Goal: Task Accomplishment & Management: Complete application form

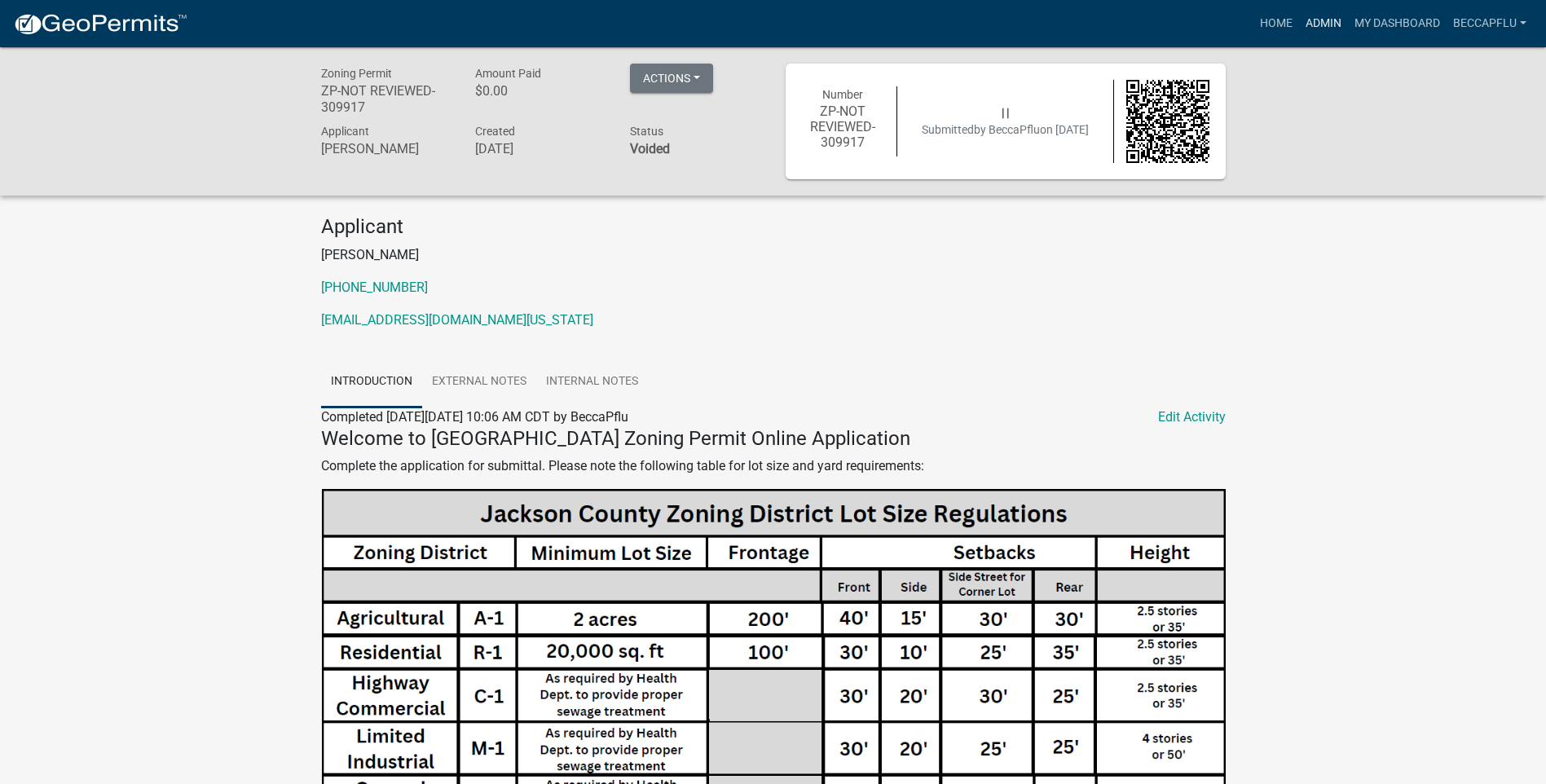
click at [1310, 18] on link "Admin" at bounding box center [1323, 23] width 49 height 31
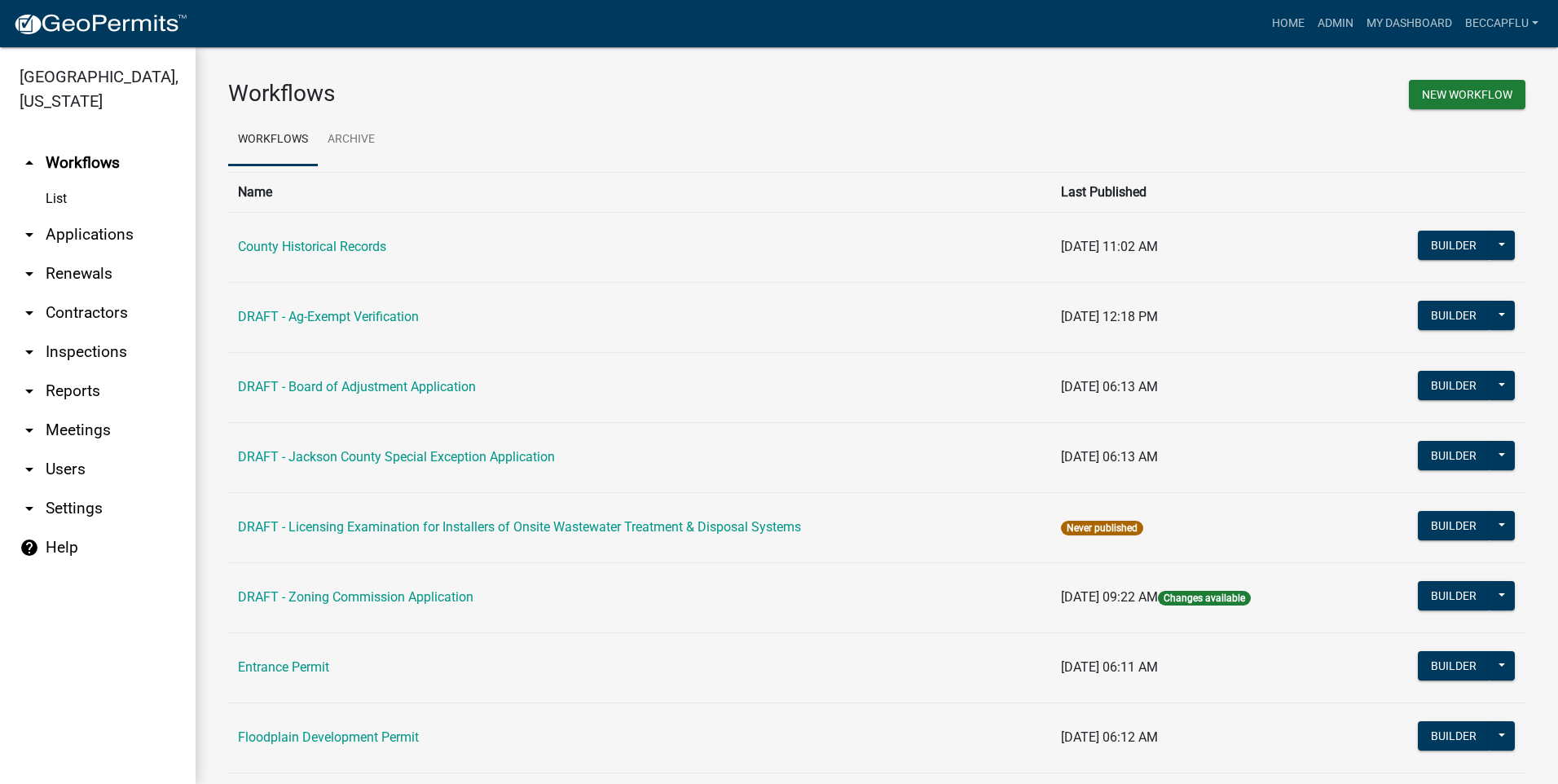
click at [108, 215] on link "arrow_drop_down Applications" at bounding box center [97, 235] width 195 height 39
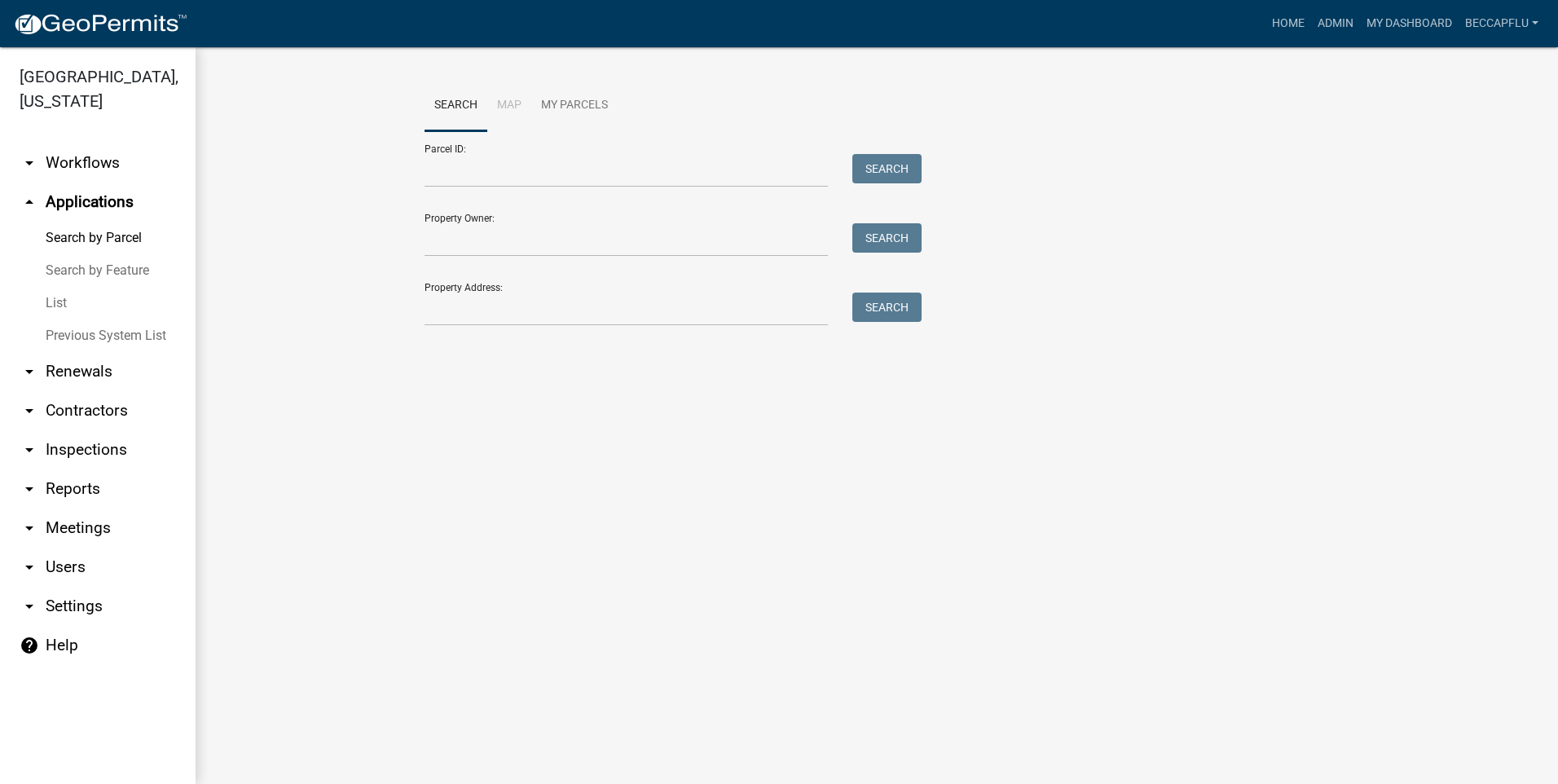
click at [55, 286] on link "List" at bounding box center [97, 302] width 195 height 32
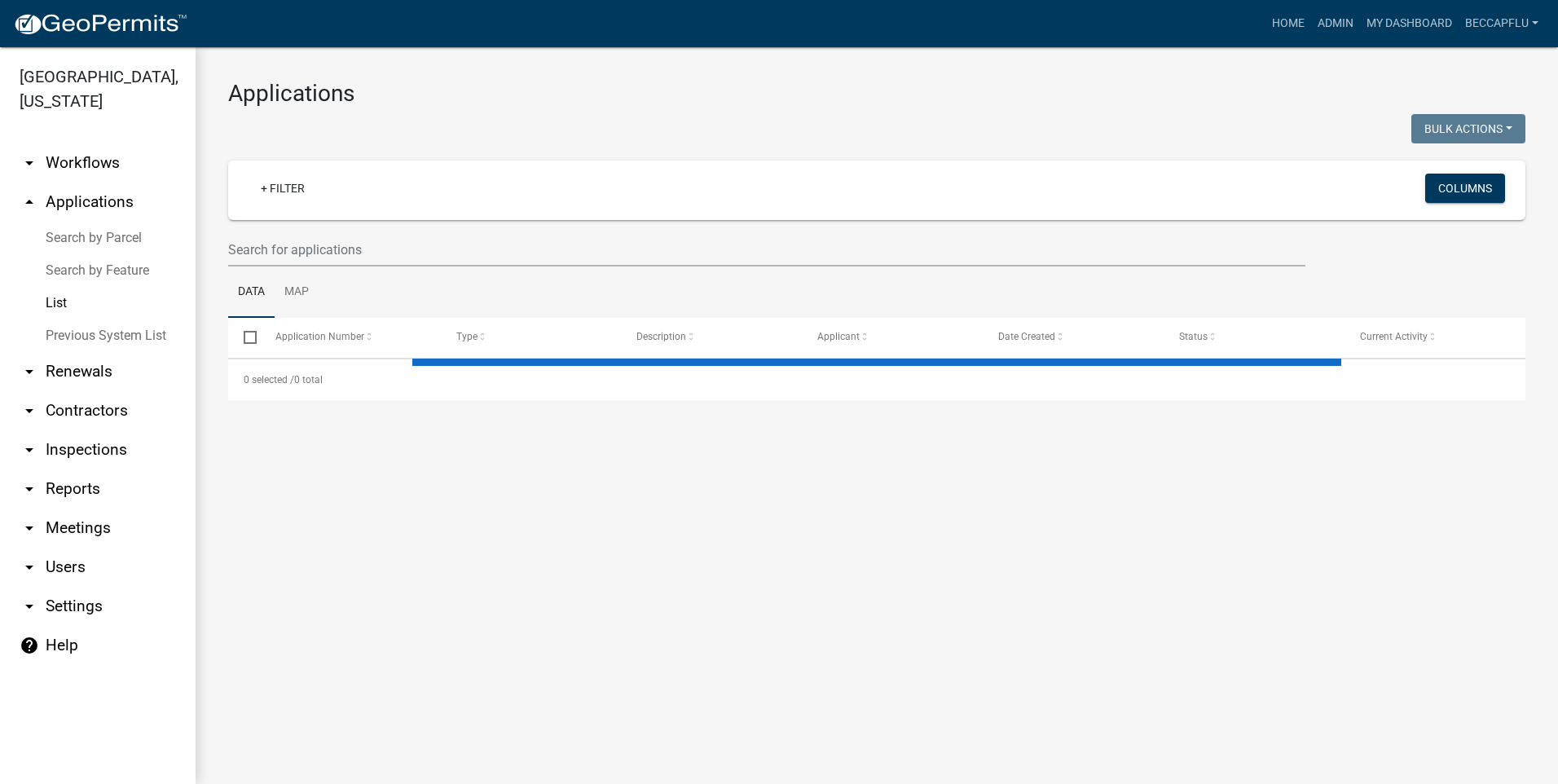
select select "3: 100"
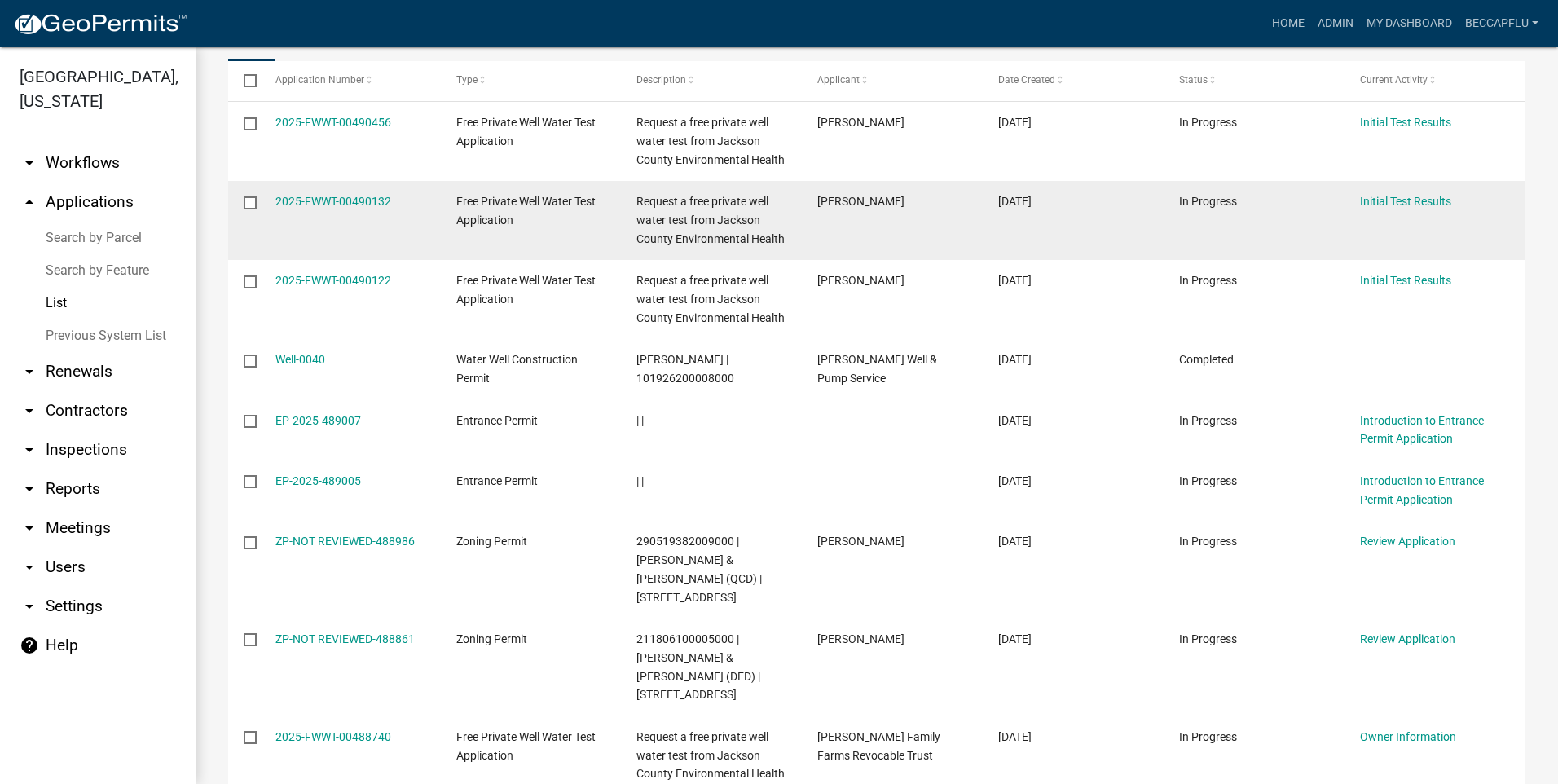
scroll to position [306, 0]
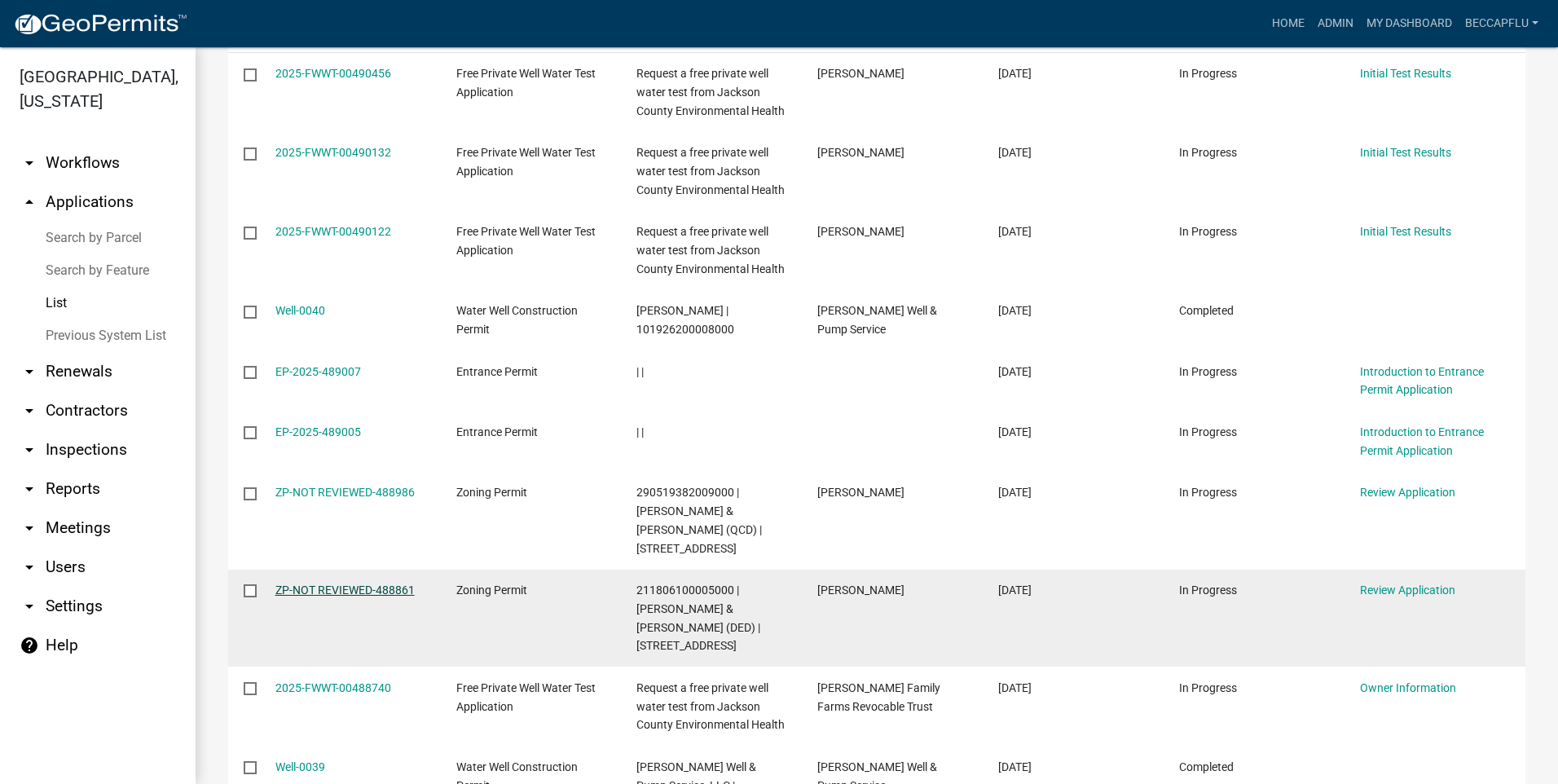
click at [339, 583] on link "ZP-NOT REVIEWED-488861" at bounding box center [344, 590] width 139 height 13
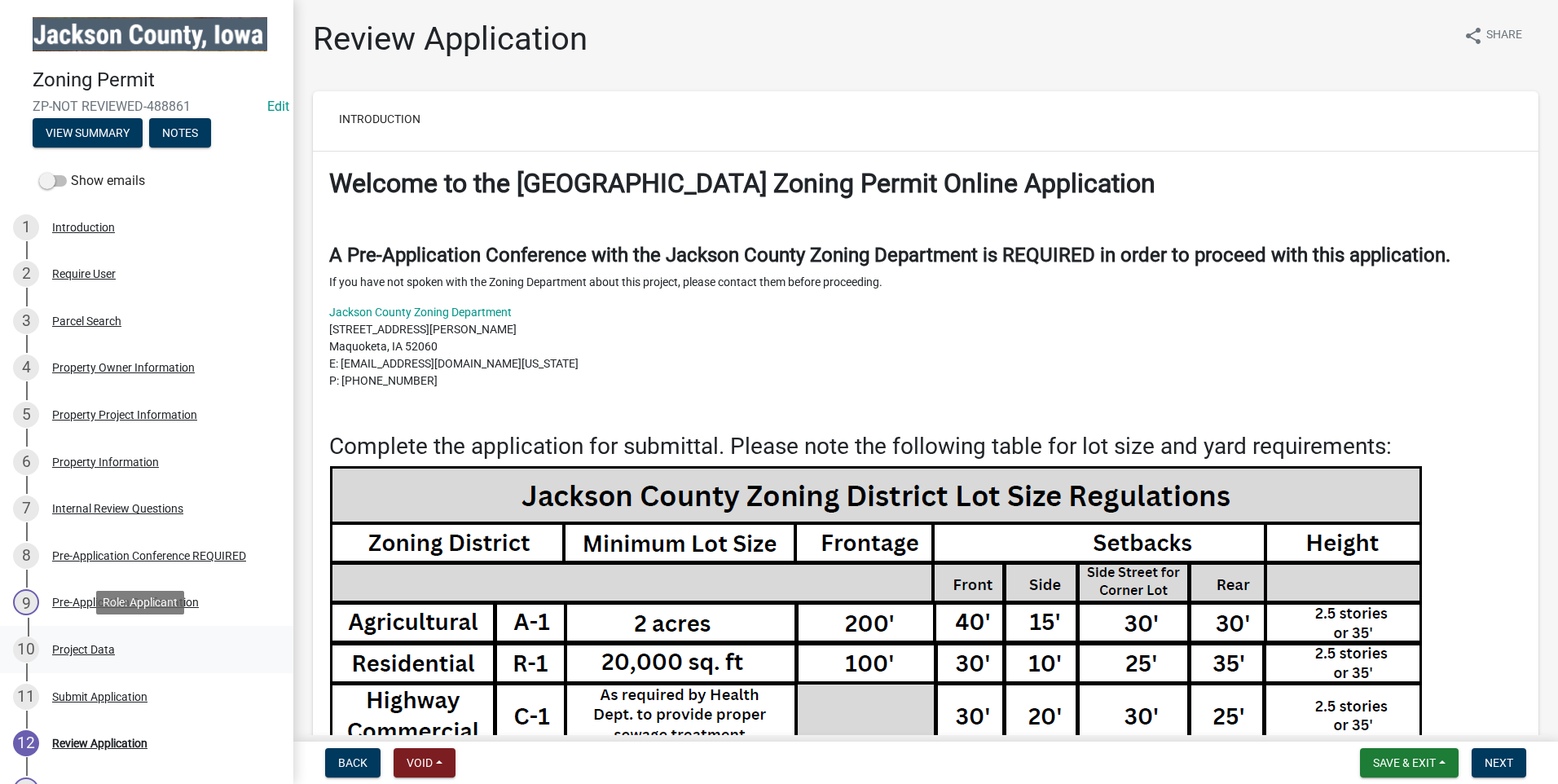
click at [81, 648] on div "Project Data" at bounding box center [84, 649] width 63 height 11
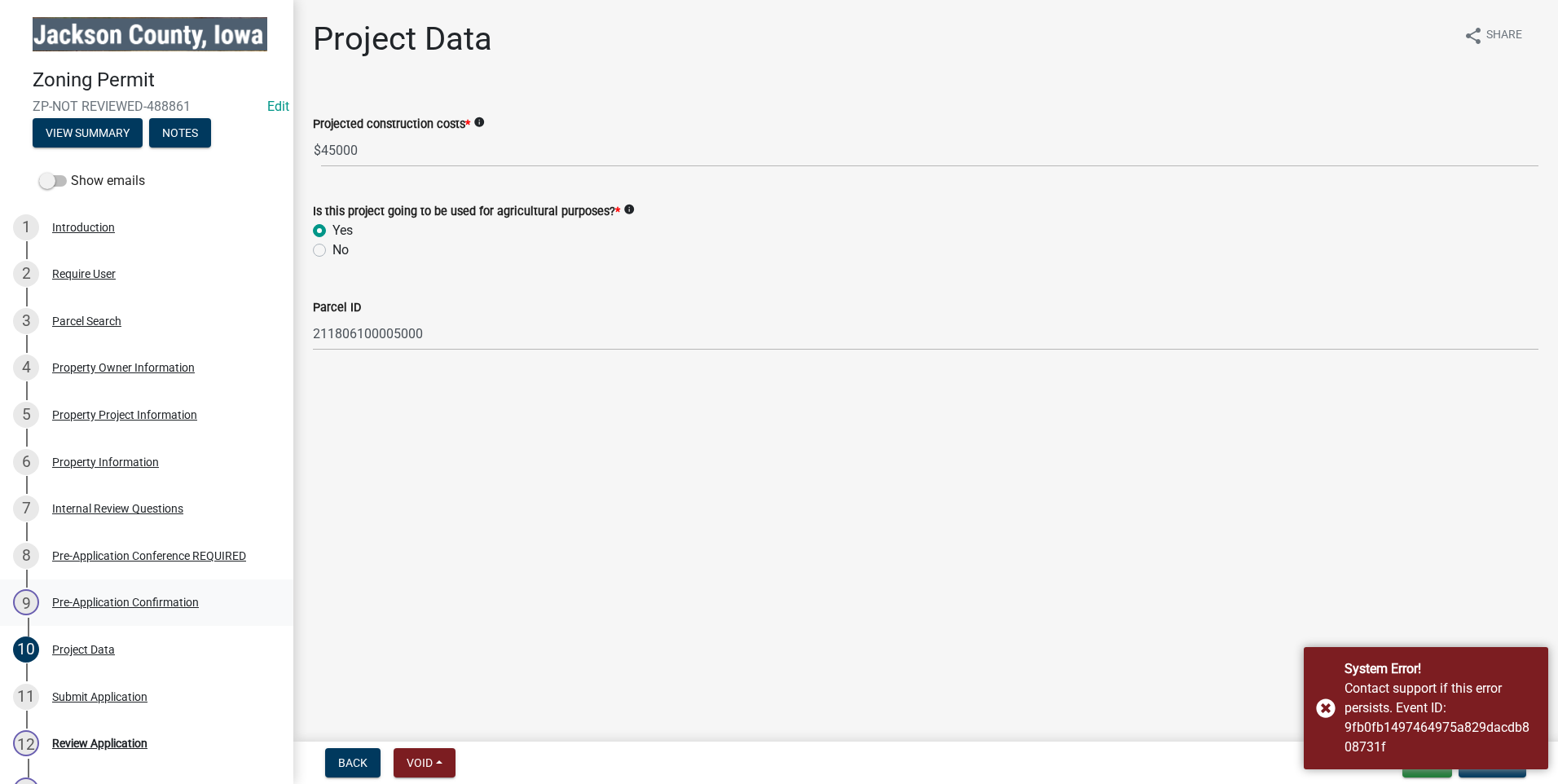
click at [102, 597] on div "Pre-Application Confirmation" at bounding box center [125, 602] width 146 height 11
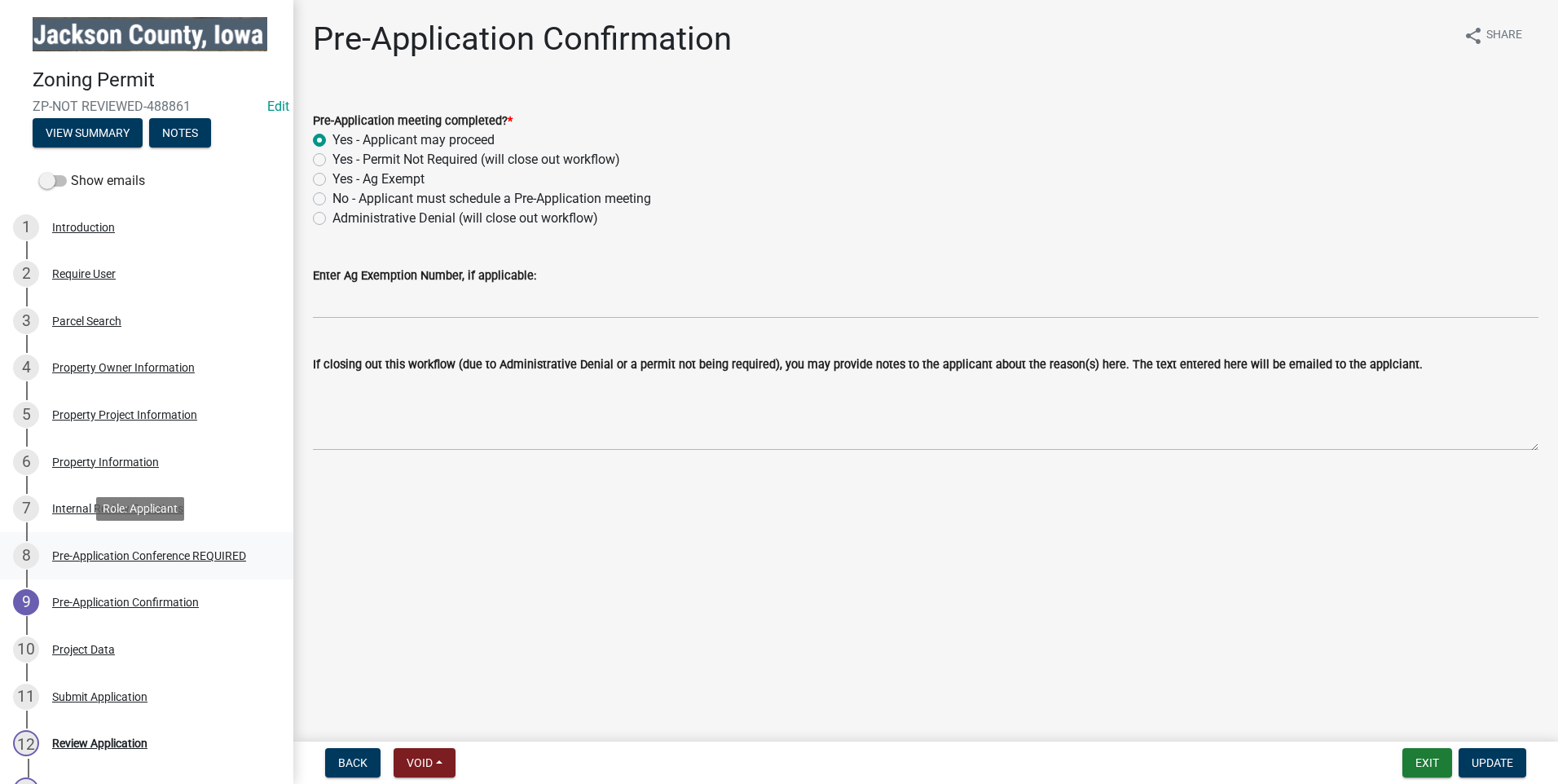
click at [94, 550] on div "Pre-Application Conference REQUIRED" at bounding box center [149, 555] width 194 height 11
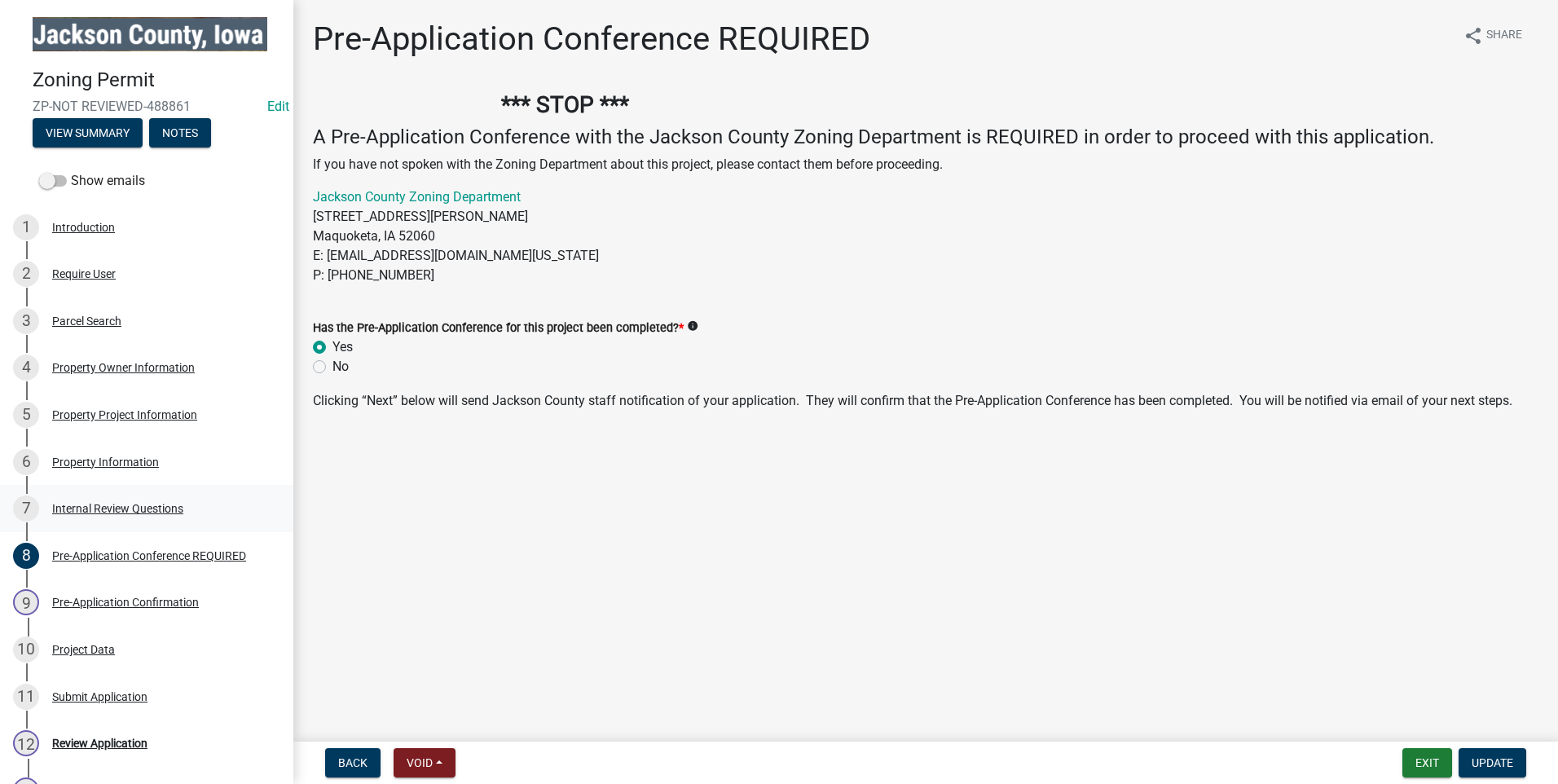
click at [86, 503] on div "Internal Review Questions" at bounding box center [118, 508] width 131 height 11
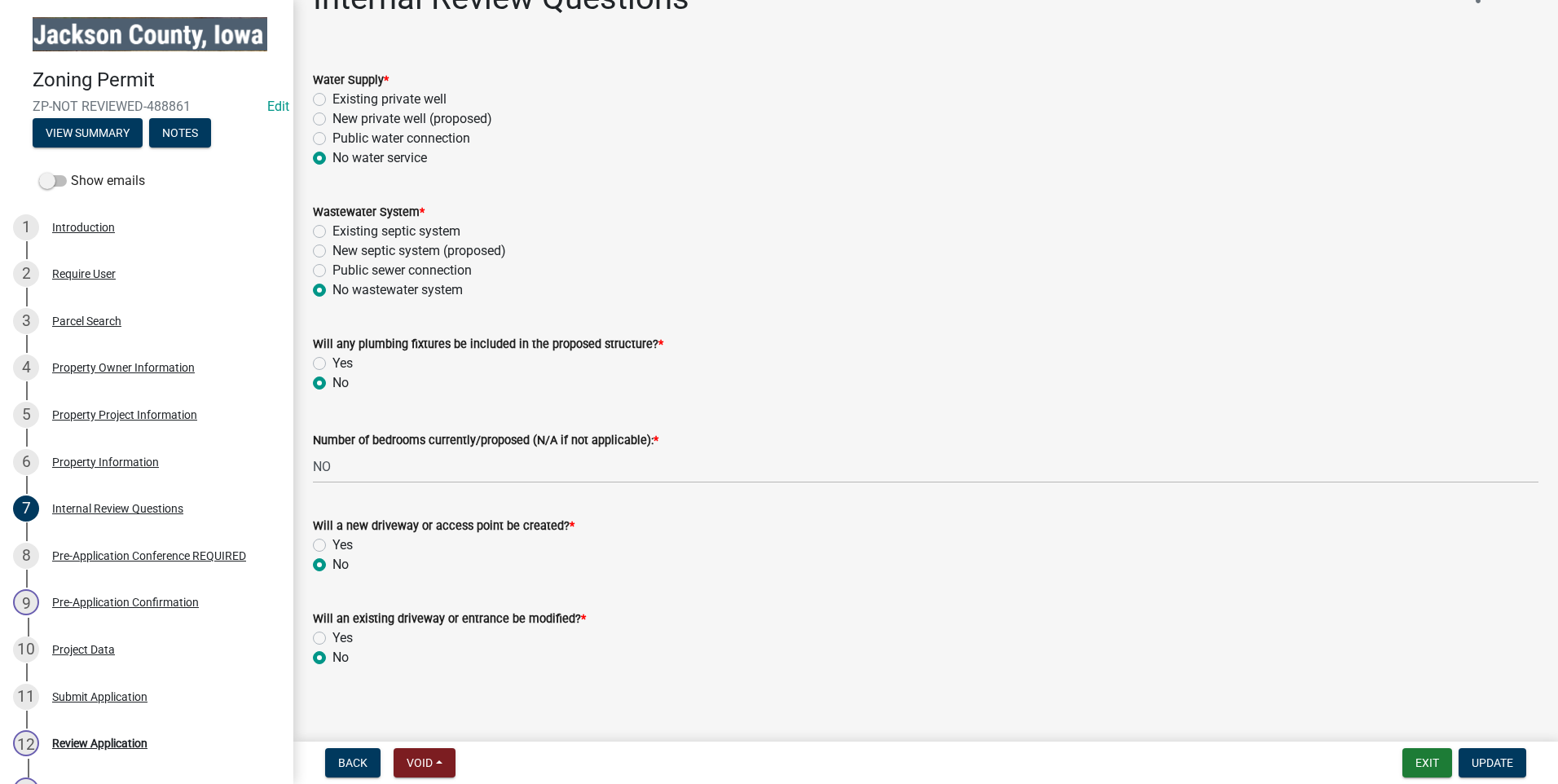
scroll to position [52, 0]
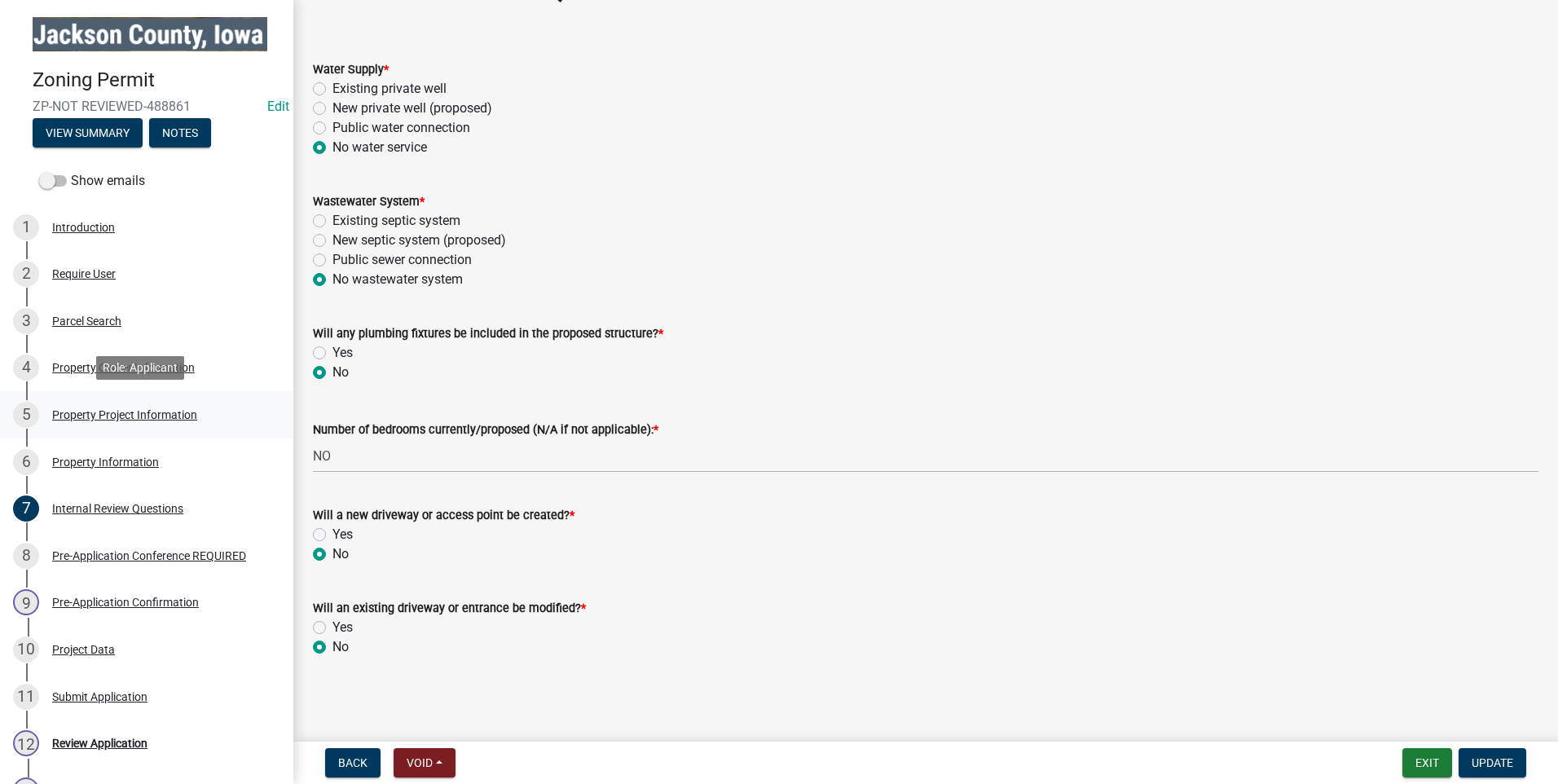
click at [85, 412] on div "Property Project Information" at bounding box center [125, 414] width 145 height 11
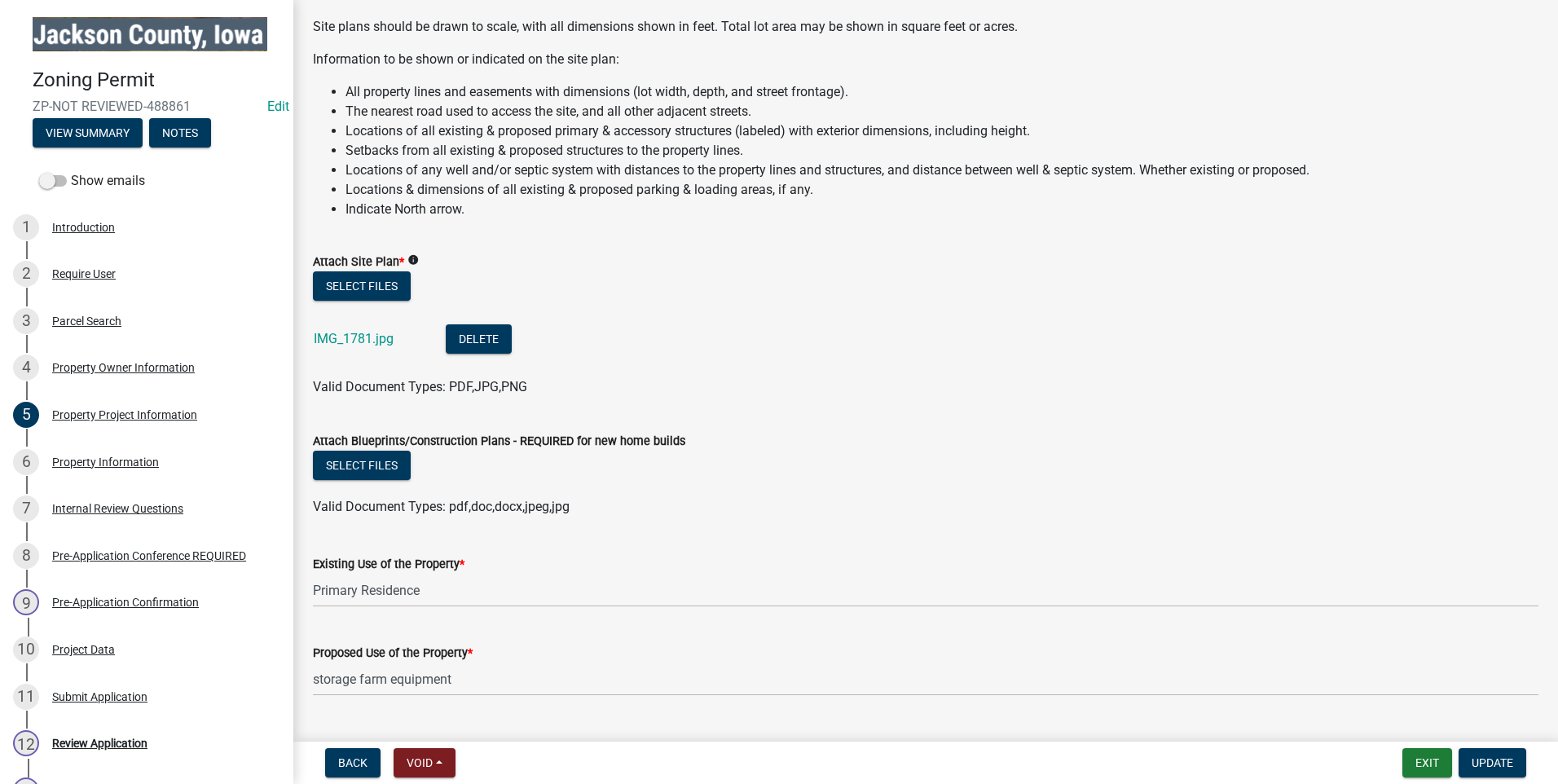
scroll to position [1466, 0]
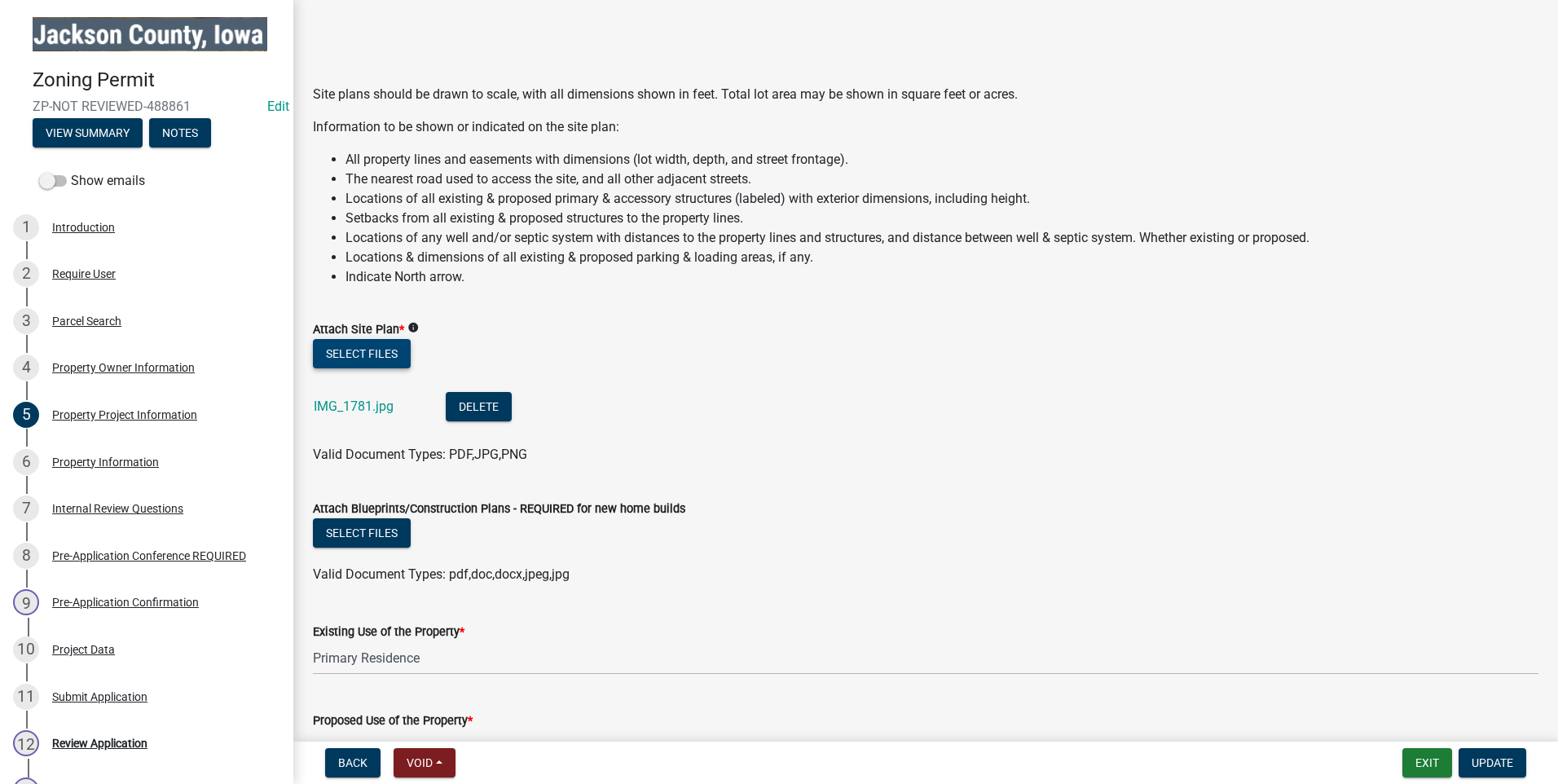
click at [373, 348] on button "Select files" at bounding box center [362, 353] width 98 height 29
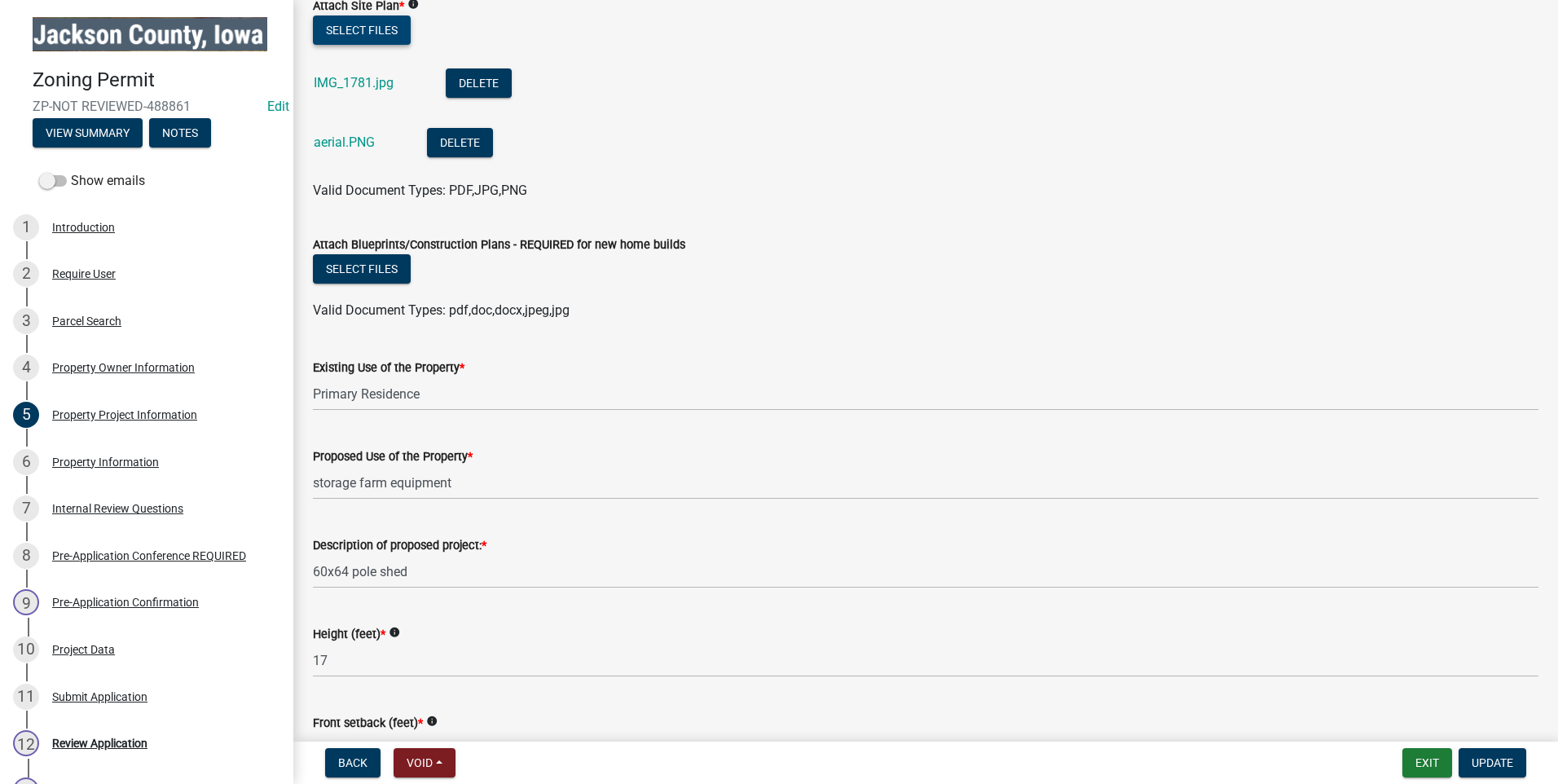
scroll to position [2017, 0]
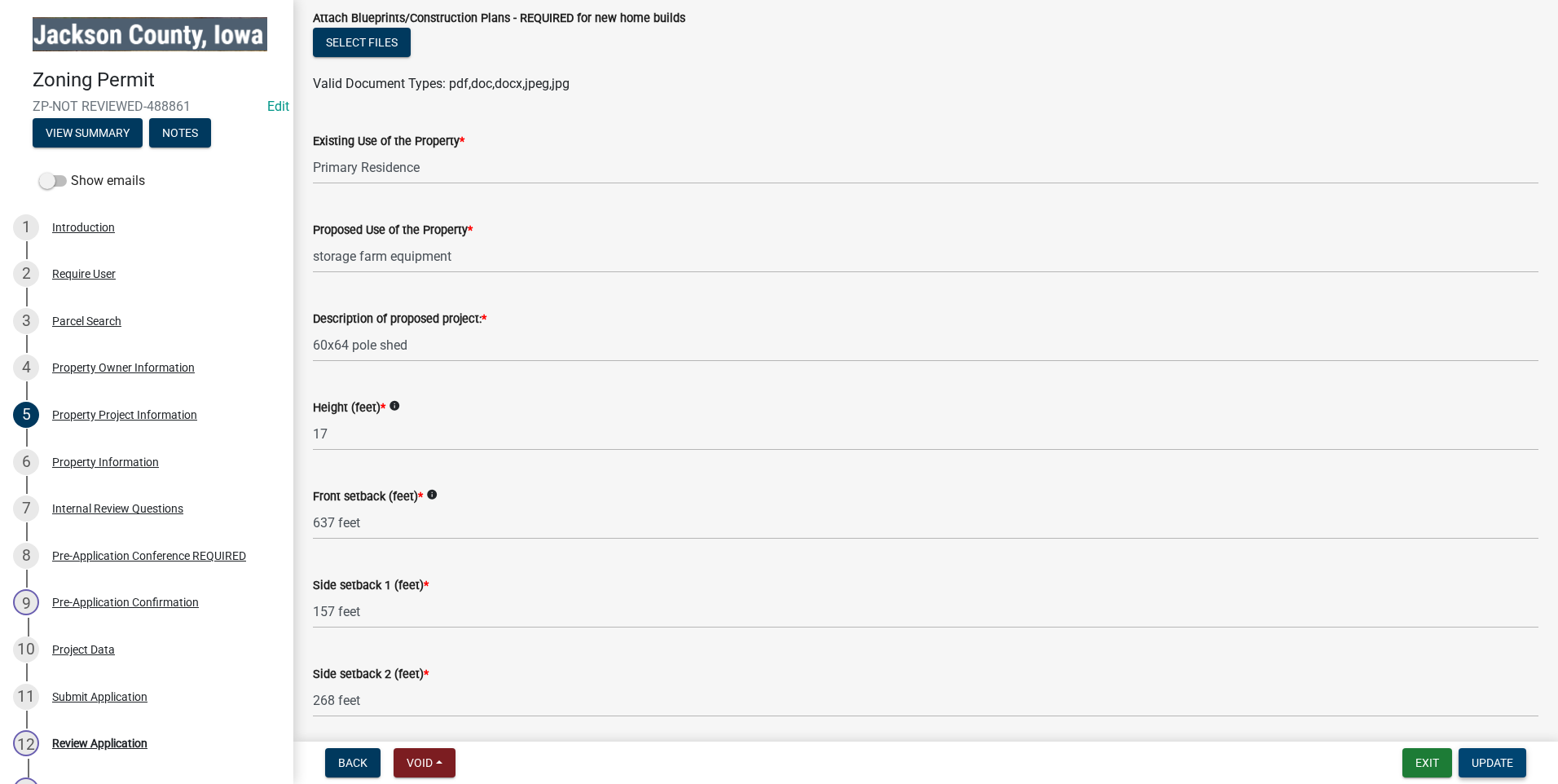
click at [1485, 758] on span "Update" at bounding box center [1491, 762] width 41 height 13
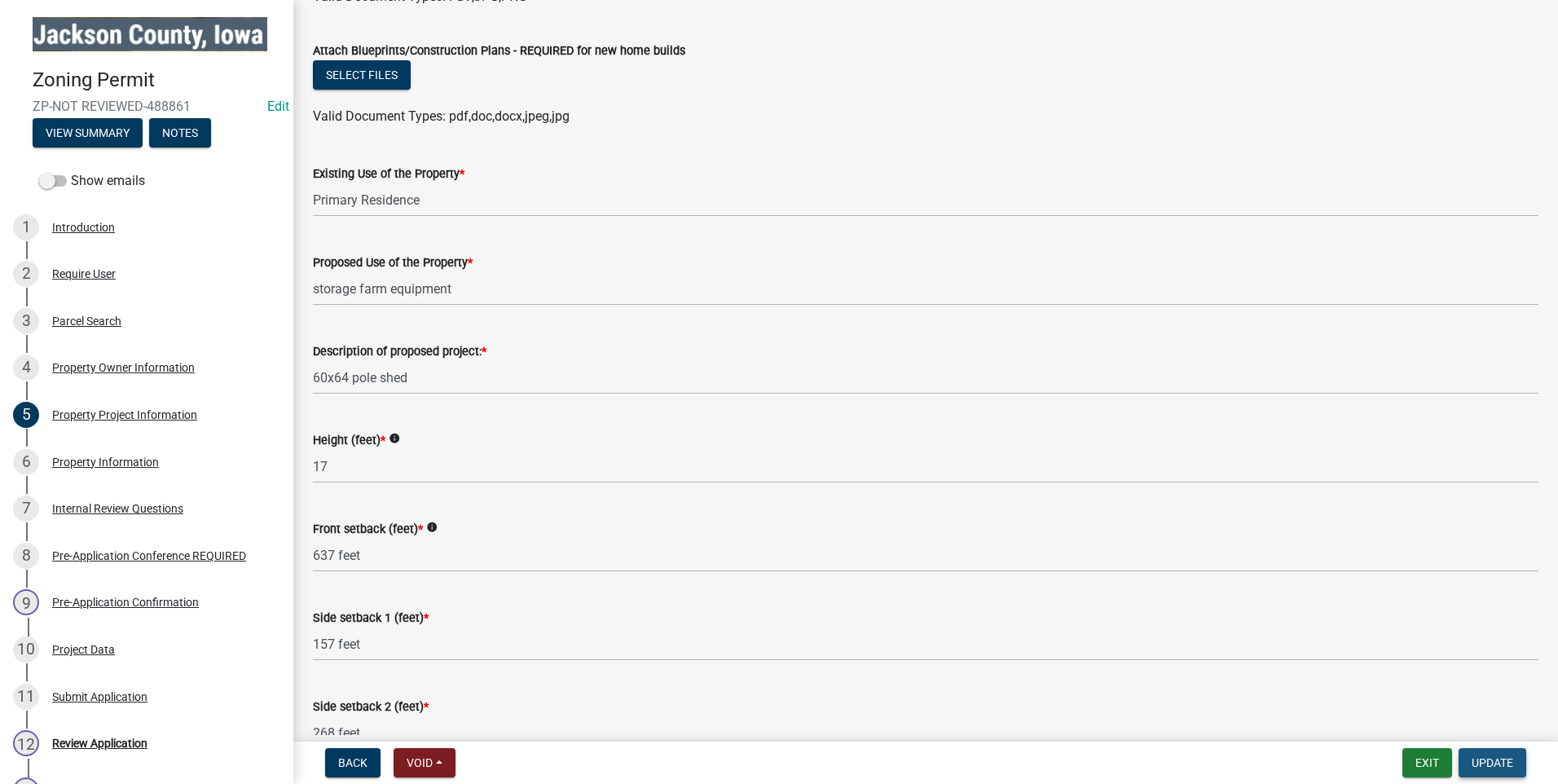
scroll to position [2049, 0]
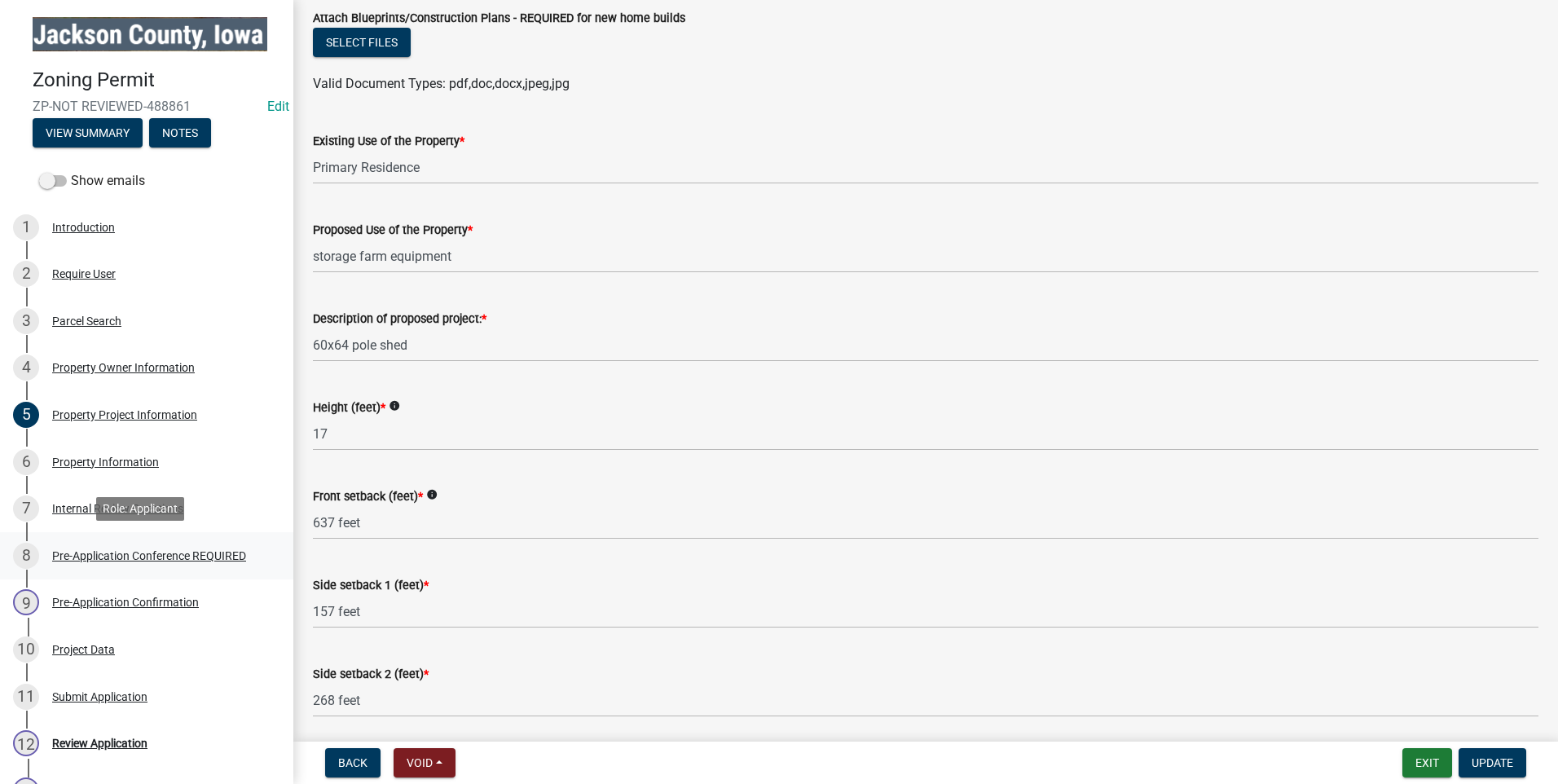
click at [117, 552] on div "Pre-Application Conference REQUIRED" at bounding box center [149, 555] width 194 height 11
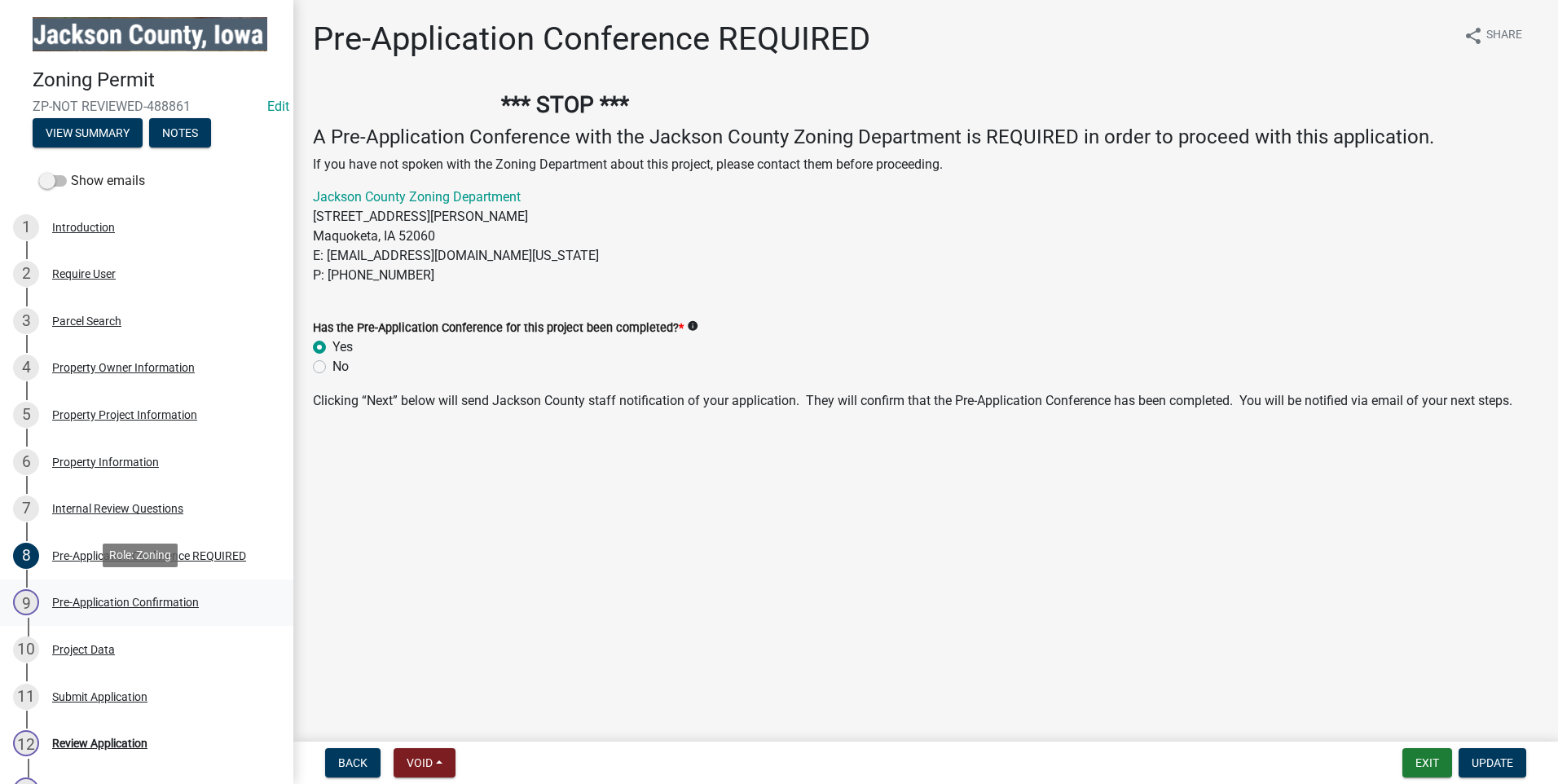
click at [124, 599] on div "Pre-Application Confirmation" at bounding box center [125, 602] width 146 height 11
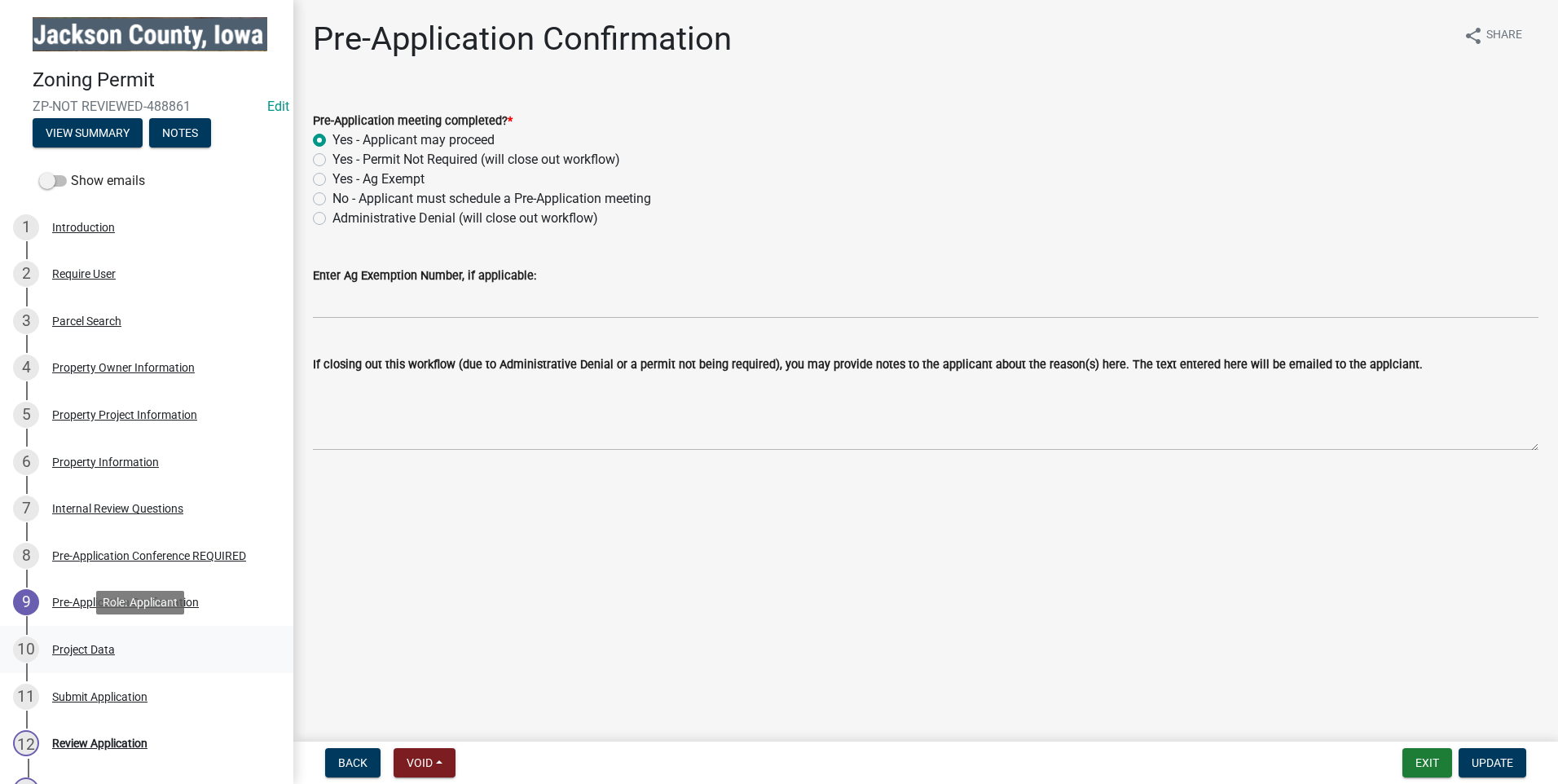
click at [85, 644] on div "Project Data" at bounding box center [84, 649] width 63 height 11
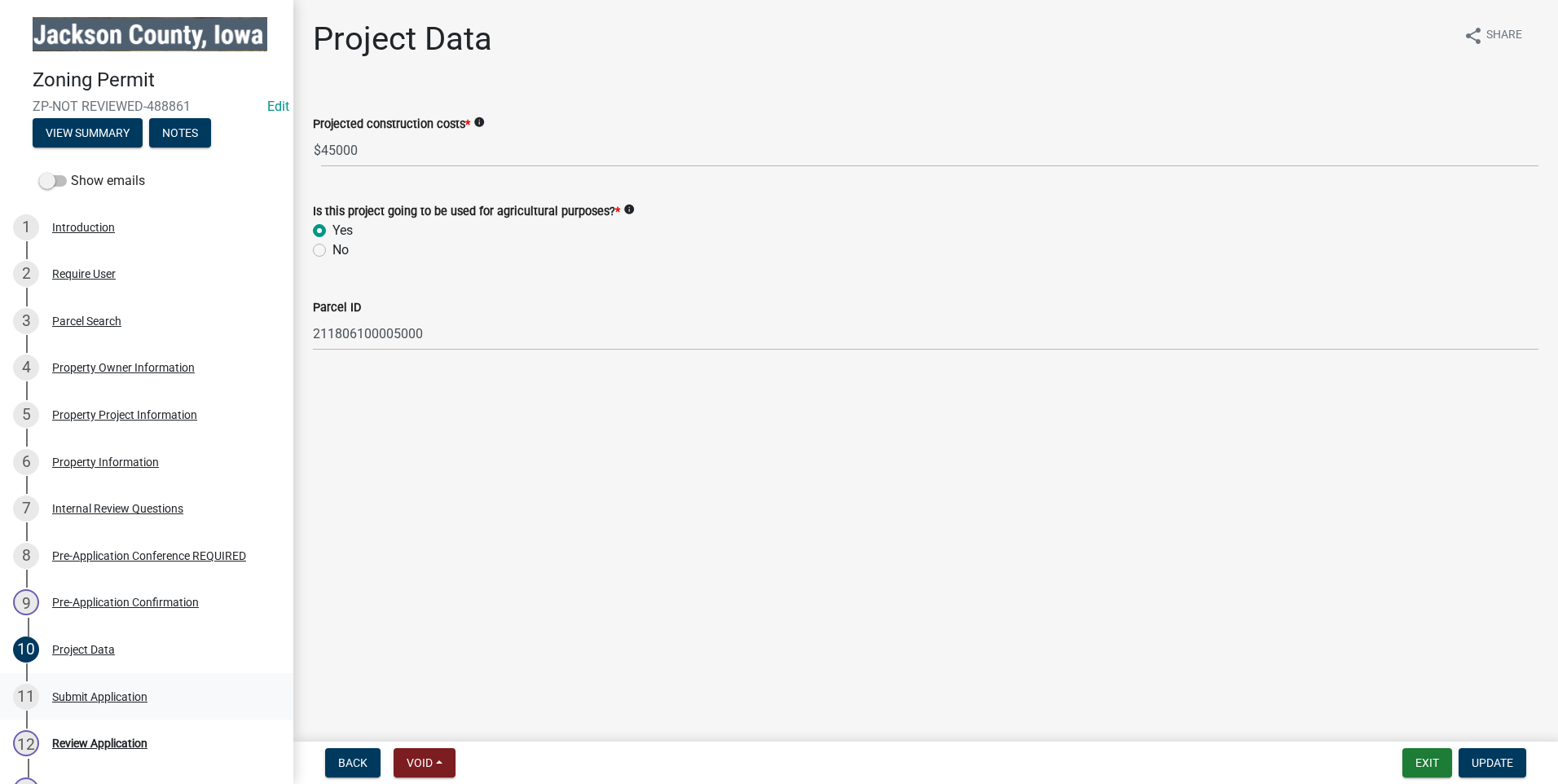
click at [96, 691] on div "Submit Application" at bounding box center [100, 696] width 96 height 11
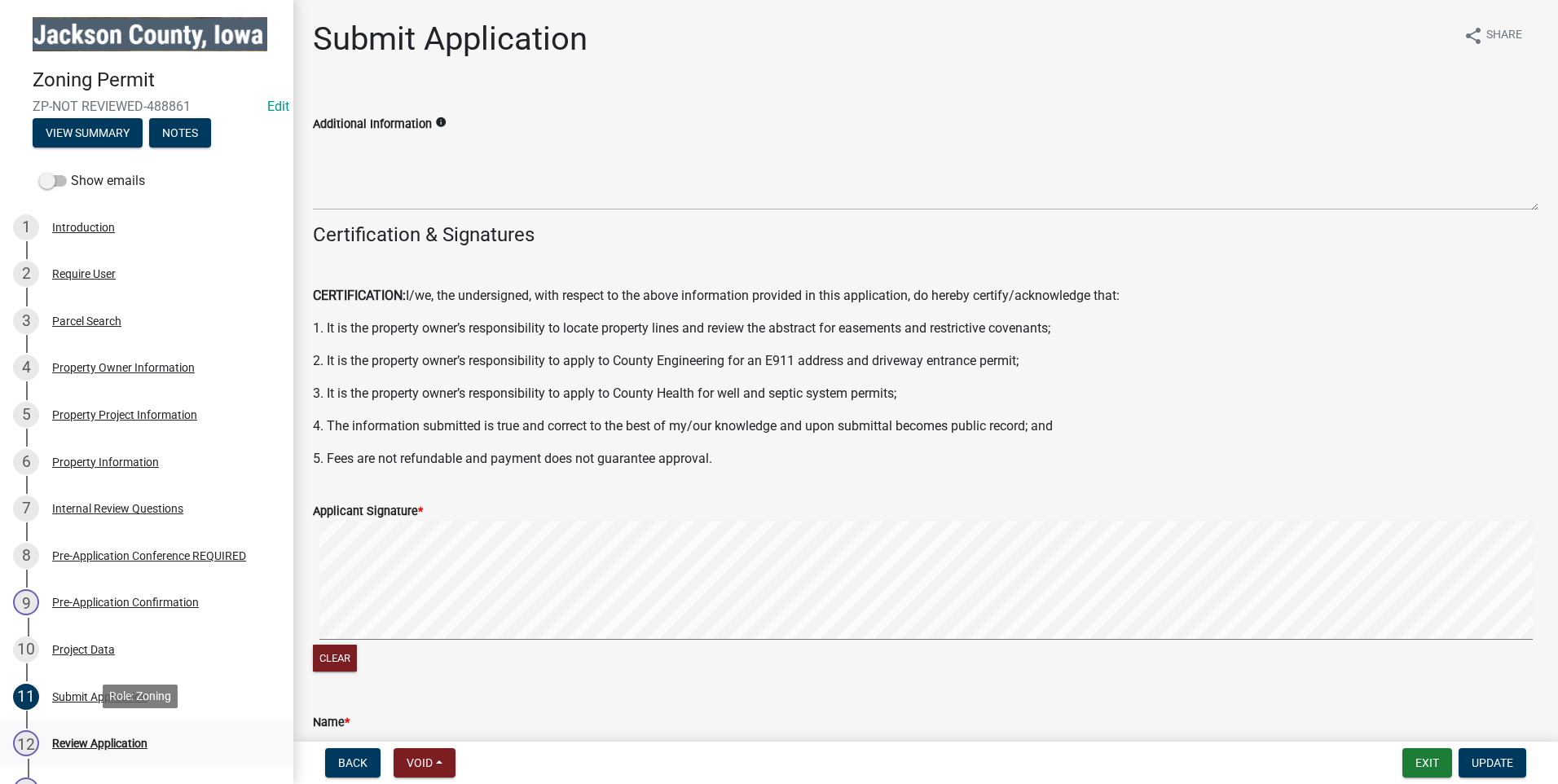
click at [107, 738] on div "Review Application" at bounding box center [100, 743] width 96 height 11
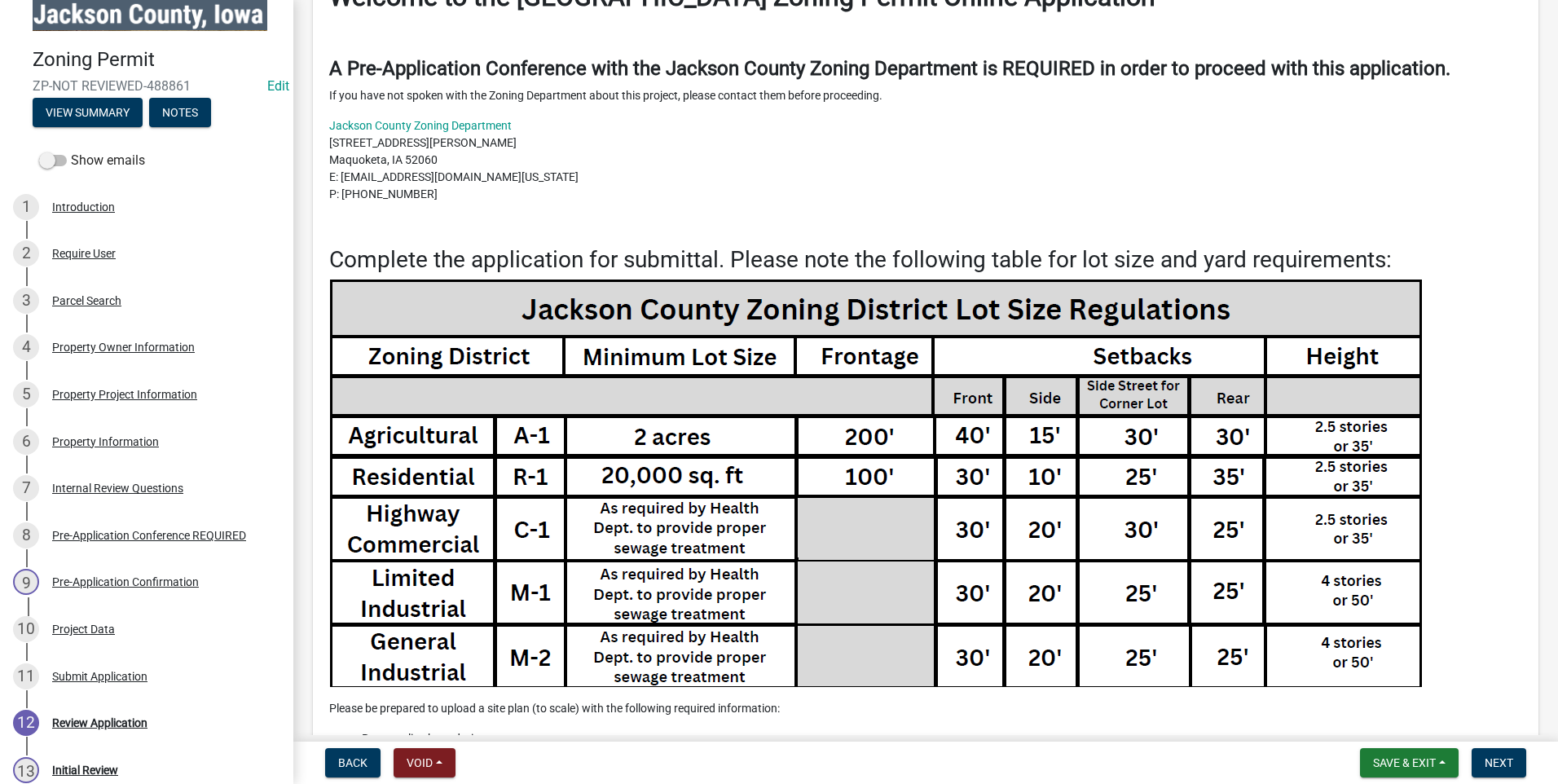
scroll to position [244, 0]
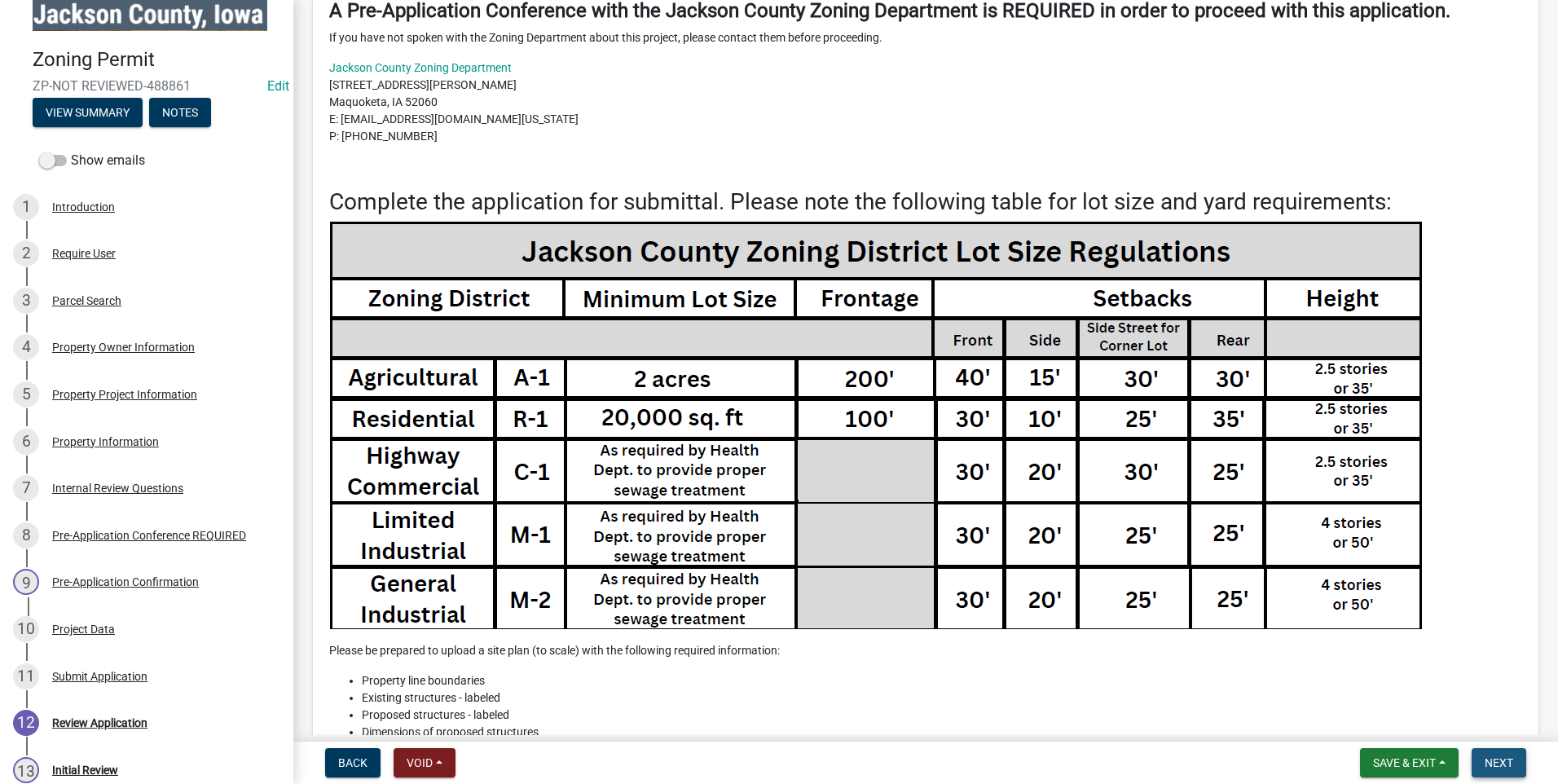
click at [1501, 756] on span "Next" at bounding box center [1498, 762] width 29 height 13
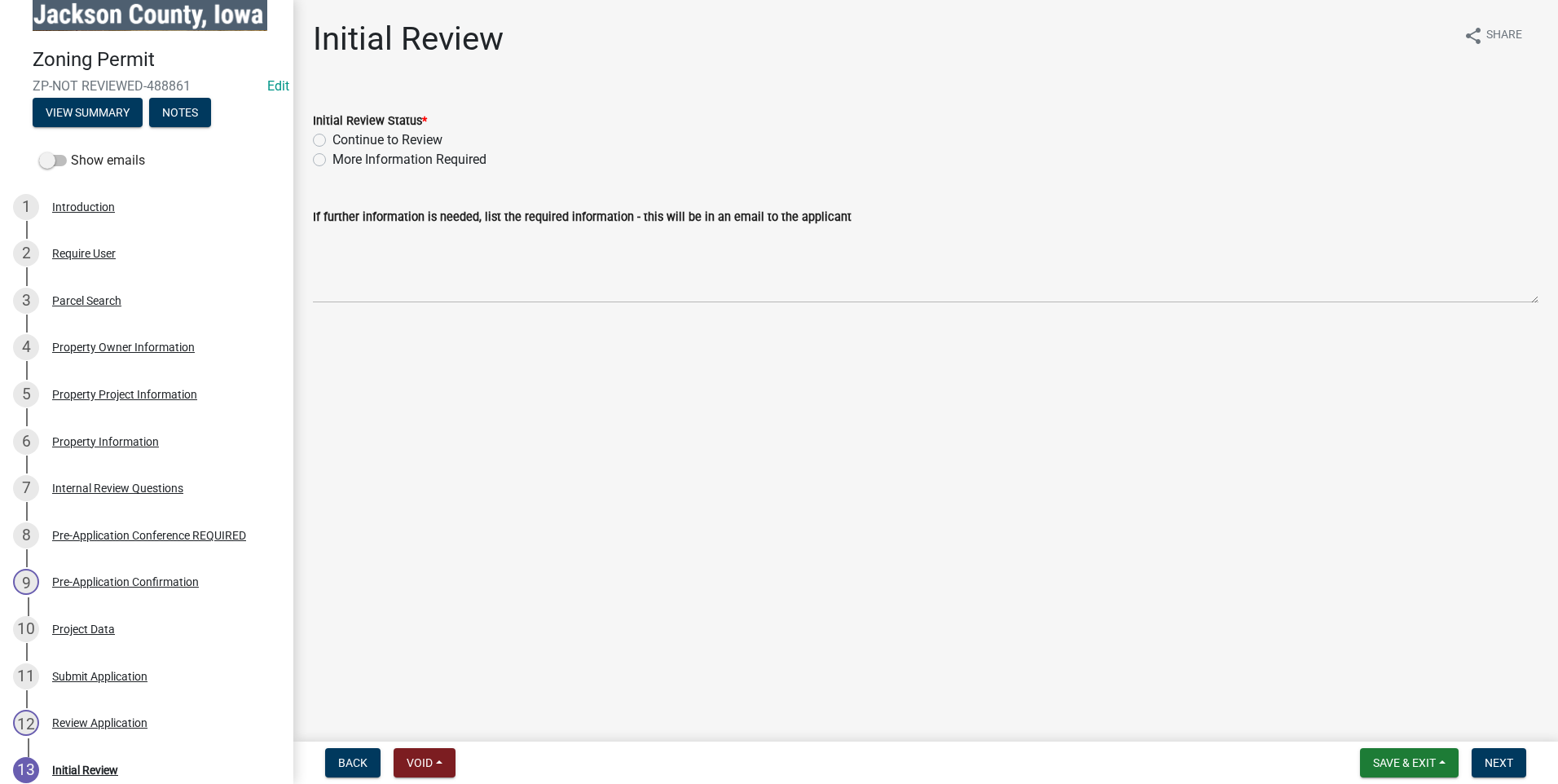
click at [332, 144] on label "Continue to Review" at bounding box center [387, 140] width 110 height 19
click at [332, 141] on input "Continue to Review" at bounding box center [337, 136] width 11 height 11
radio input "true"
click at [138, 391] on div "Property Project Information" at bounding box center [125, 394] width 145 height 11
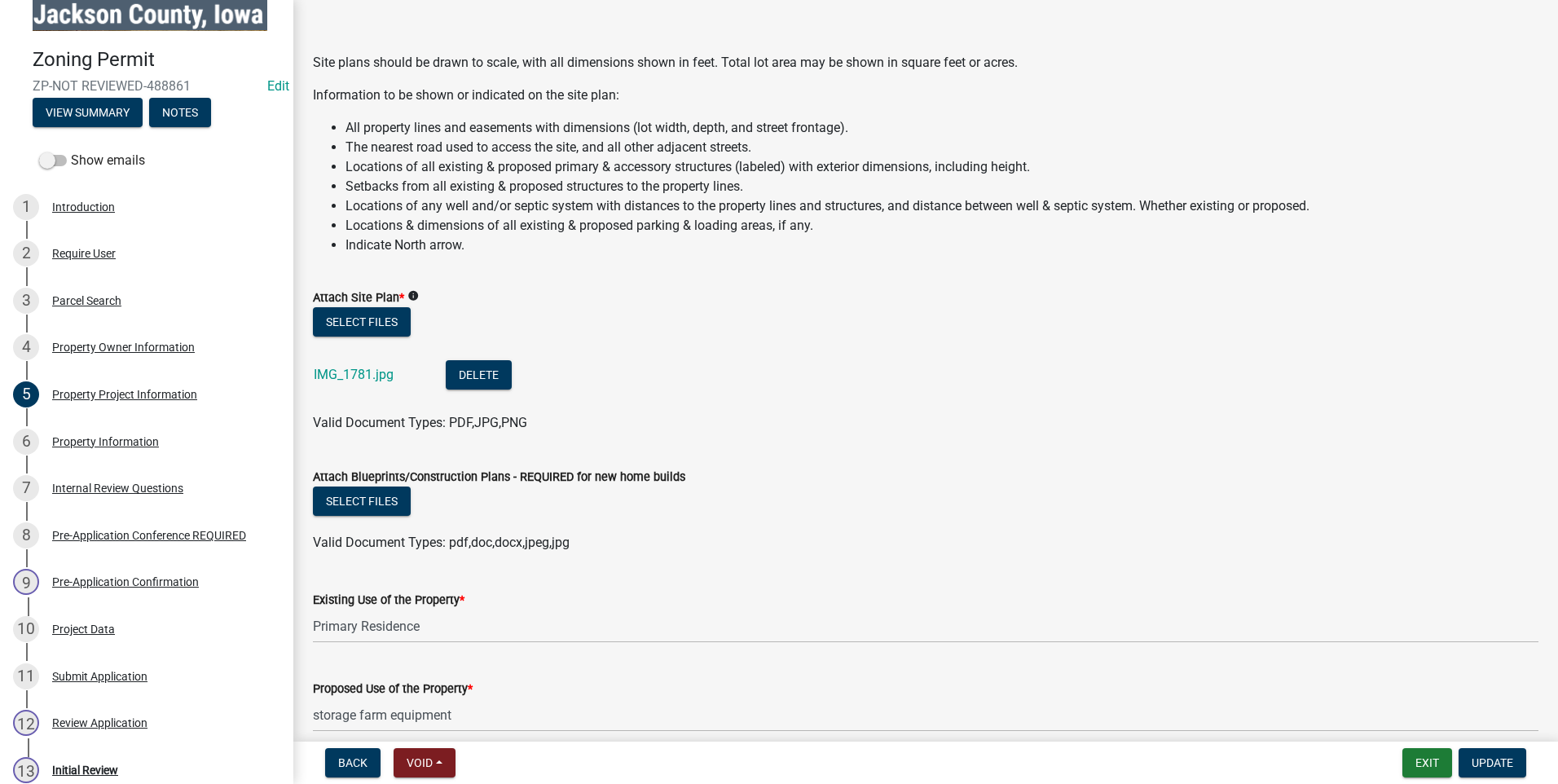
scroll to position [1528, 0]
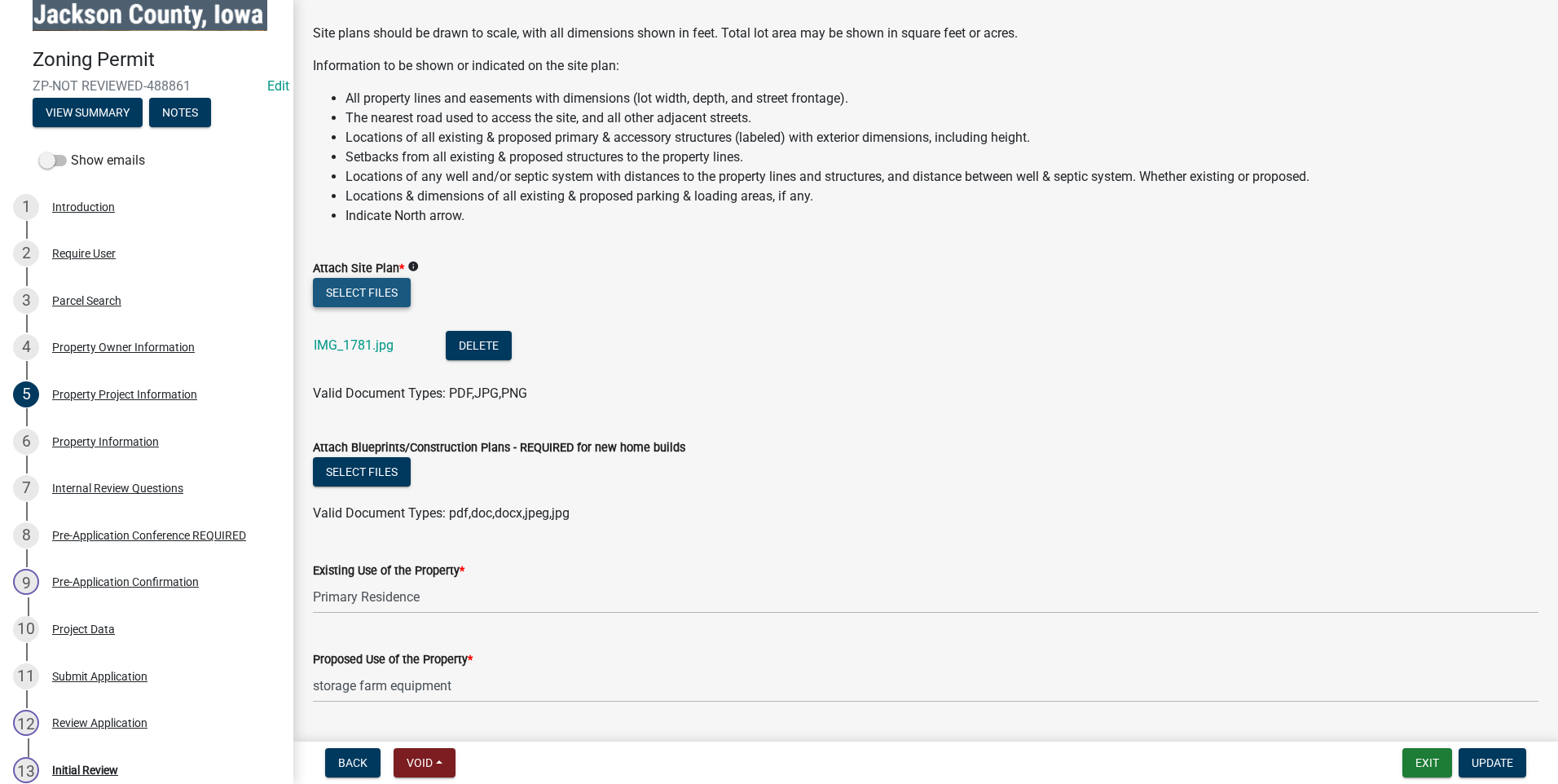
click at [389, 288] on button "Select files" at bounding box center [362, 292] width 98 height 29
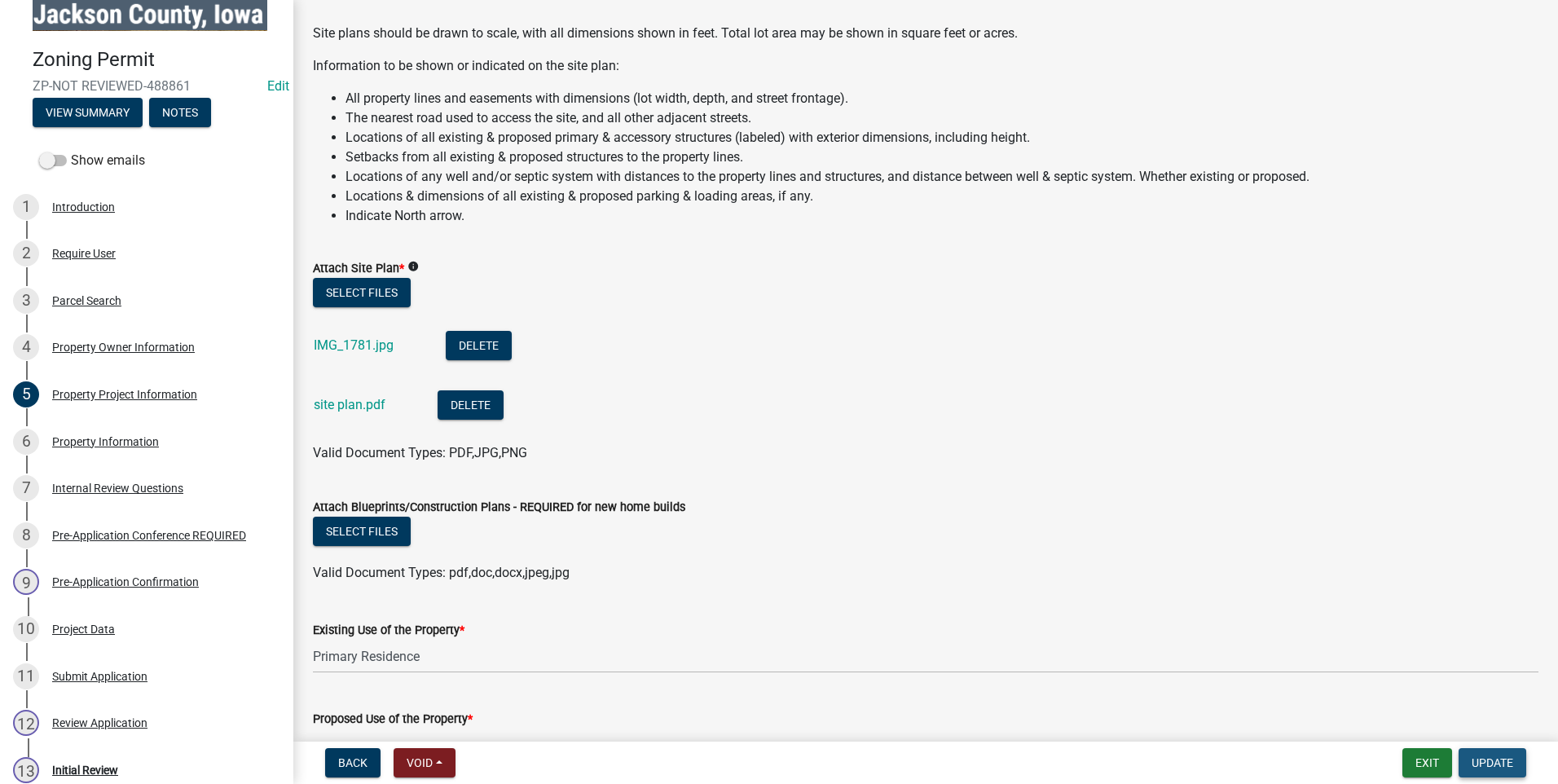
click at [1524, 766] on button "Update" at bounding box center [1492, 762] width 67 height 29
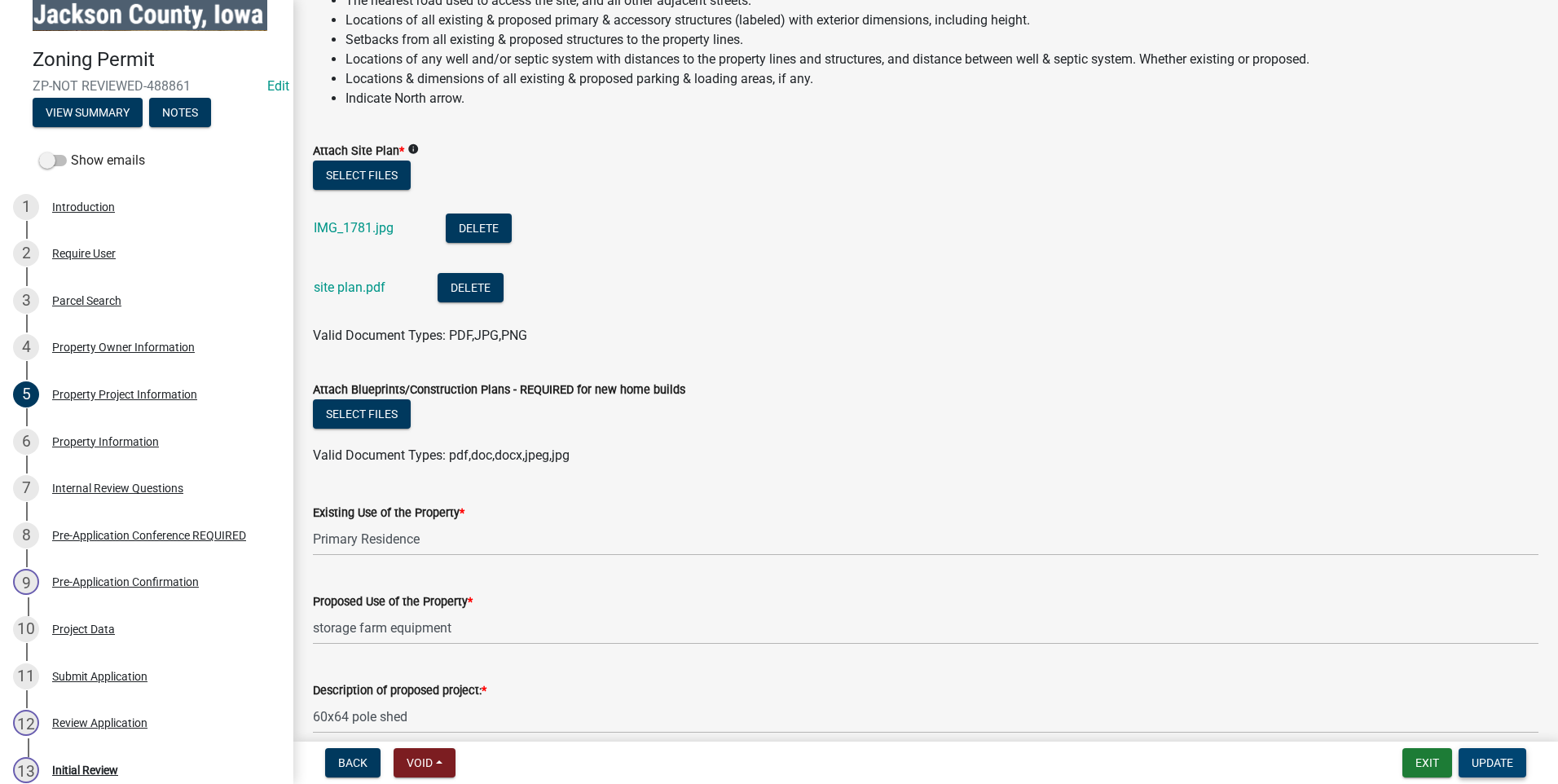
scroll to position [1587, 0]
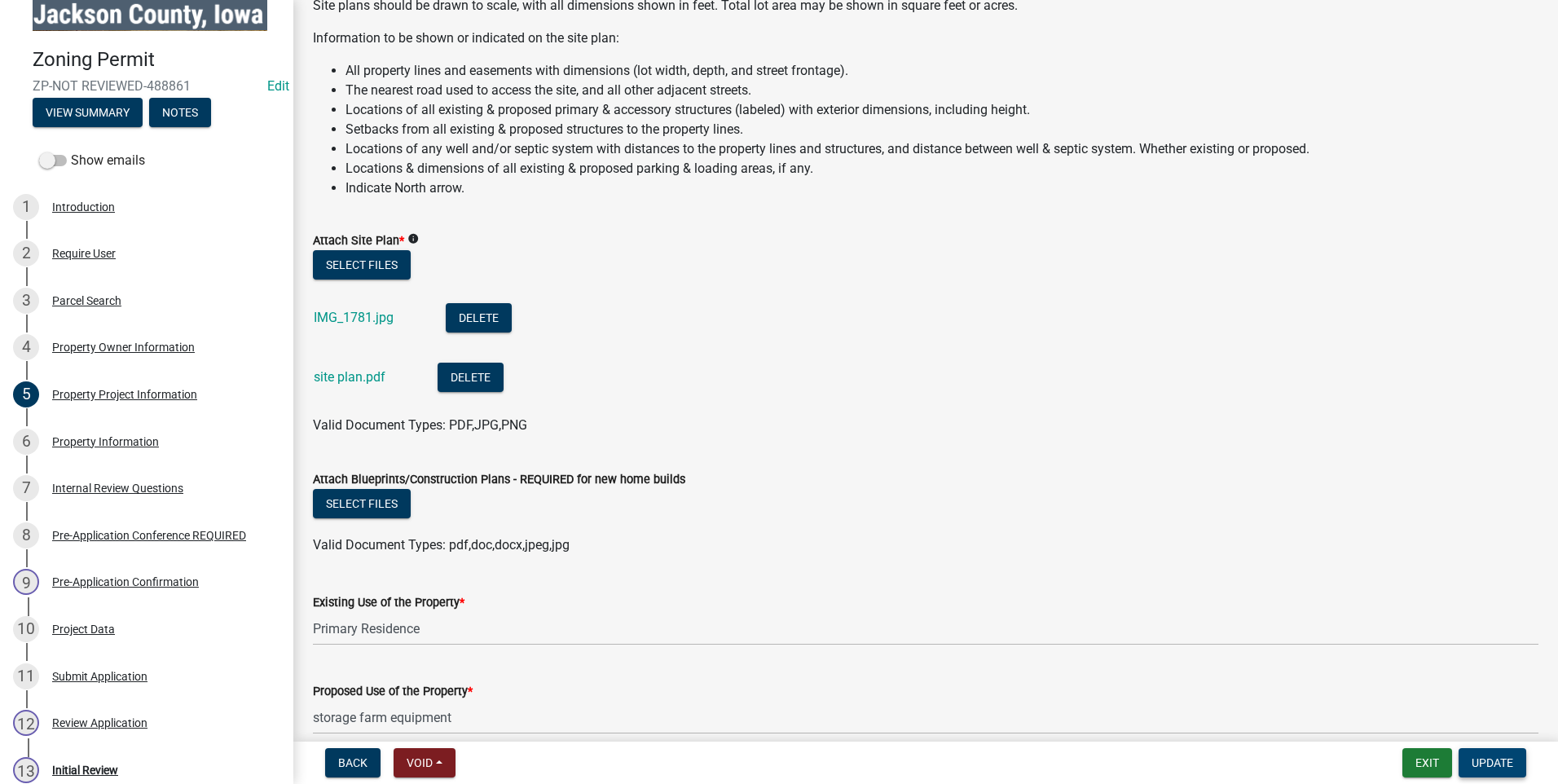
click at [1498, 759] on span "Update" at bounding box center [1491, 762] width 41 height 13
click at [88, 438] on div "Property Information" at bounding box center [106, 441] width 107 height 11
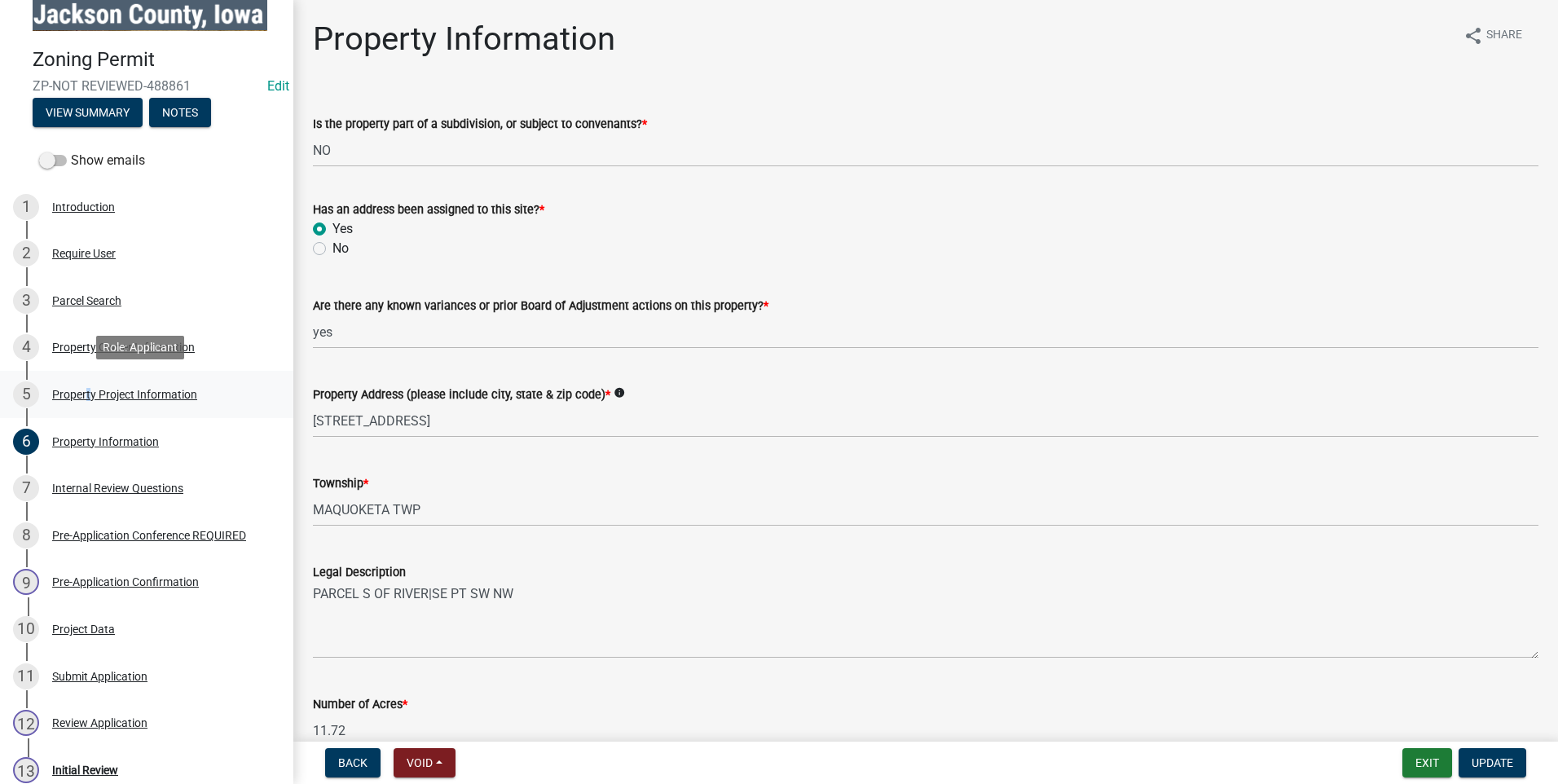
click at [85, 389] on div "Property Project Information" at bounding box center [125, 394] width 145 height 11
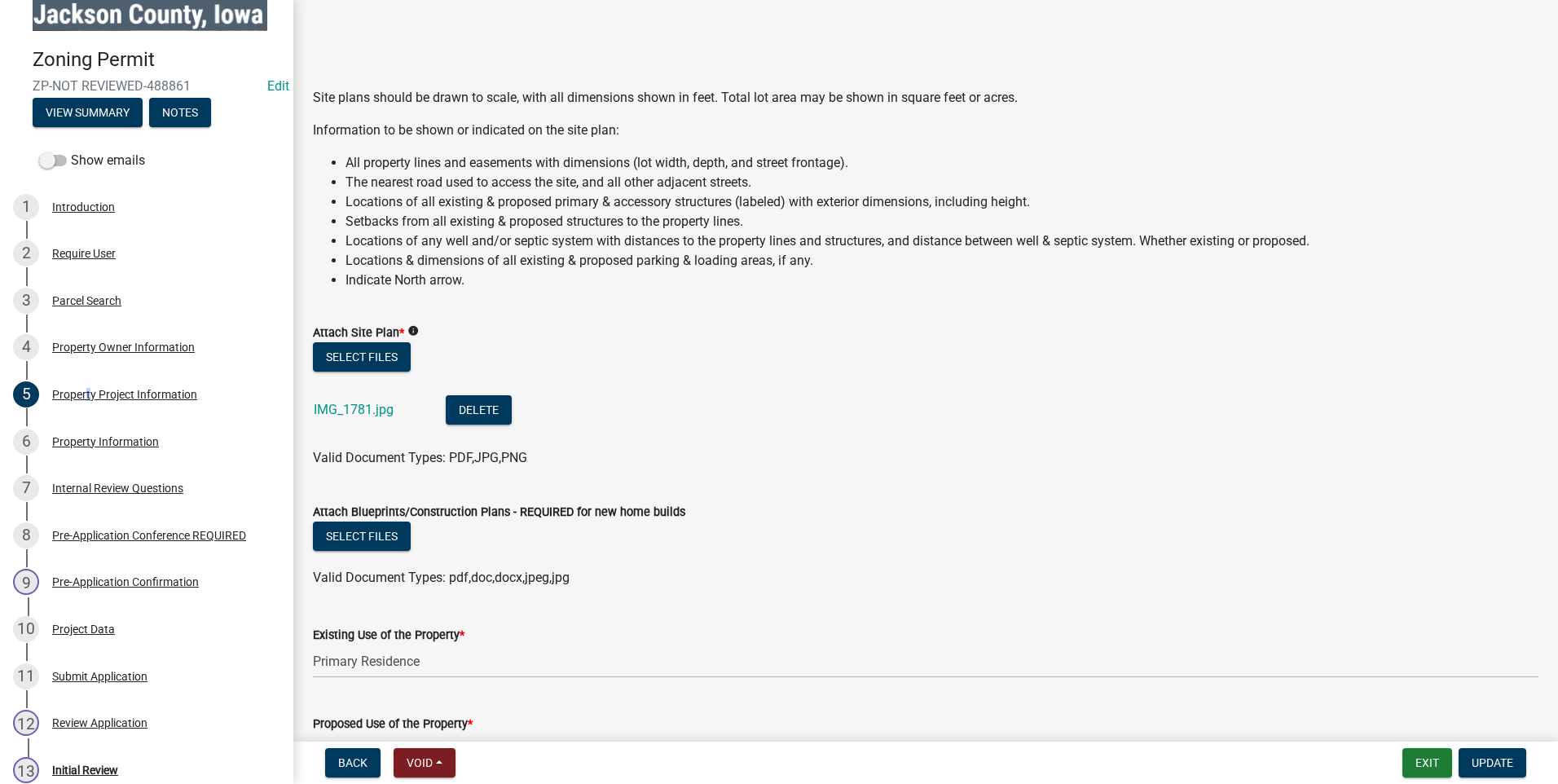
scroll to position [1466, 0]
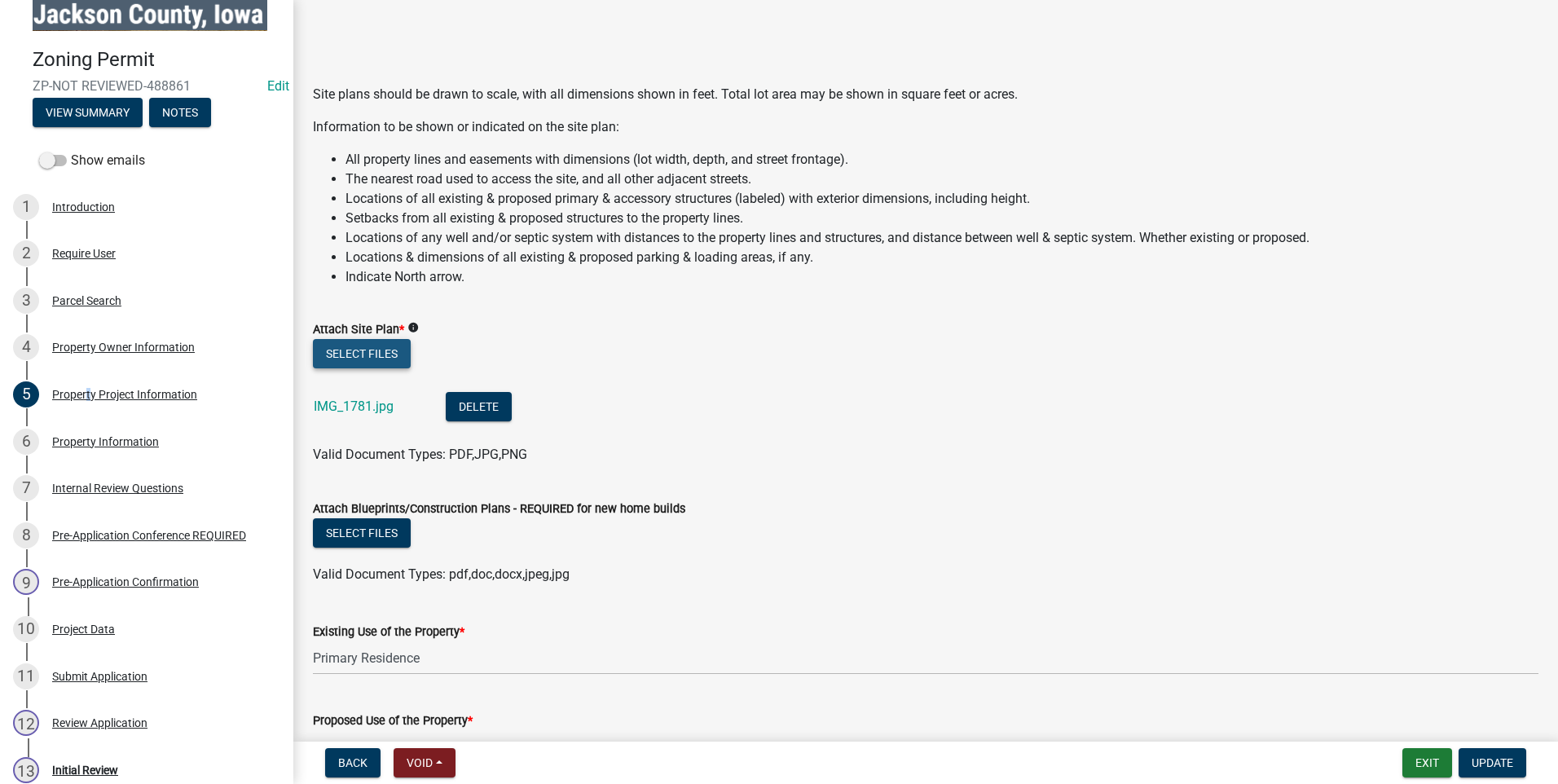
click at [353, 350] on button "Select files" at bounding box center [362, 353] width 98 height 29
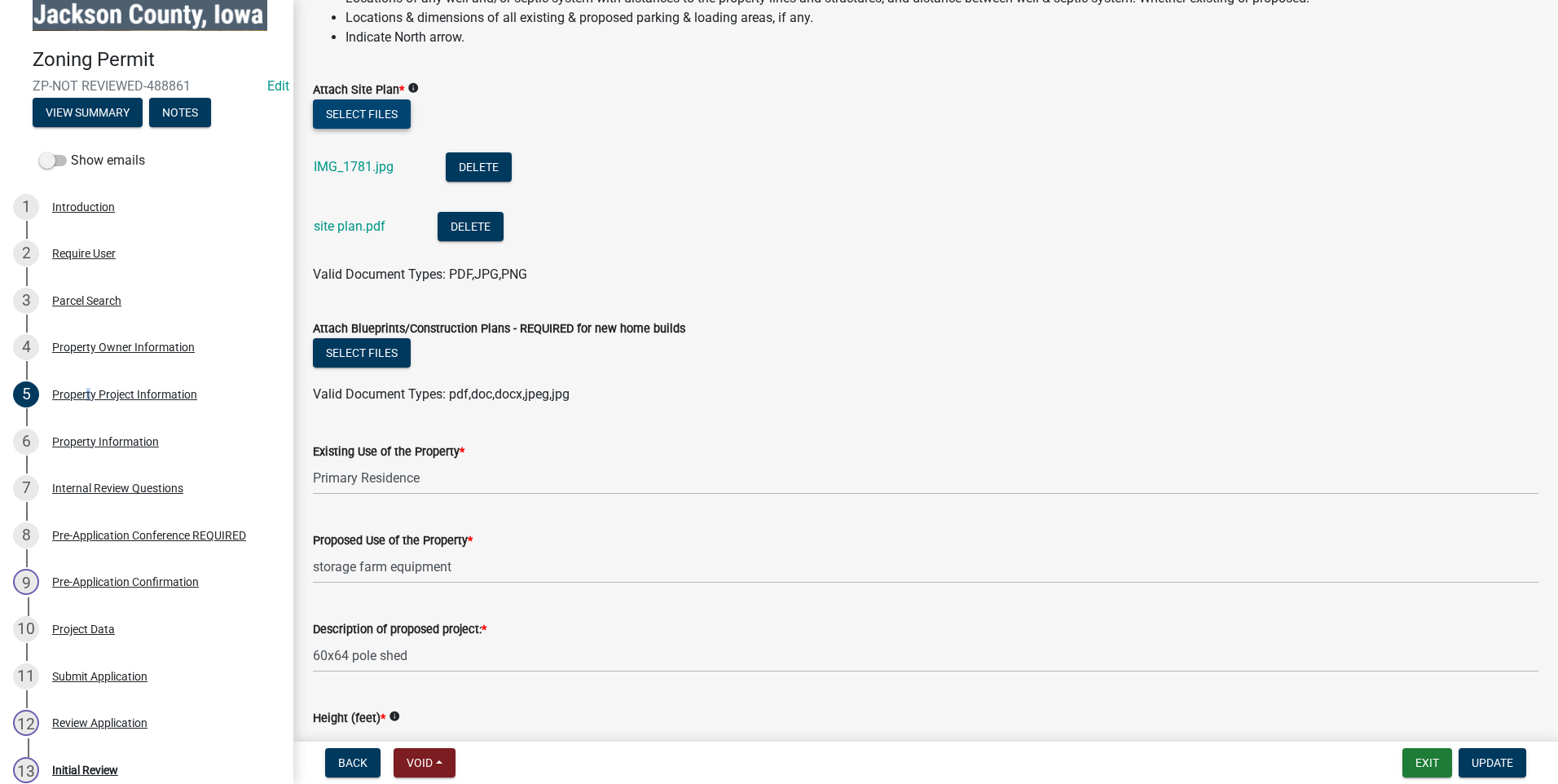
scroll to position [1711, 0]
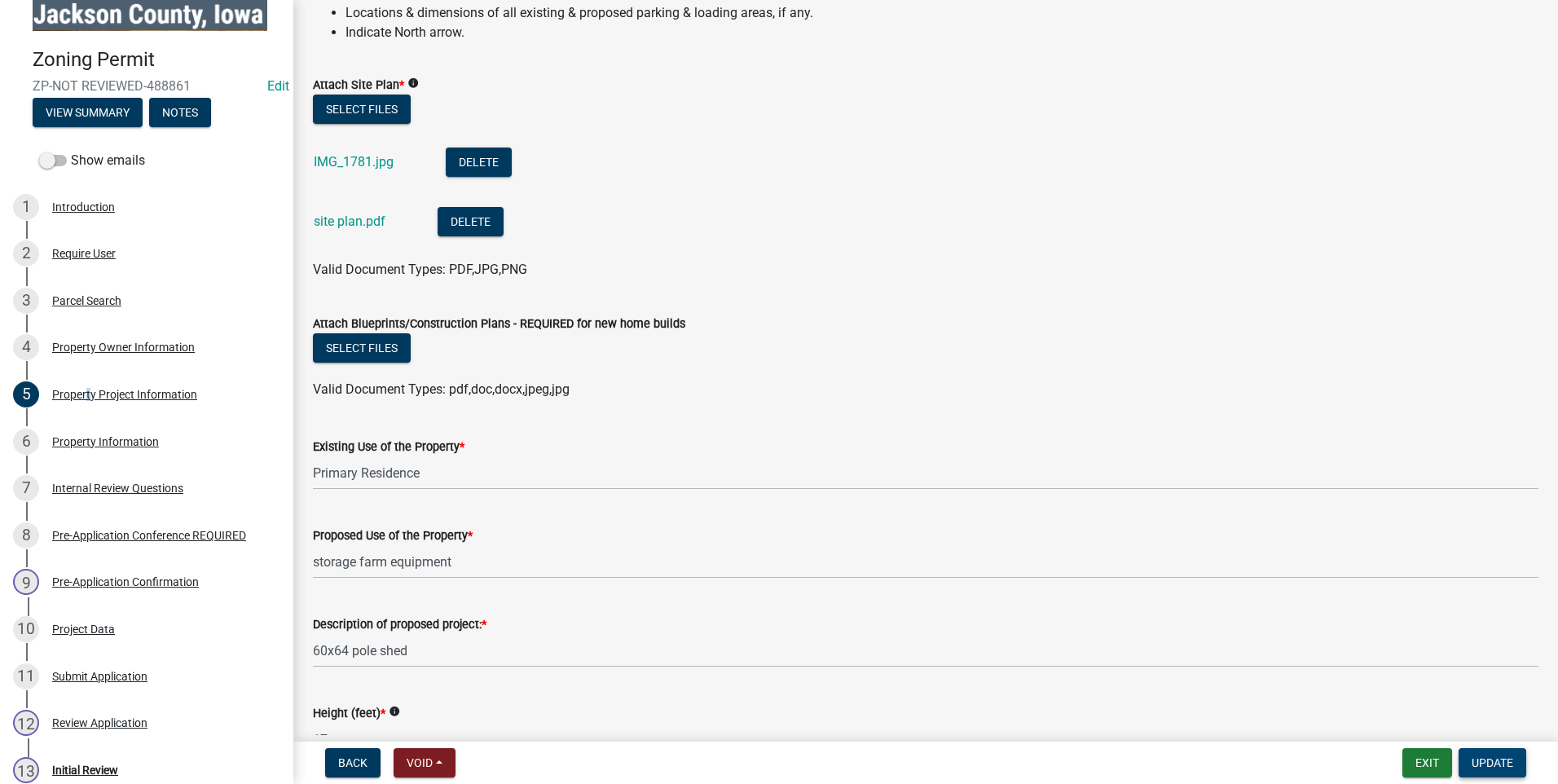
click at [1504, 761] on span "Update" at bounding box center [1491, 762] width 41 height 13
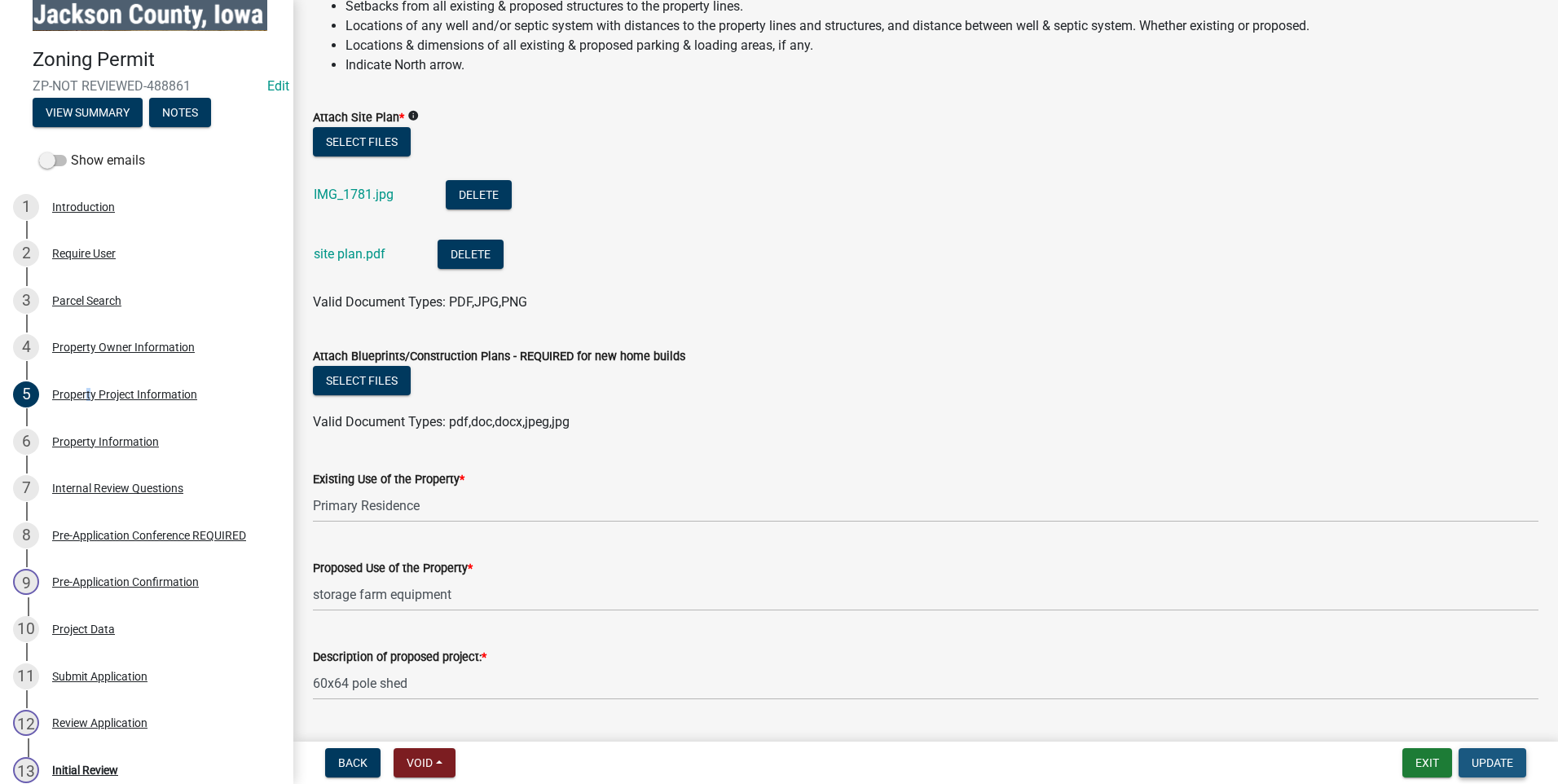
scroll to position [1743, 0]
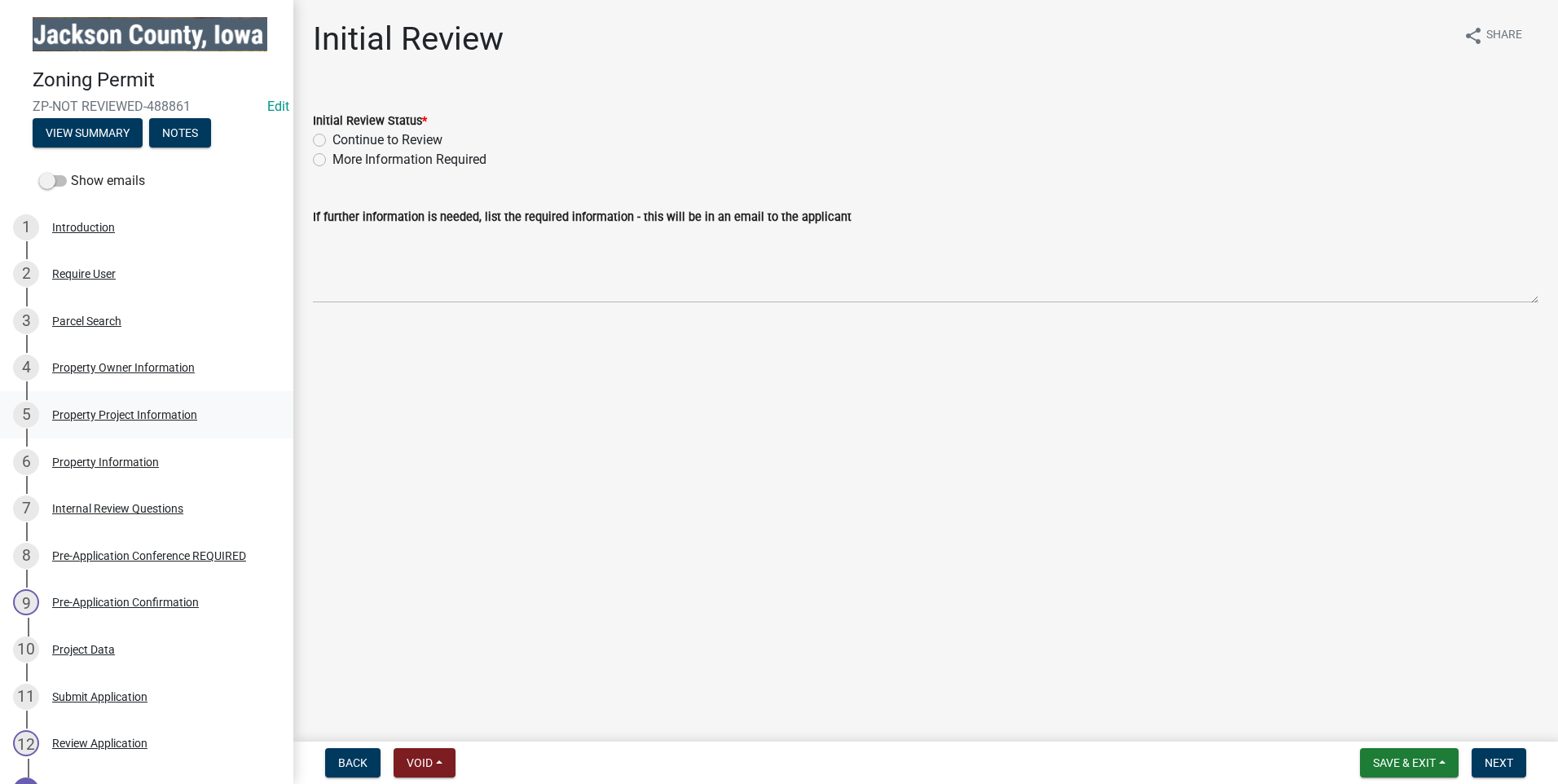
click at [90, 409] on div "Property Project Information" at bounding box center [125, 414] width 145 height 11
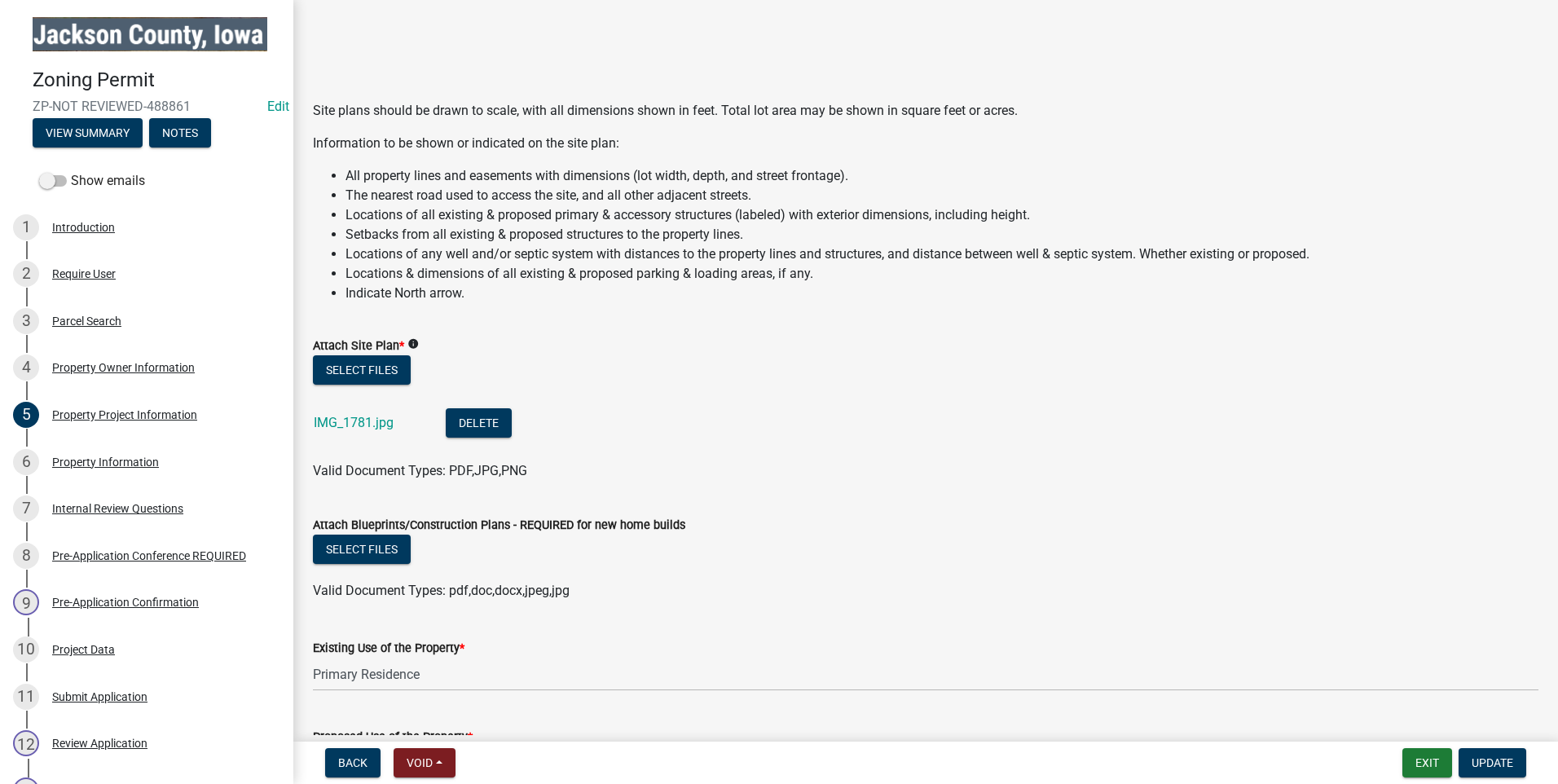
scroll to position [1507, 0]
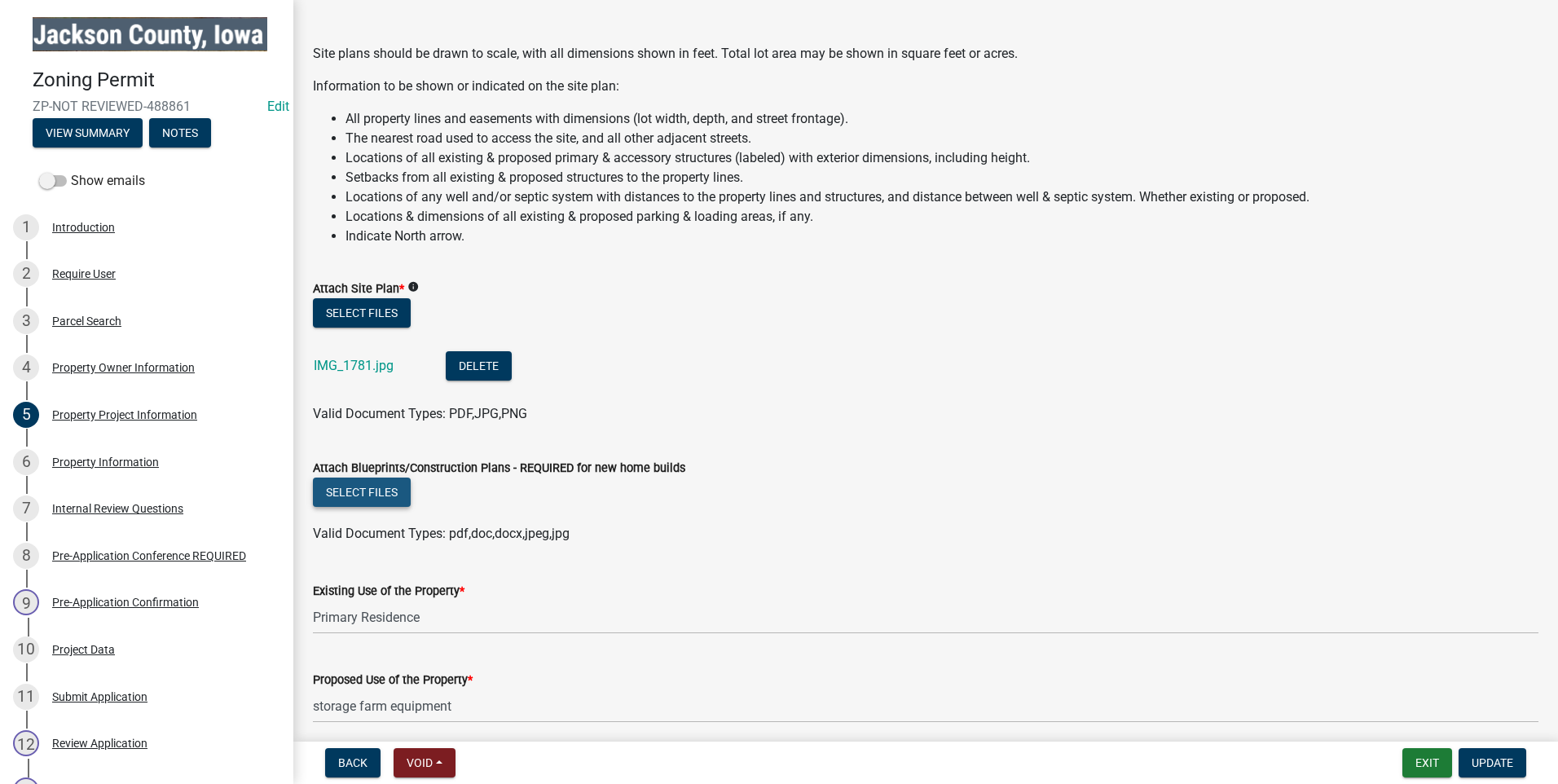
click at [355, 483] on button "Select files" at bounding box center [362, 491] width 98 height 29
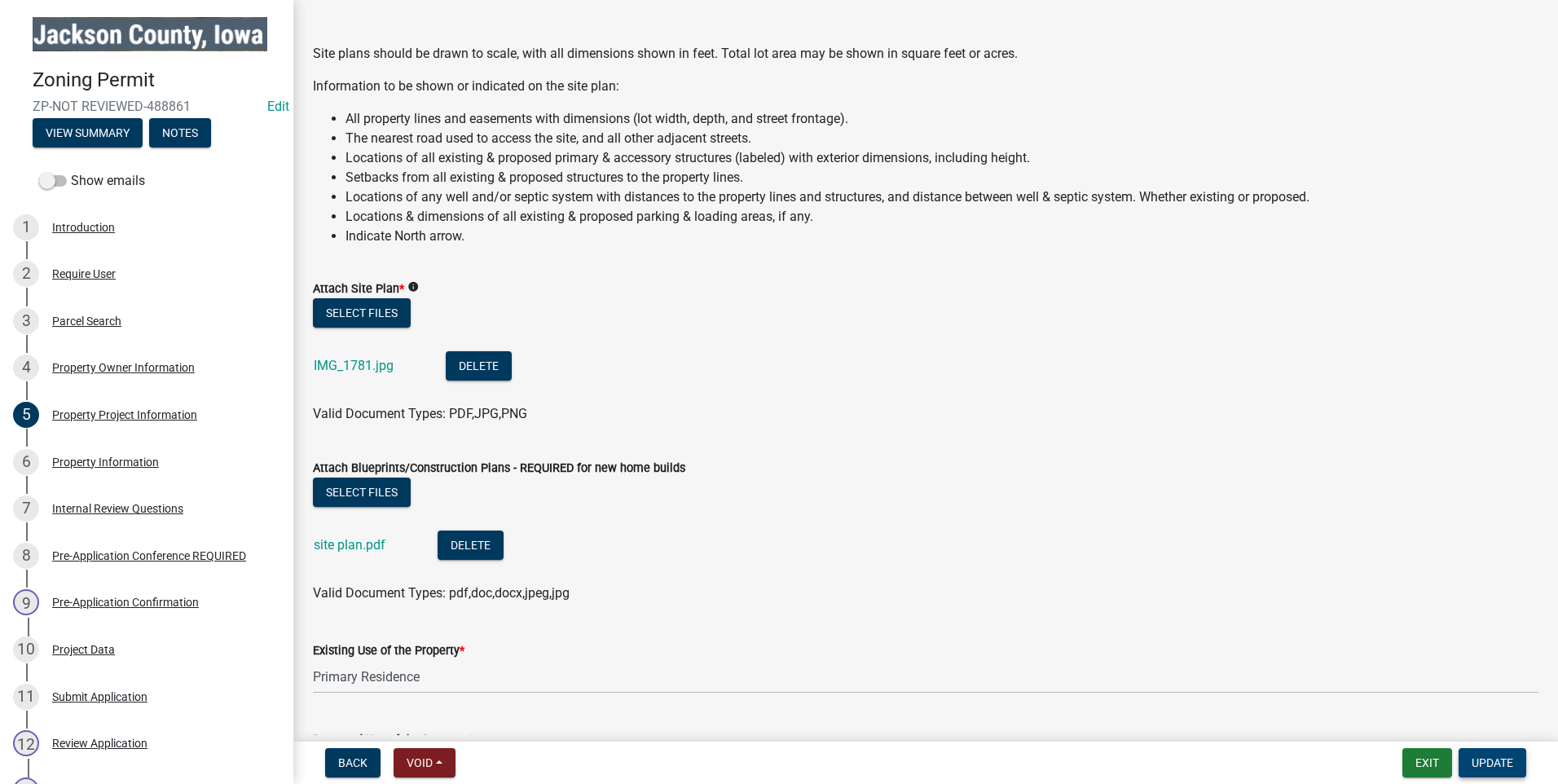
click at [1498, 769] on span "Update" at bounding box center [1491, 762] width 41 height 13
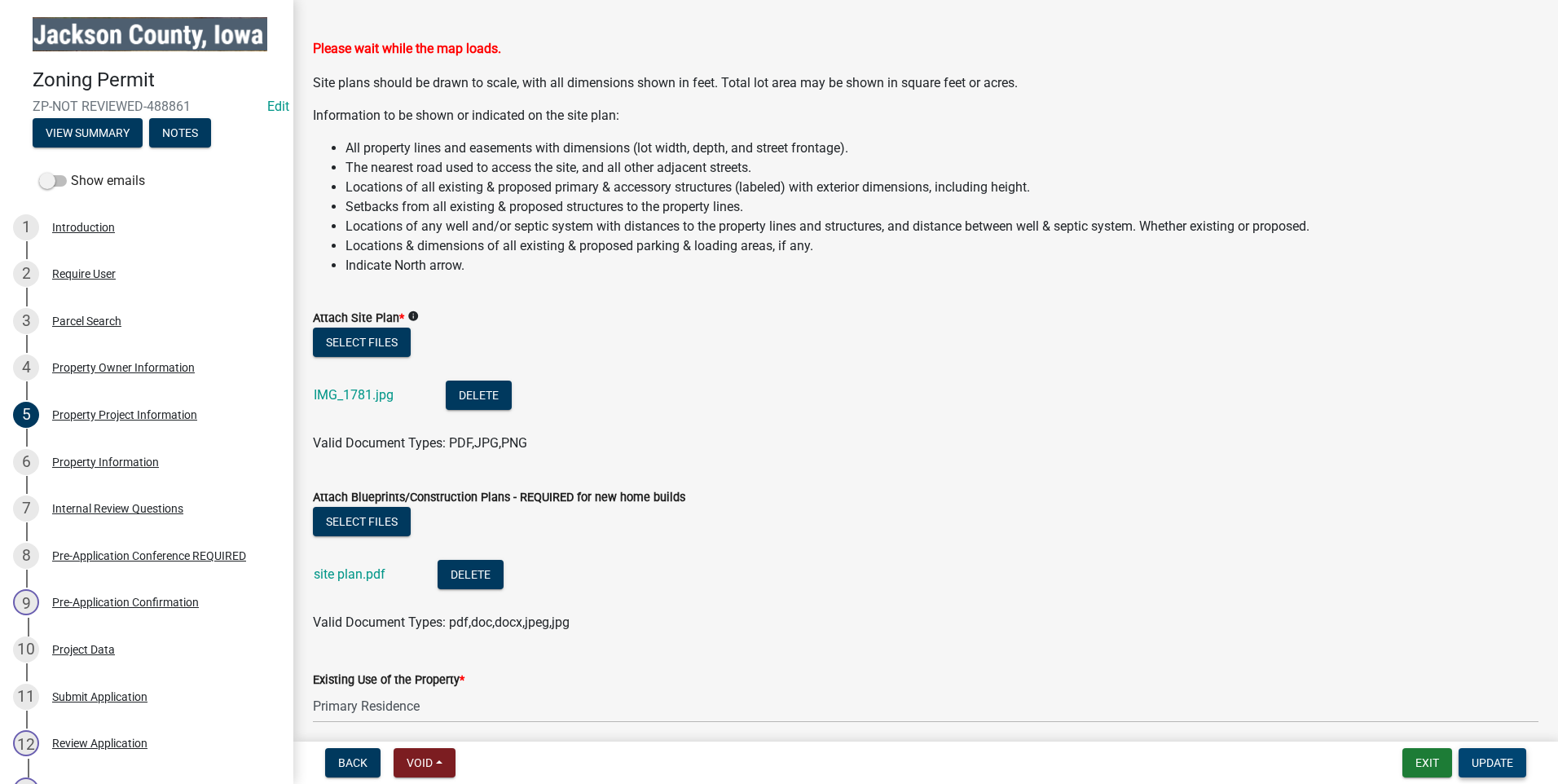
scroll to position [1588, 0]
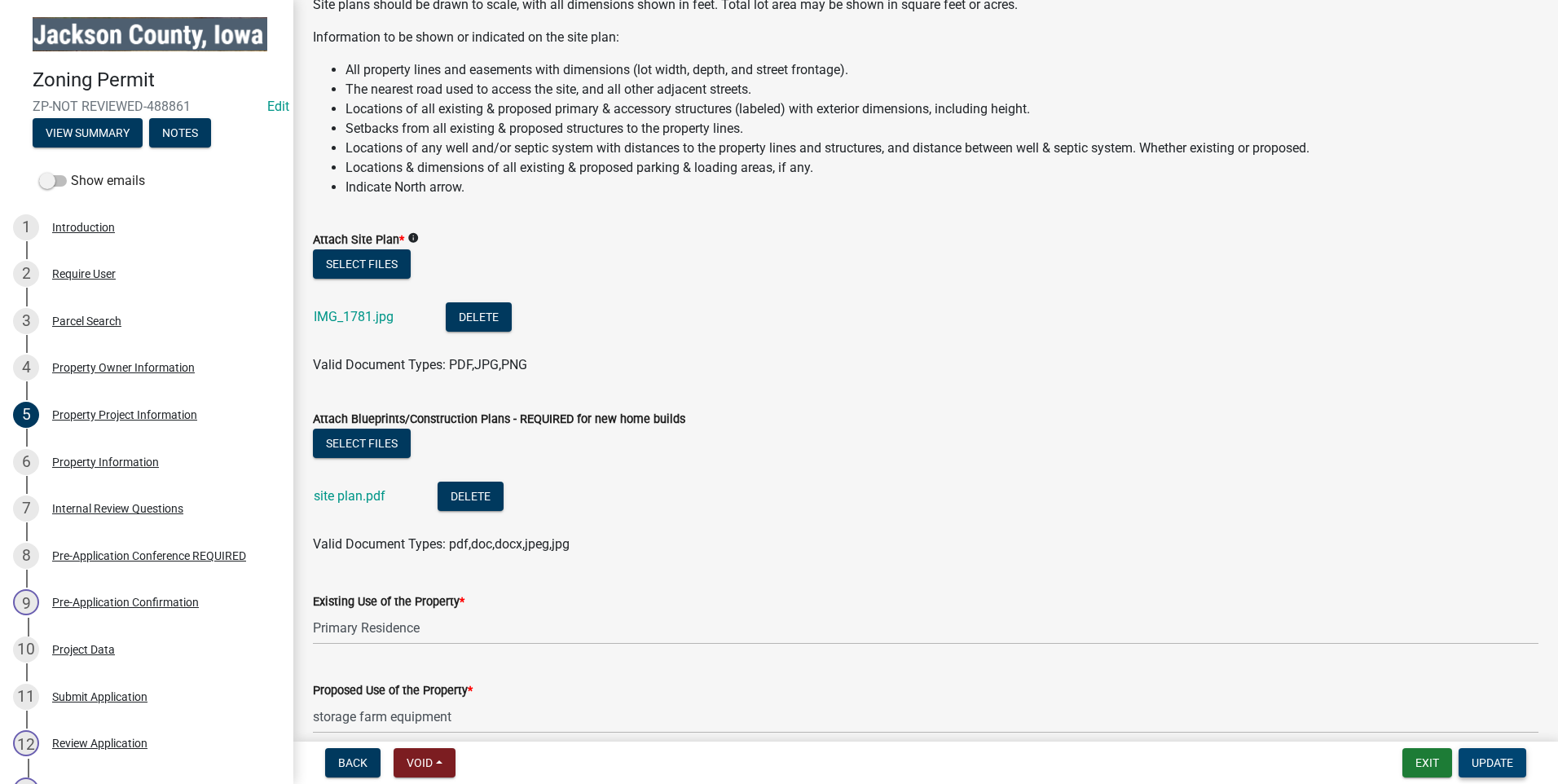
click at [1503, 761] on span "Update" at bounding box center [1491, 762] width 41 height 13
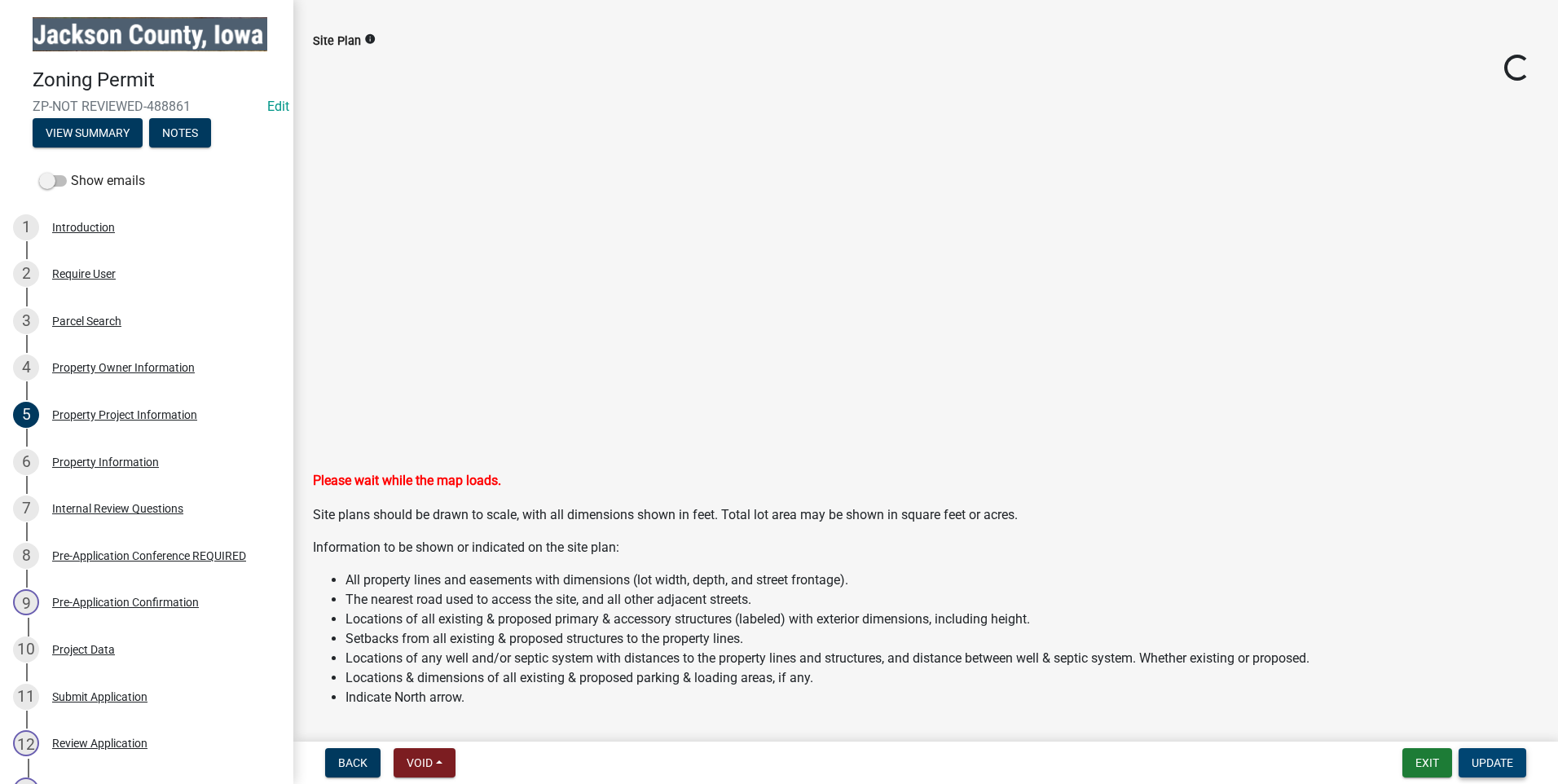
scroll to position [1059, 0]
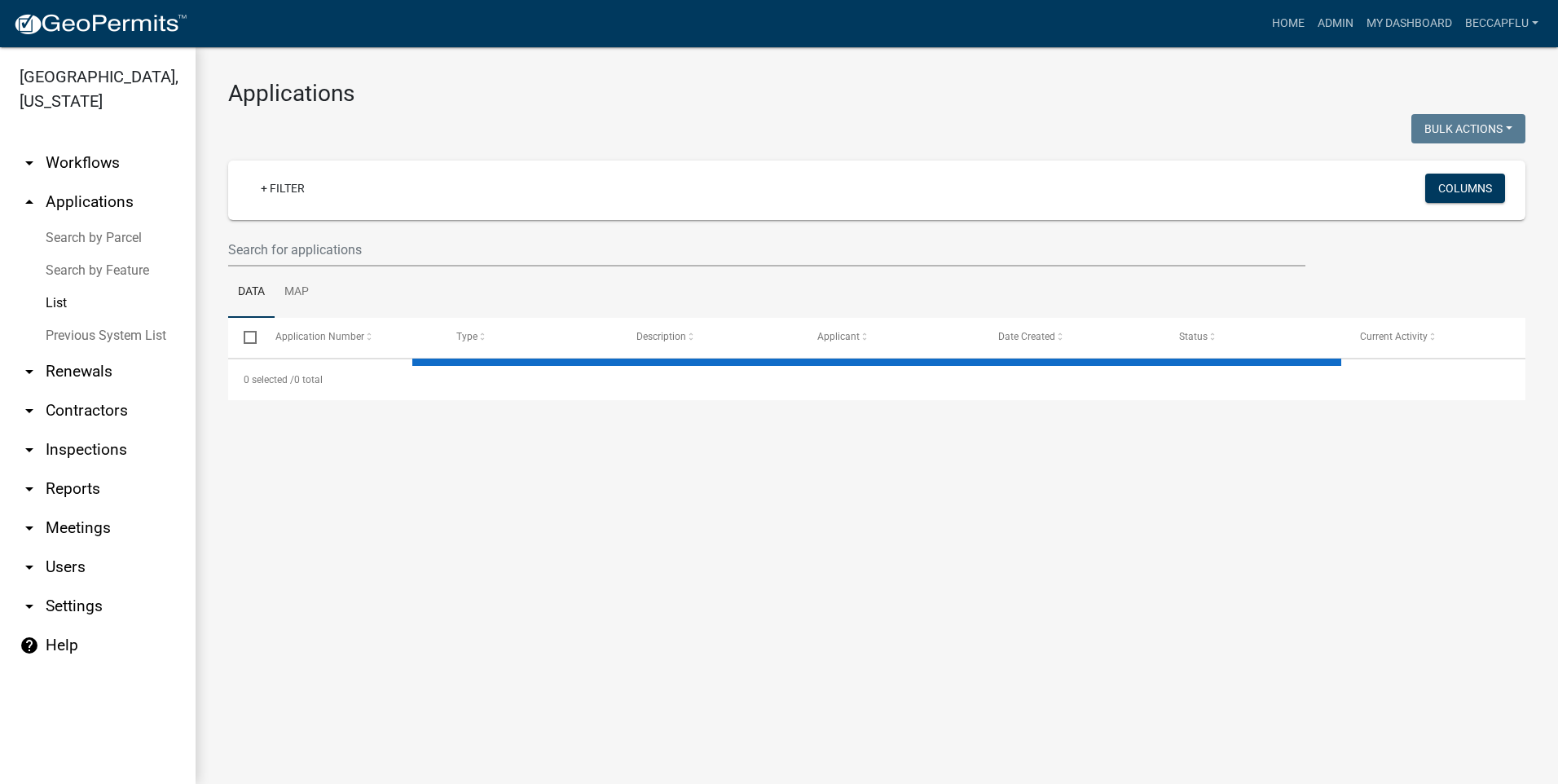
select select "3: 100"
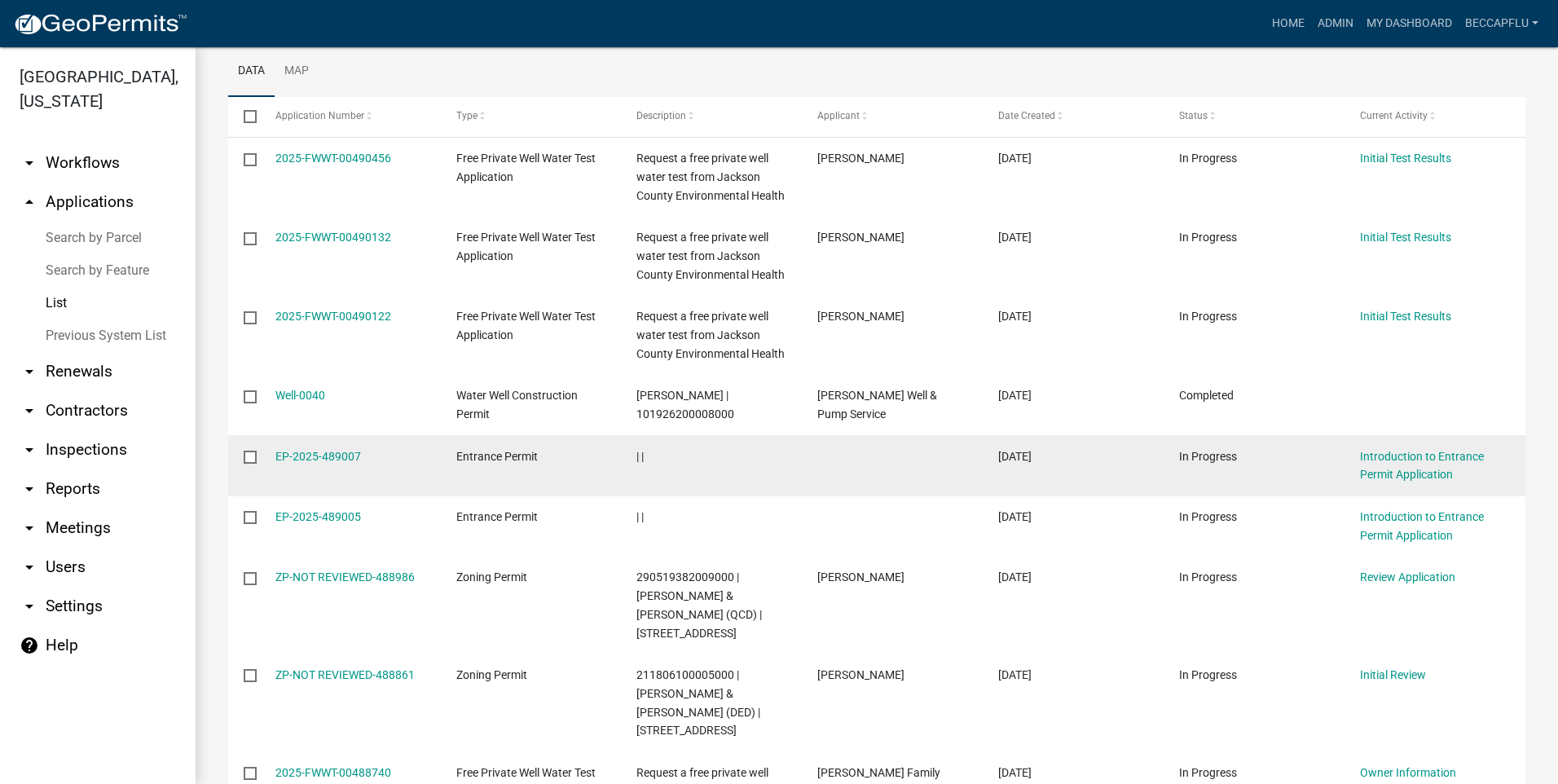
scroll to position [265, 0]
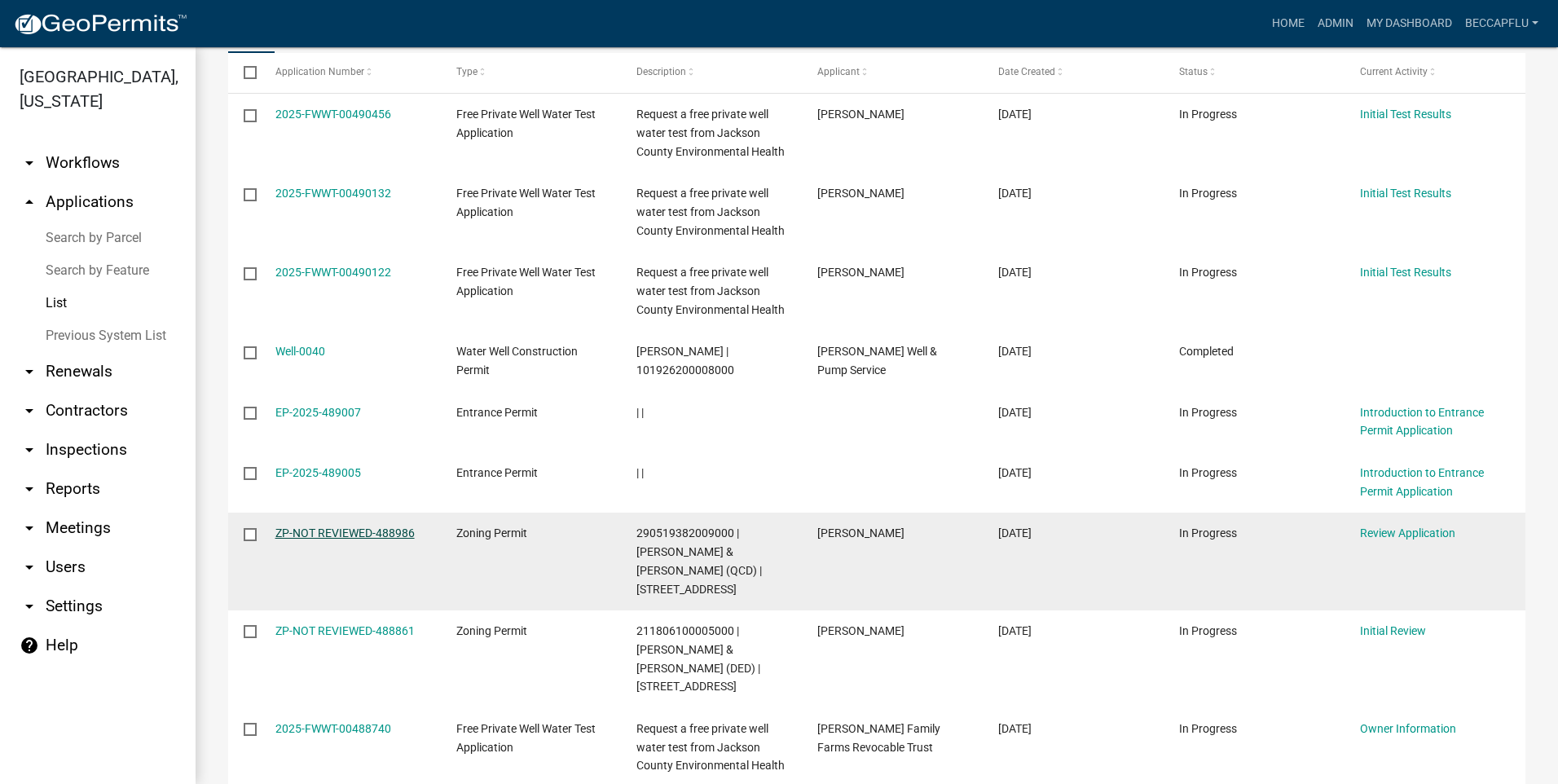
click at [329, 529] on link "ZP-NOT REVIEWED-488986" at bounding box center [344, 533] width 139 height 13
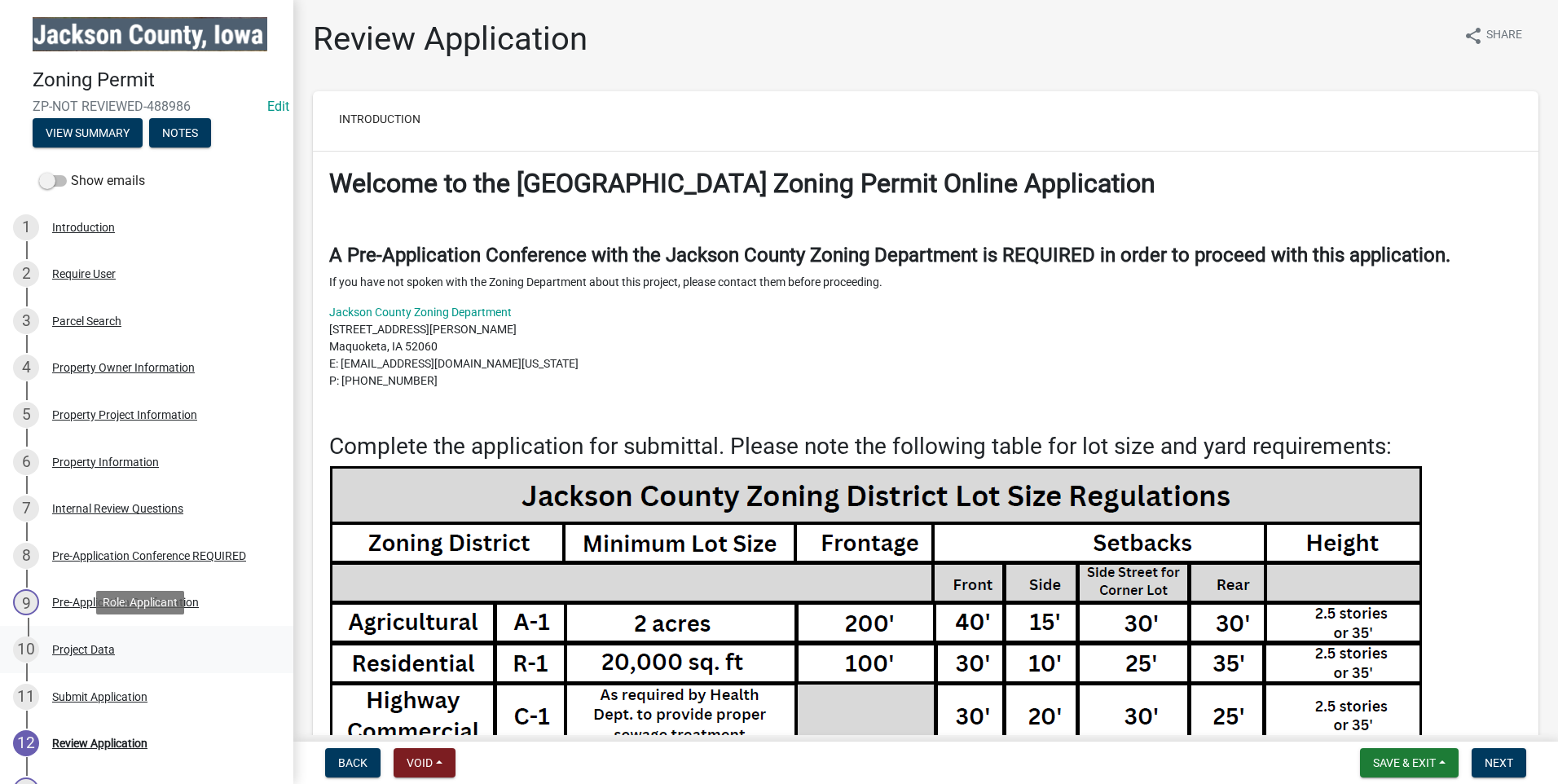
click at [102, 646] on div "Project Data" at bounding box center [84, 649] width 63 height 11
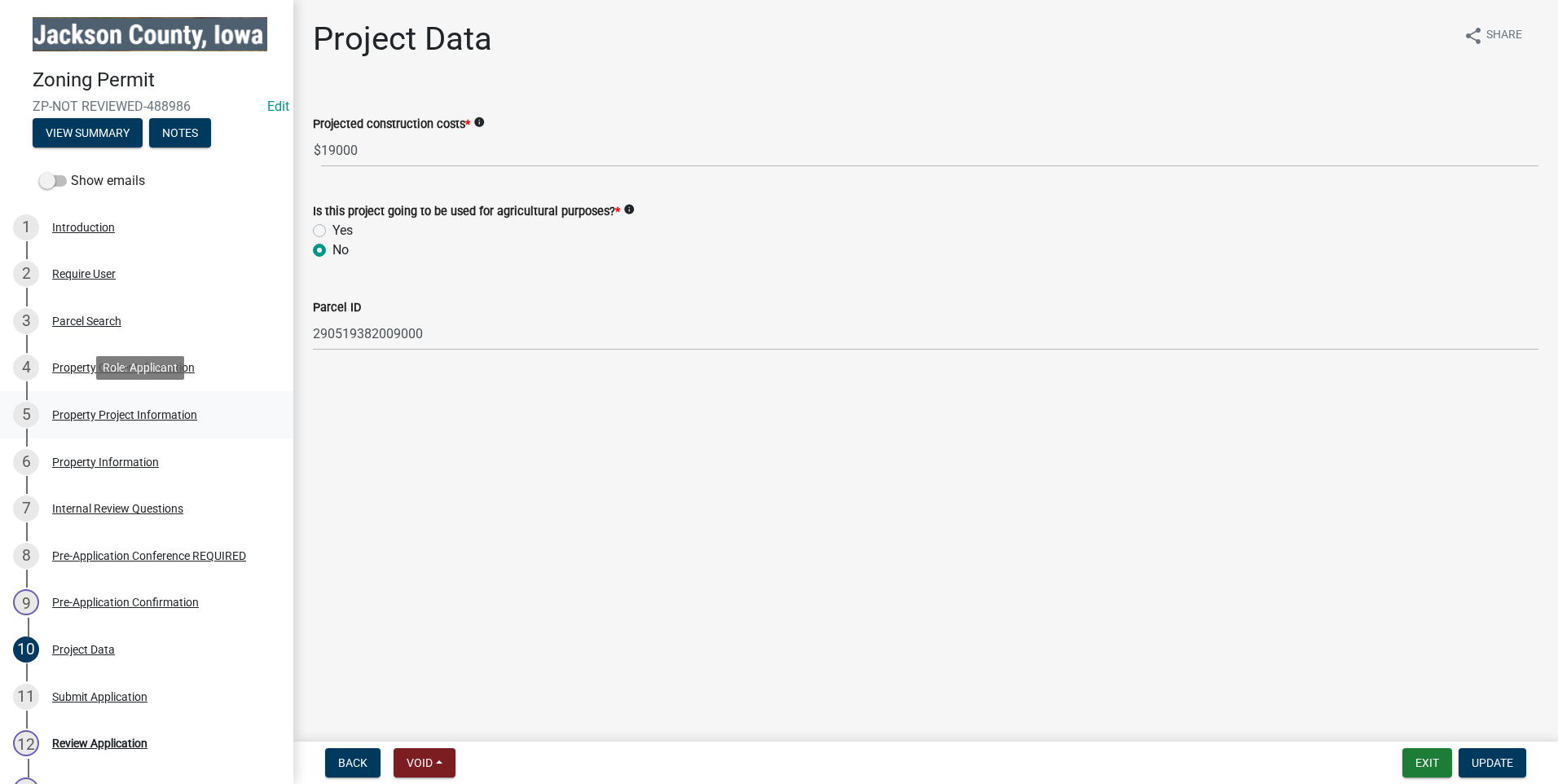
click at [95, 409] on div "Property Project Information" at bounding box center [125, 414] width 145 height 11
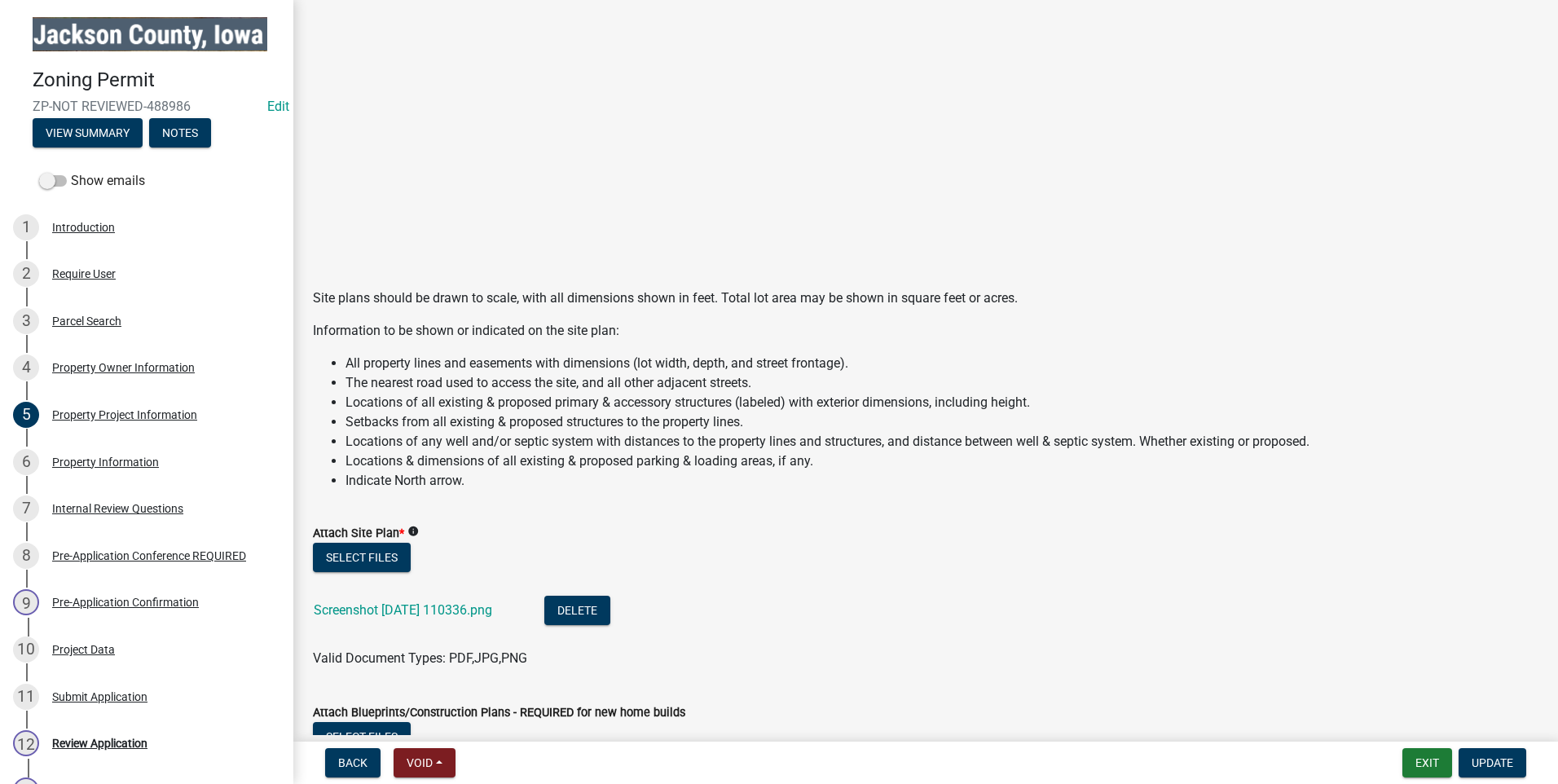
scroll to position [1588, 0]
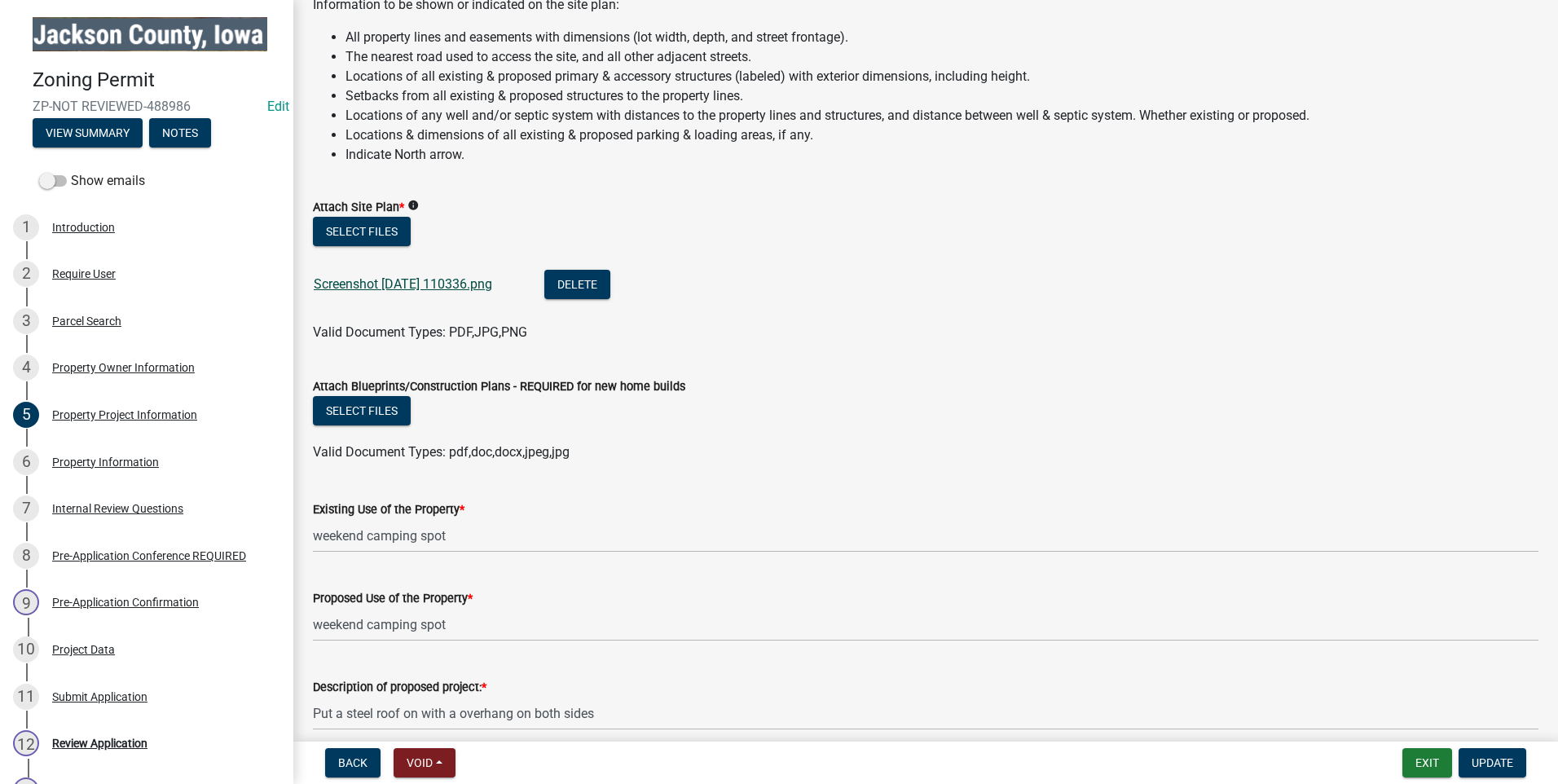
click at [436, 279] on link "Screenshot 2025-10-07 110336.png" at bounding box center [403, 284] width 179 height 16
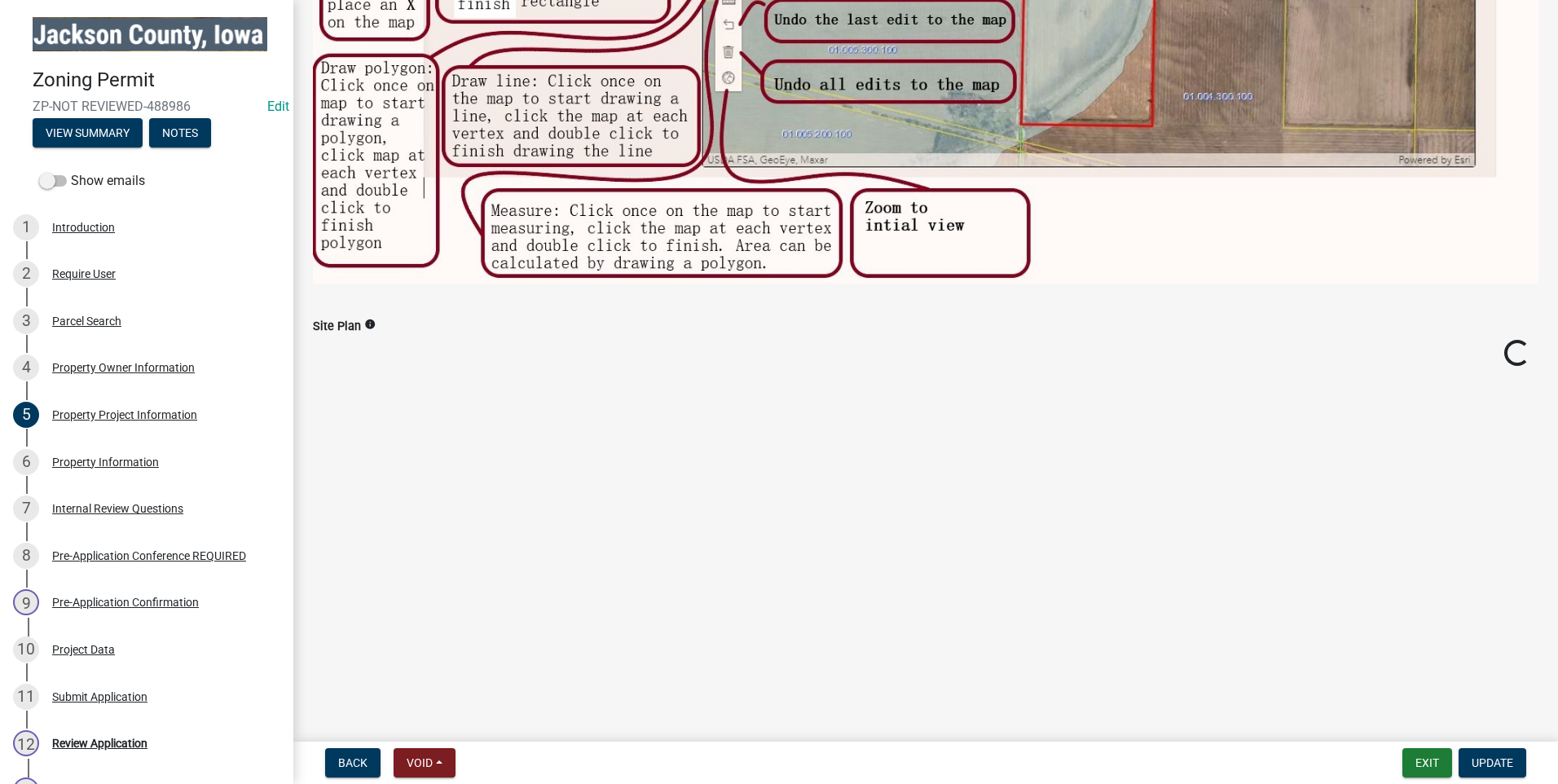
scroll to position [815, 0]
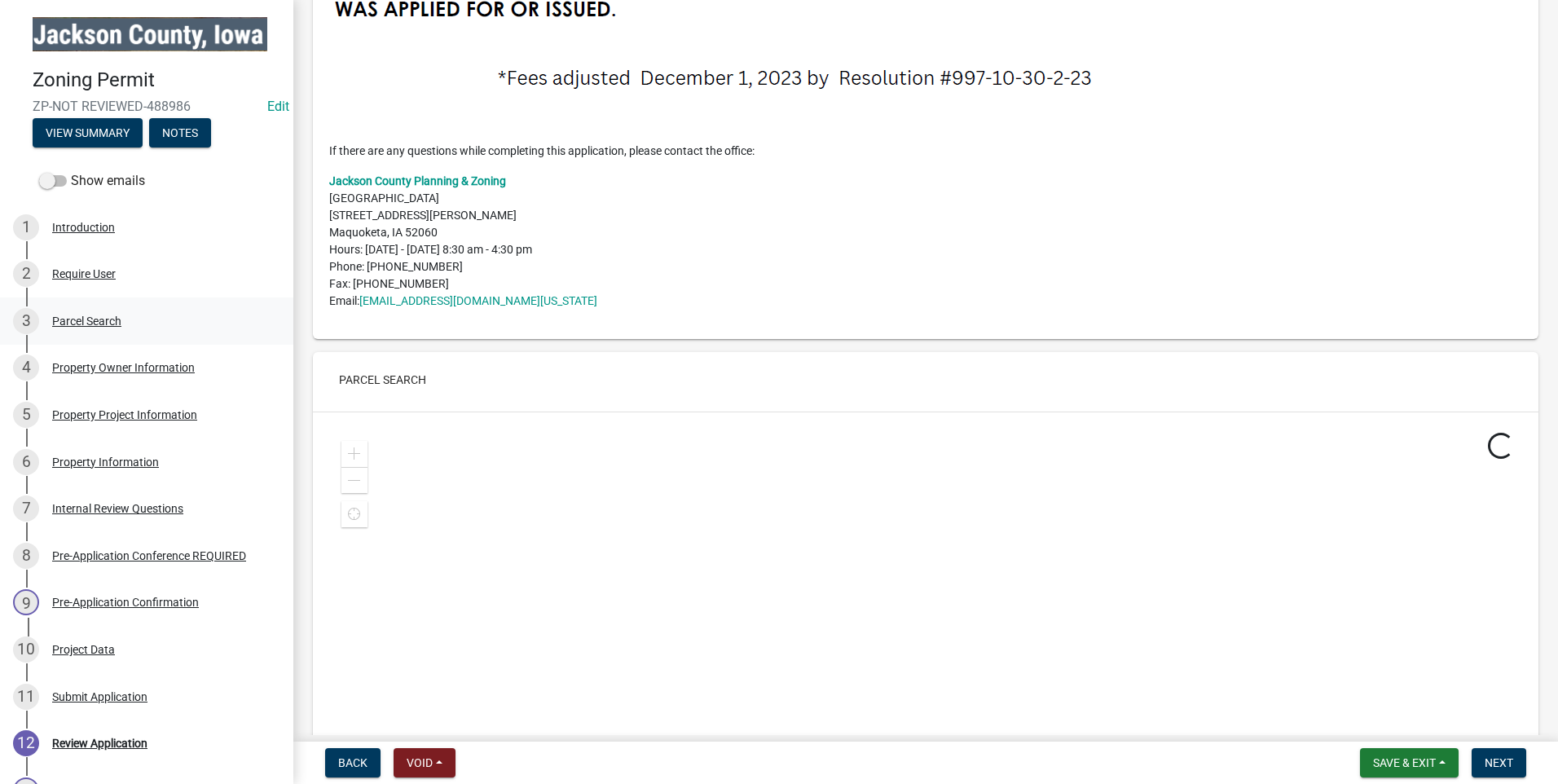
scroll to position [3726, 0]
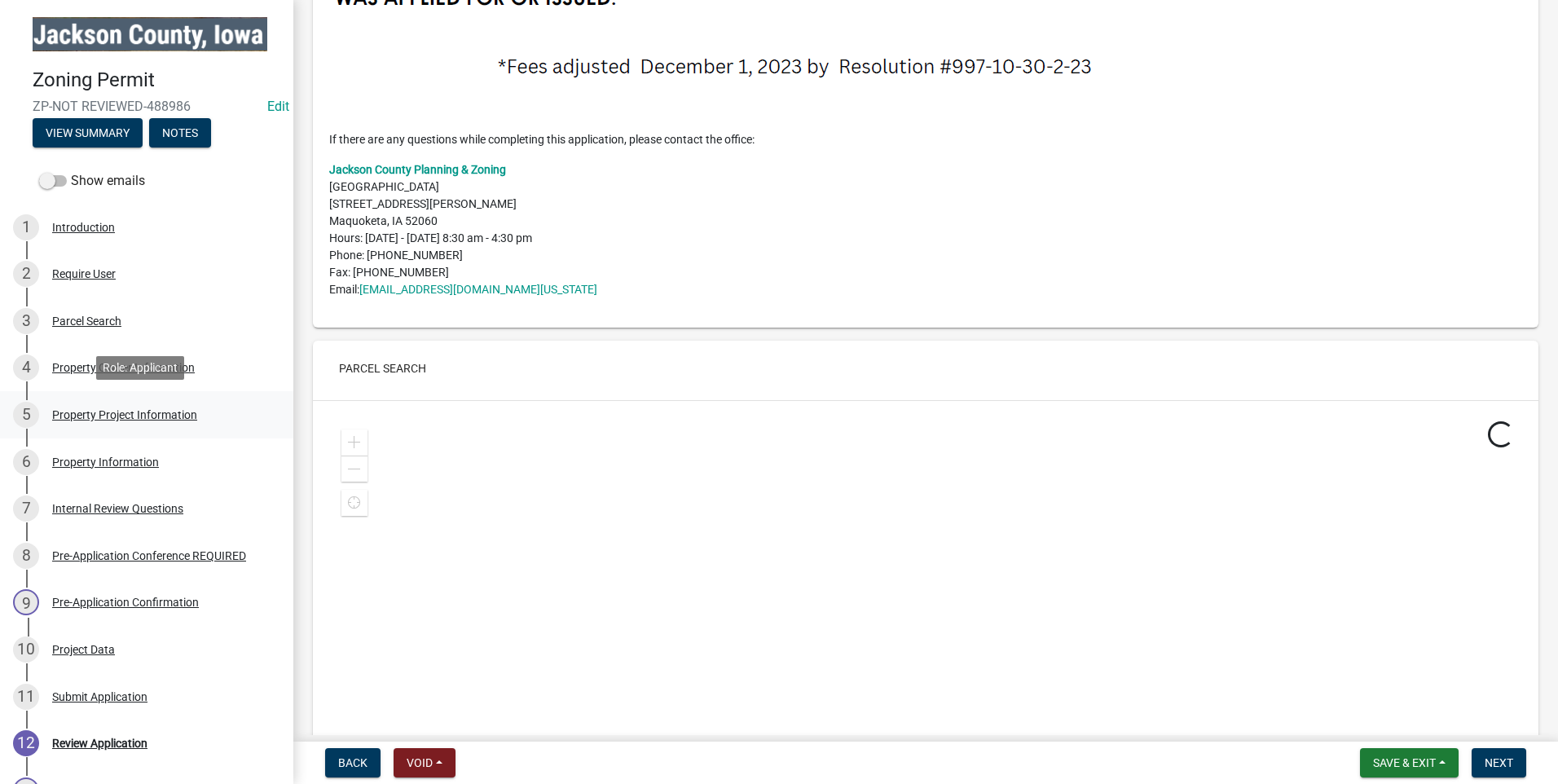
click at [98, 411] on div "Property Project Information" at bounding box center [125, 414] width 145 height 11
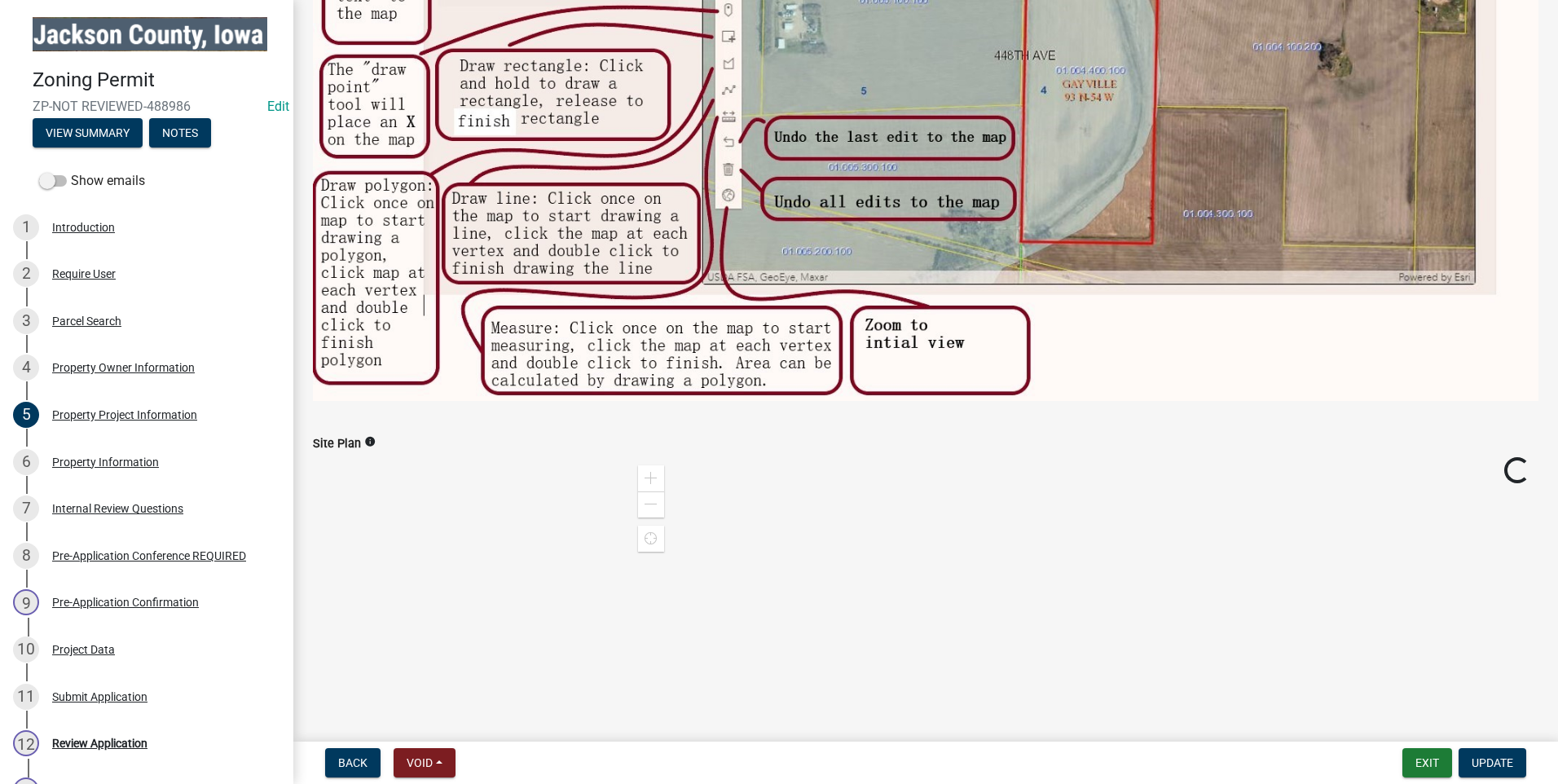
scroll to position [896, 0]
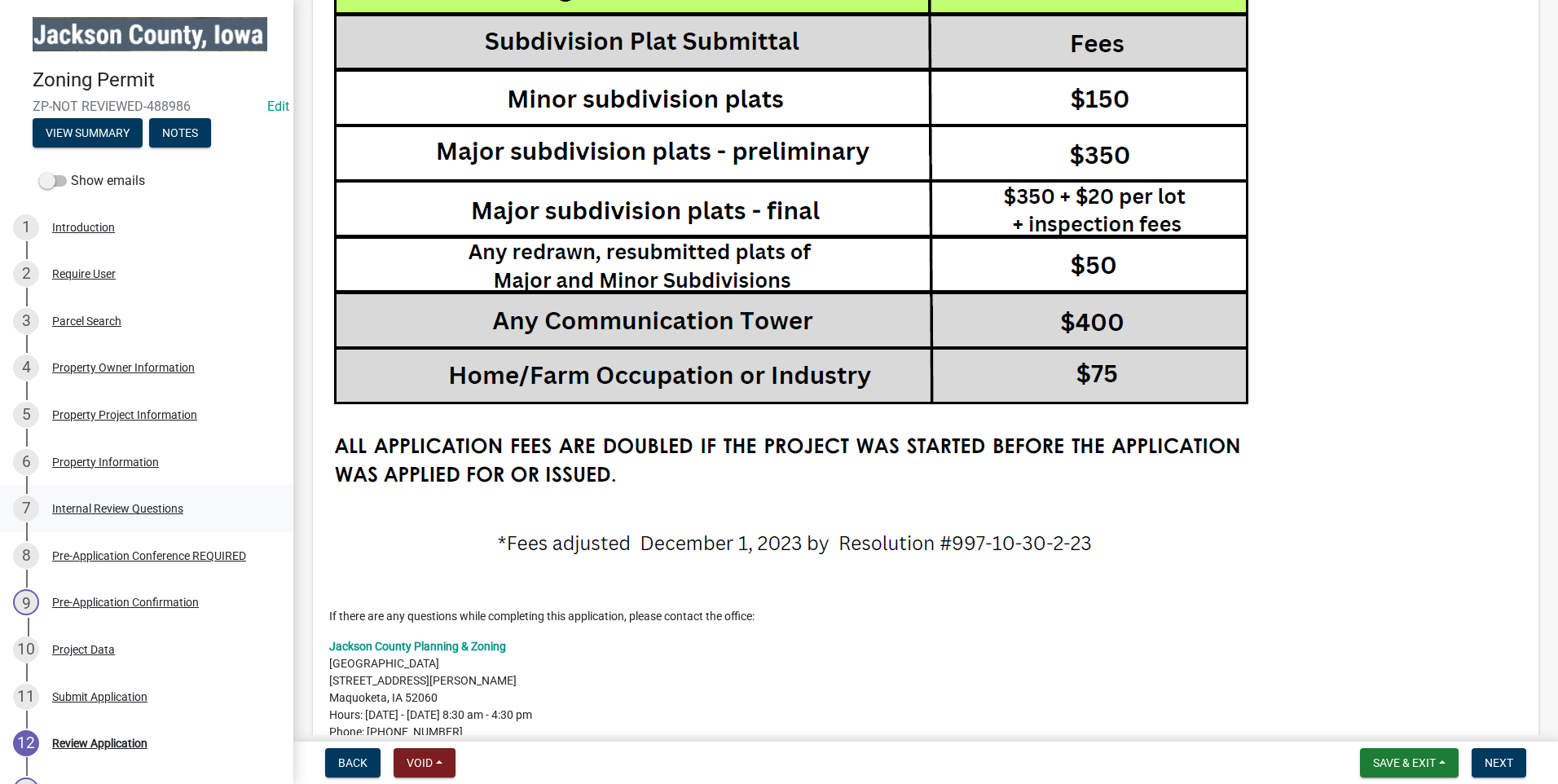
scroll to position [3320, 0]
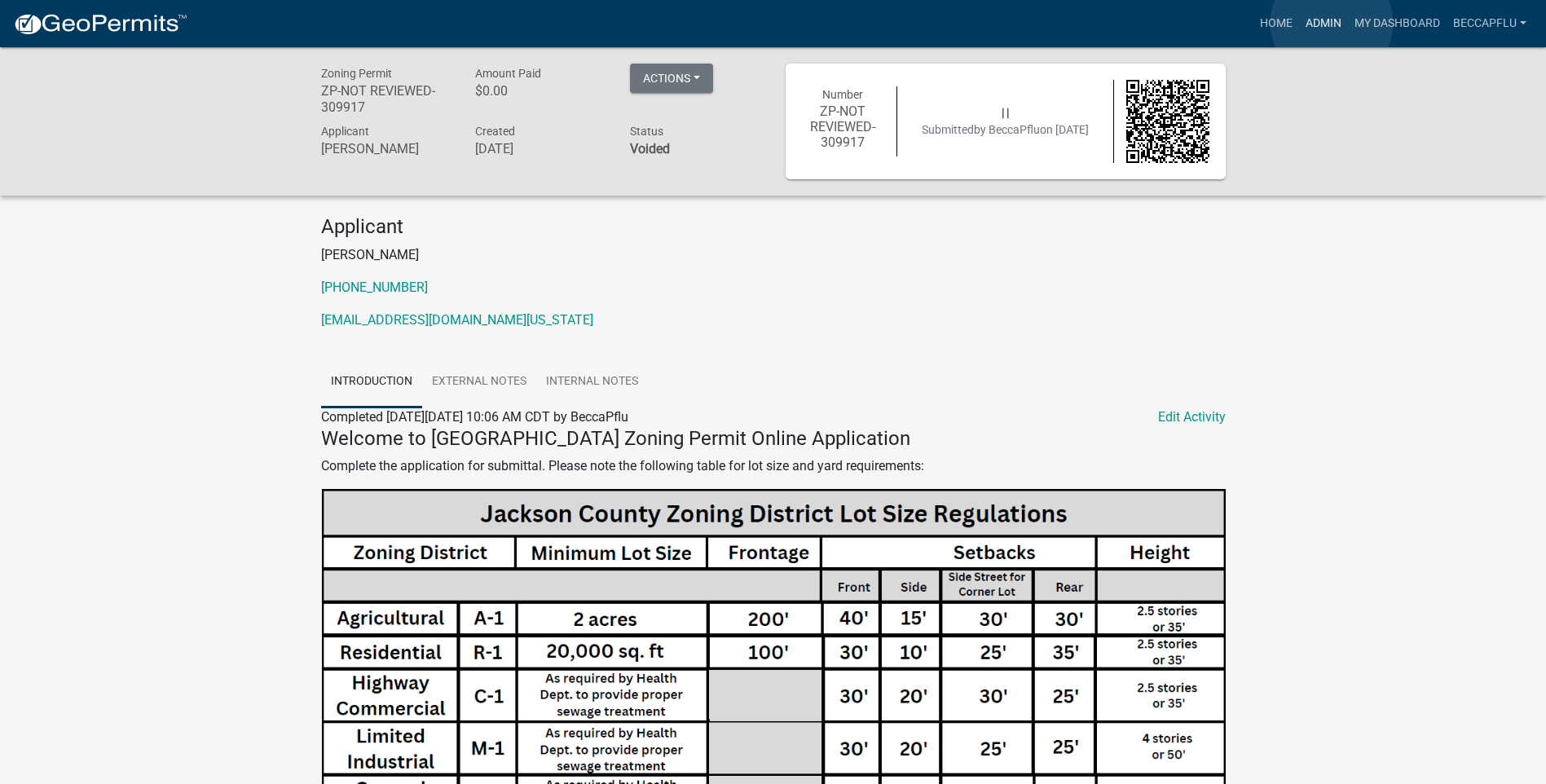
click at [1332, 23] on link "Admin" at bounding box center [1323, 23] width 49 height 31
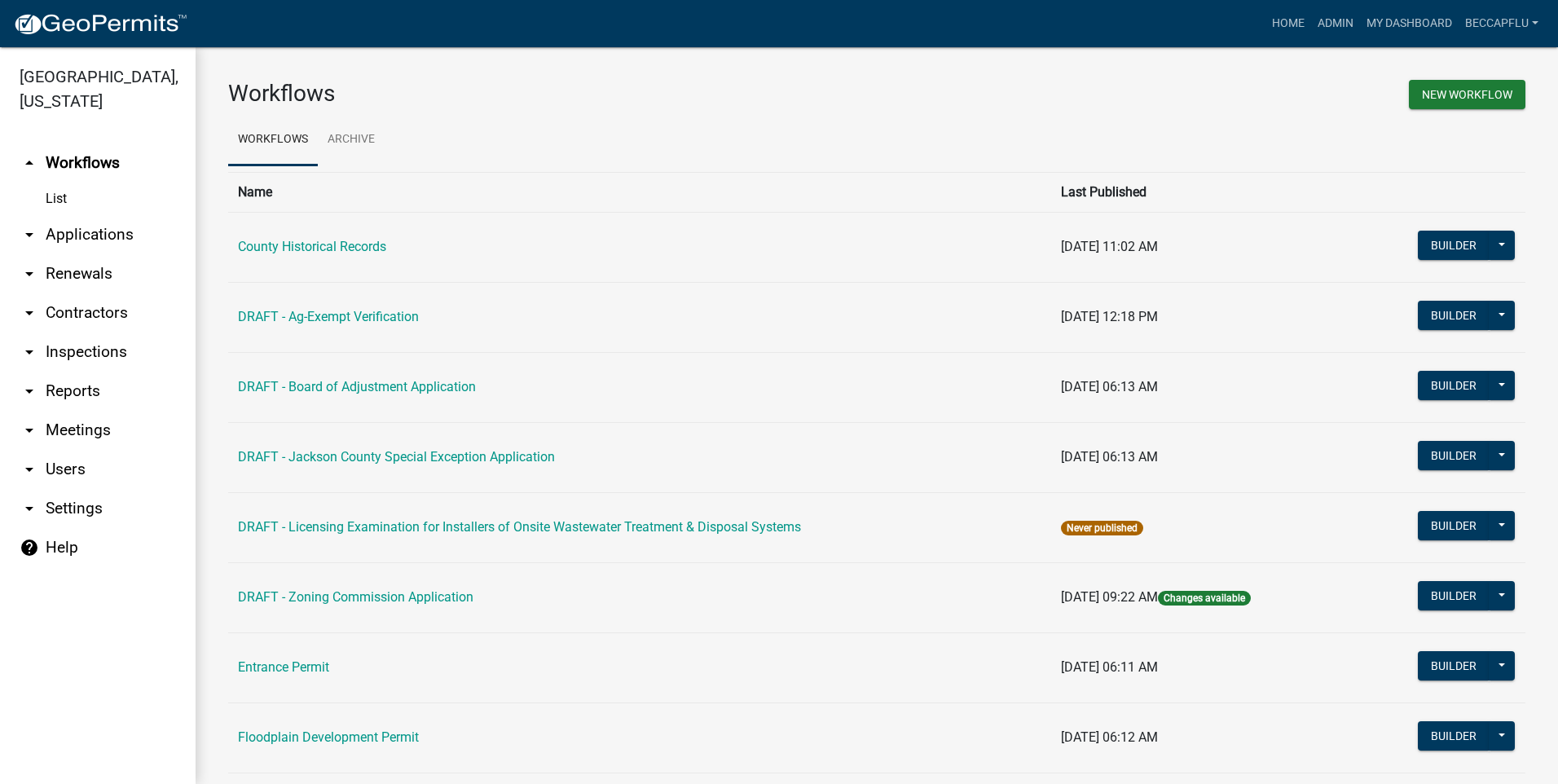
click at [79, 215] on link "arrow_drop_down Applications" at bounding box center [97, 235] width 195 height 39
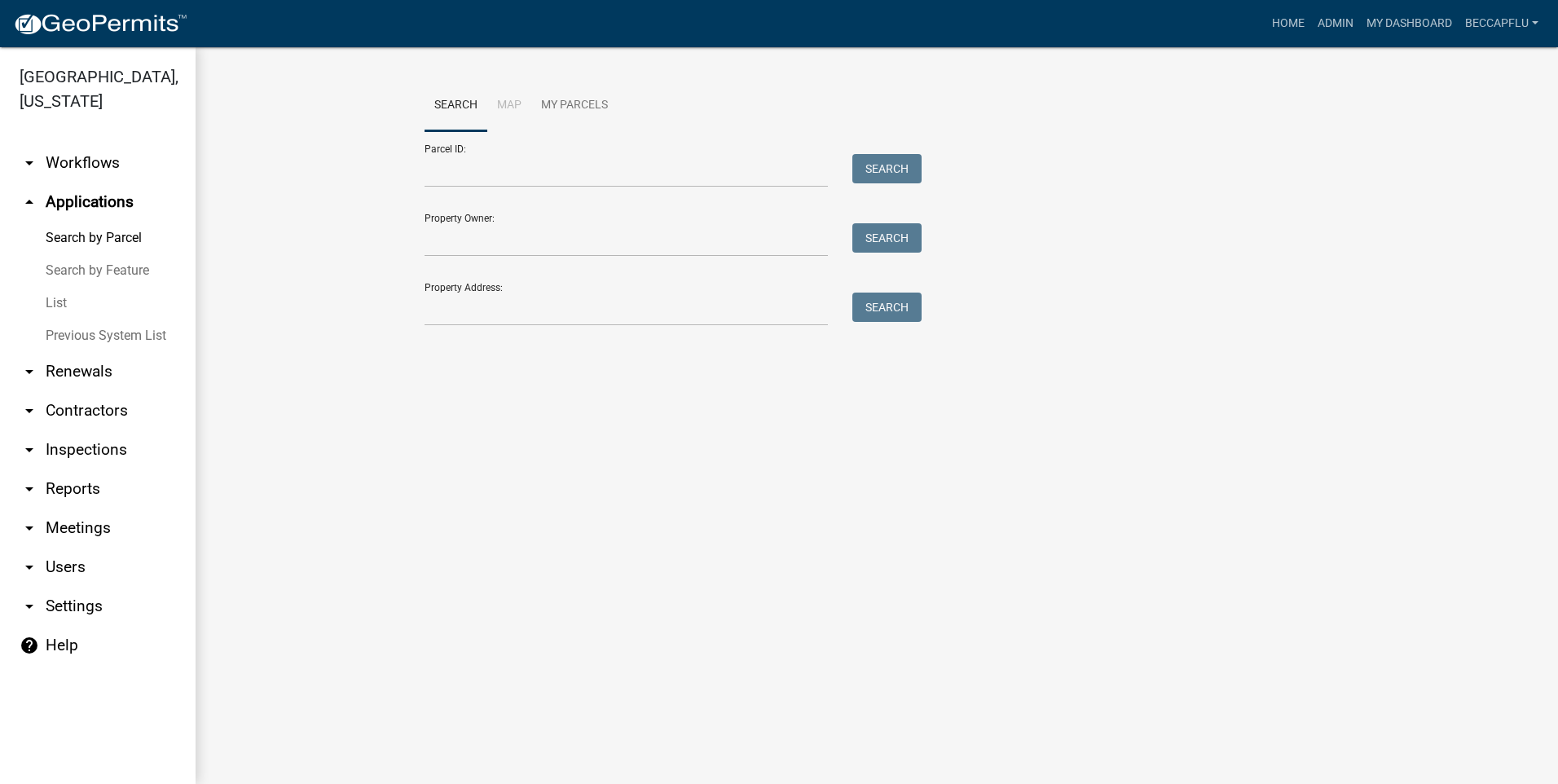
click at [54, 286] on link "List" at bounding box center [97, 302] width 195 height 32
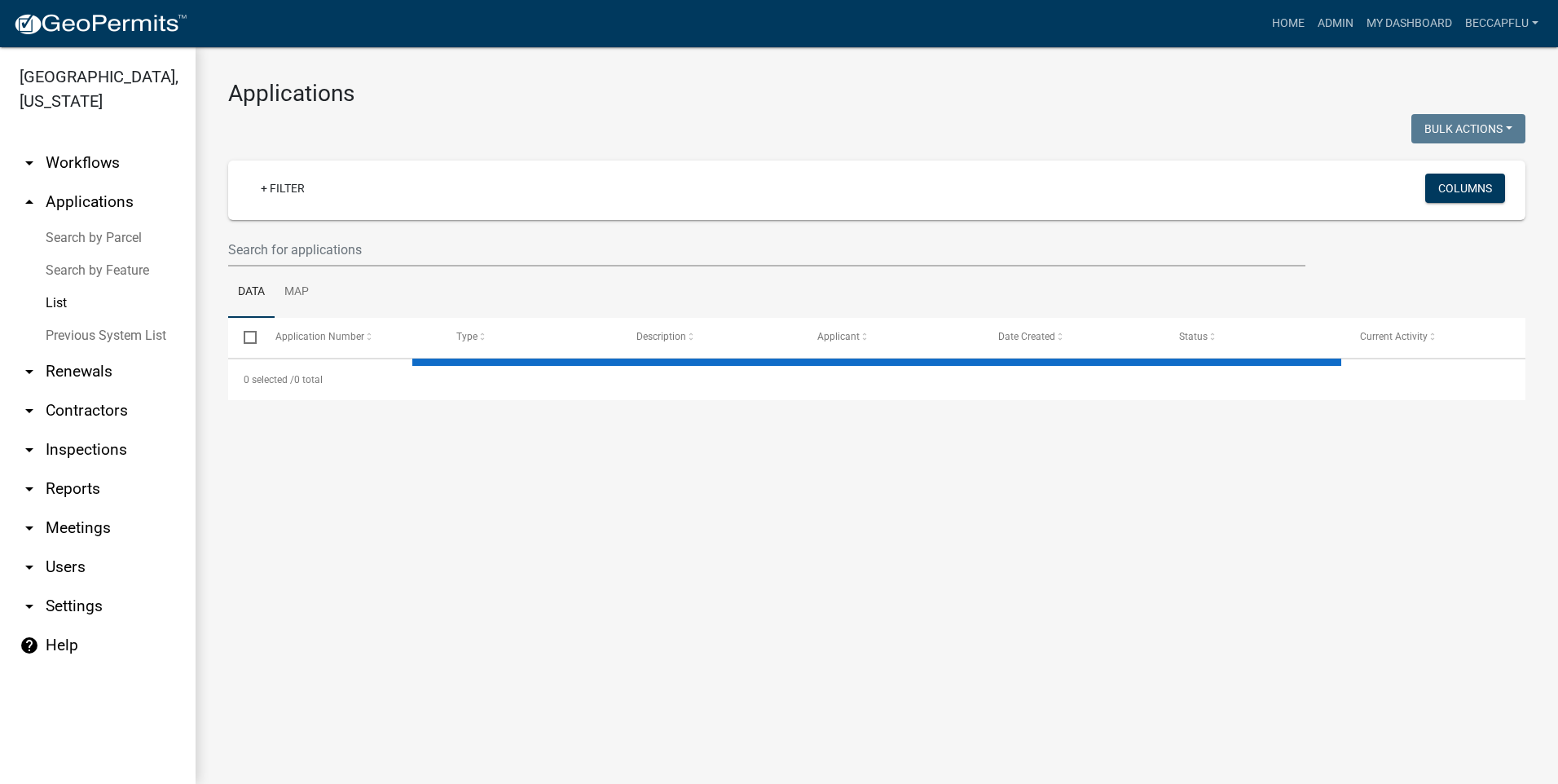
select select "3: 100"
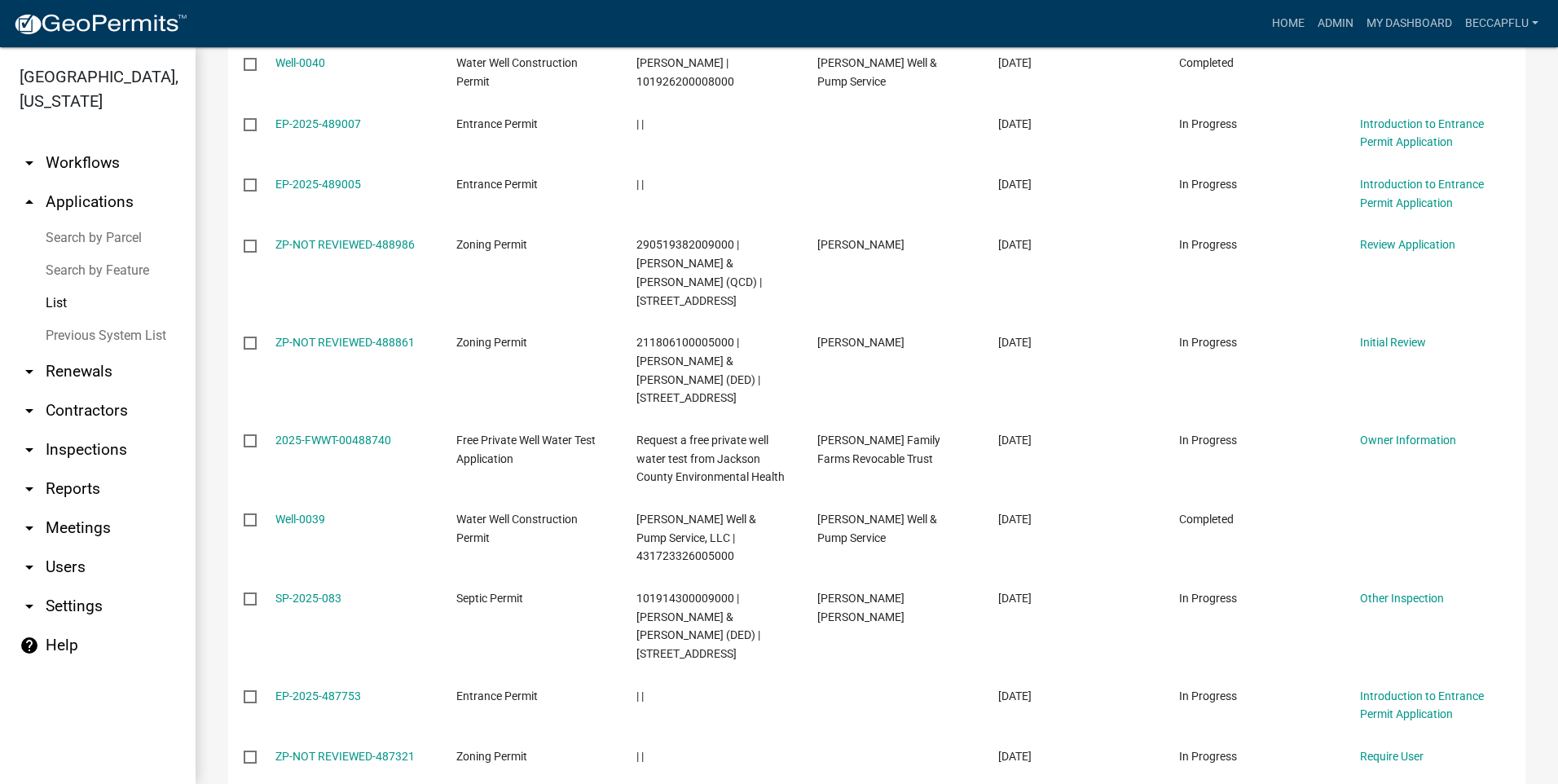
scroll to position [632, 0]
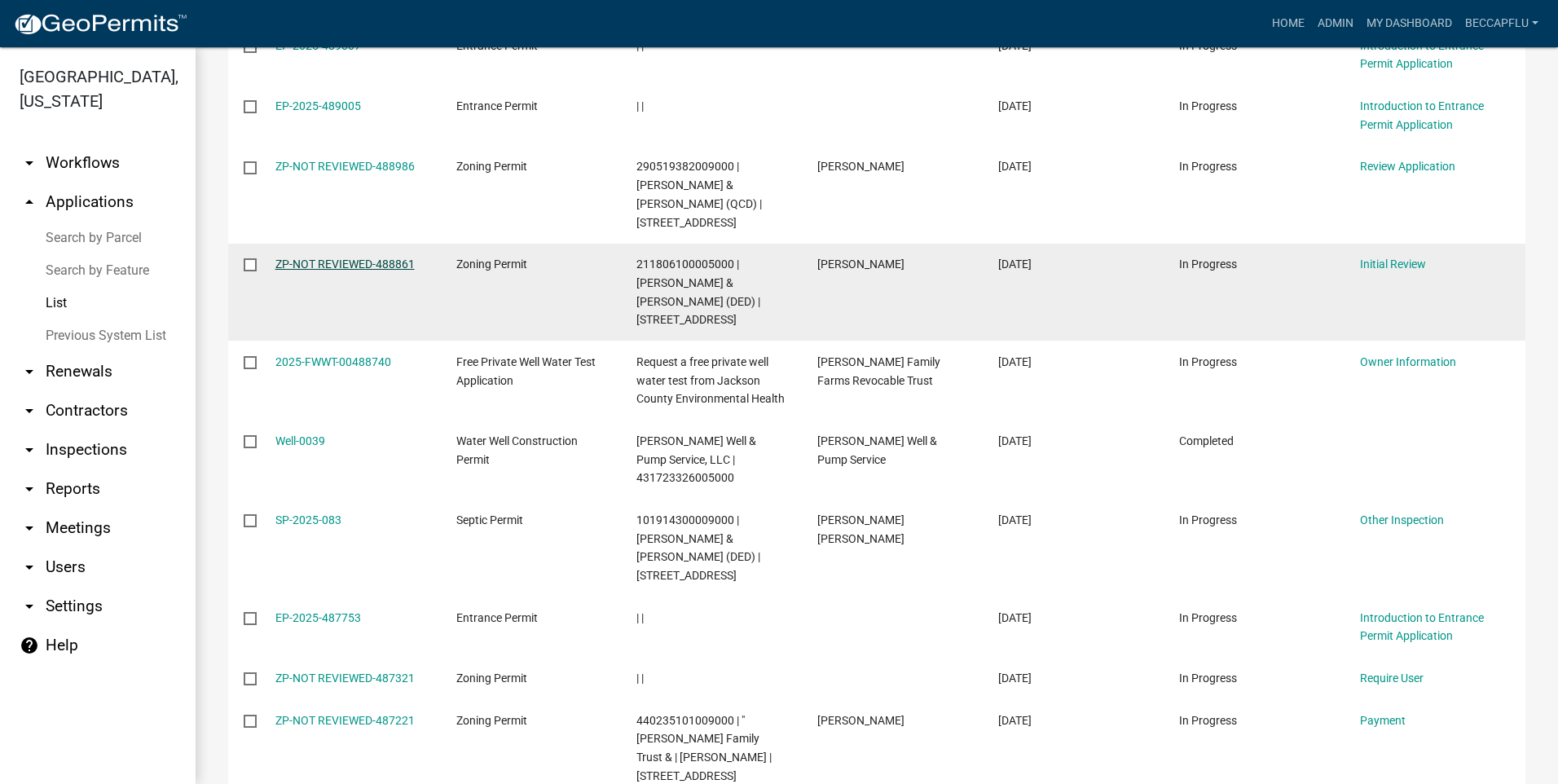
click at [331, 258] on link "ZP-NOT REVIEWED-488861" at bounding box center [344, 264] width 139 height 13
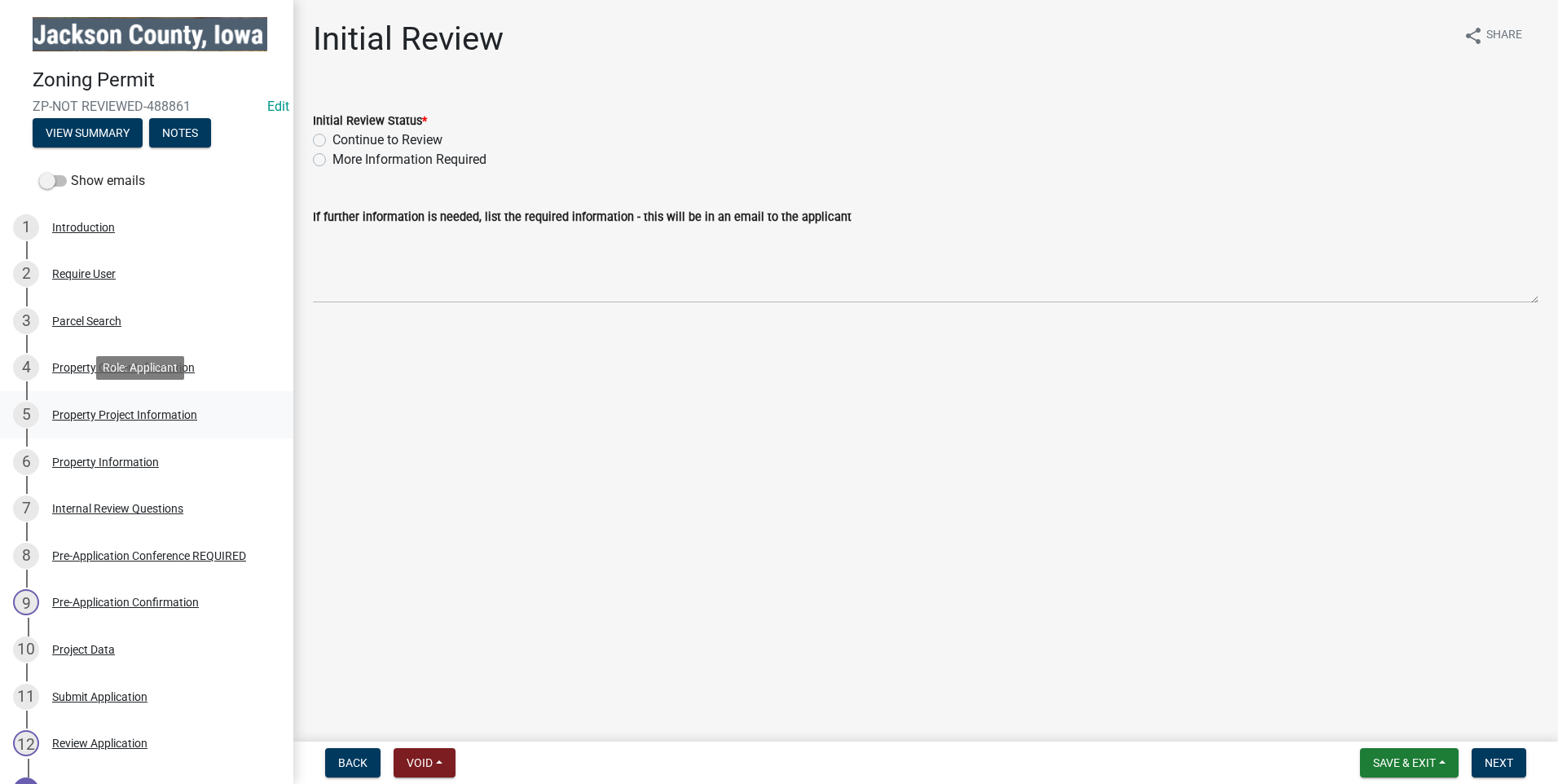
click at [98, 409] on div "Property Project Information" at bounding box center [125, 414] width 145 height 11
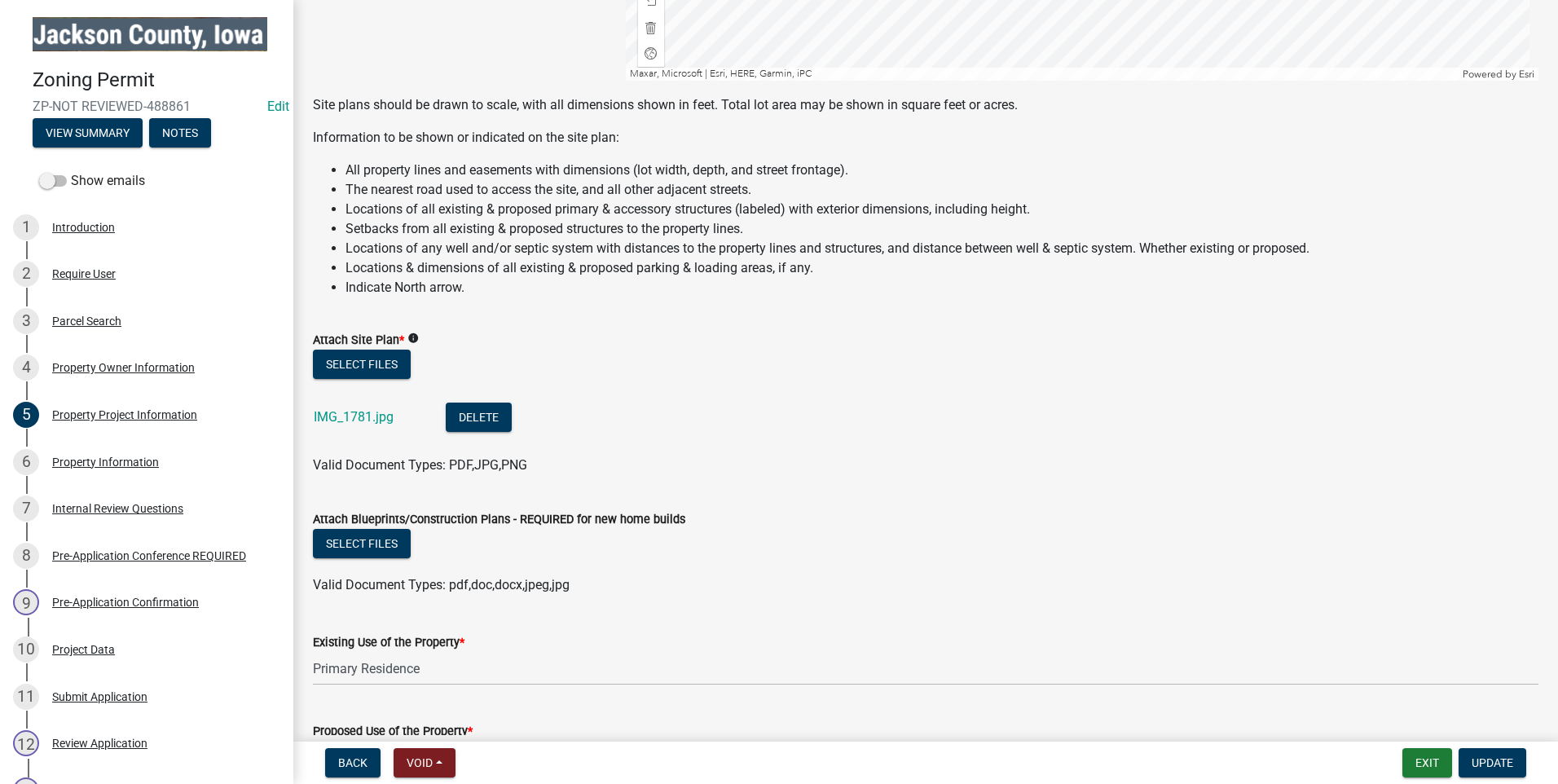
scroll to position [1487, 0]
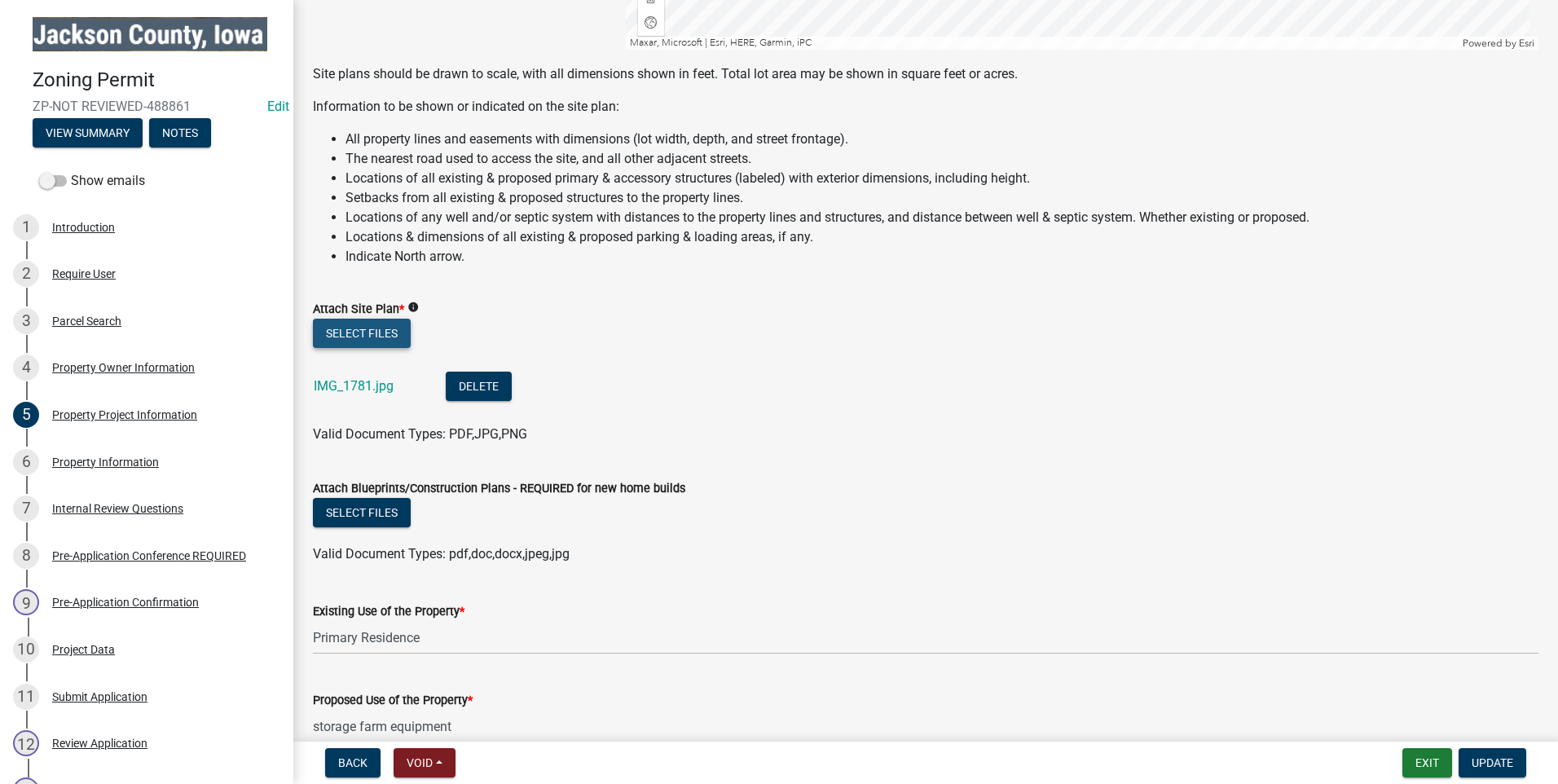
click at [366, 326] on button "Select files" at bounding box center [362, 333] width 98 height 29
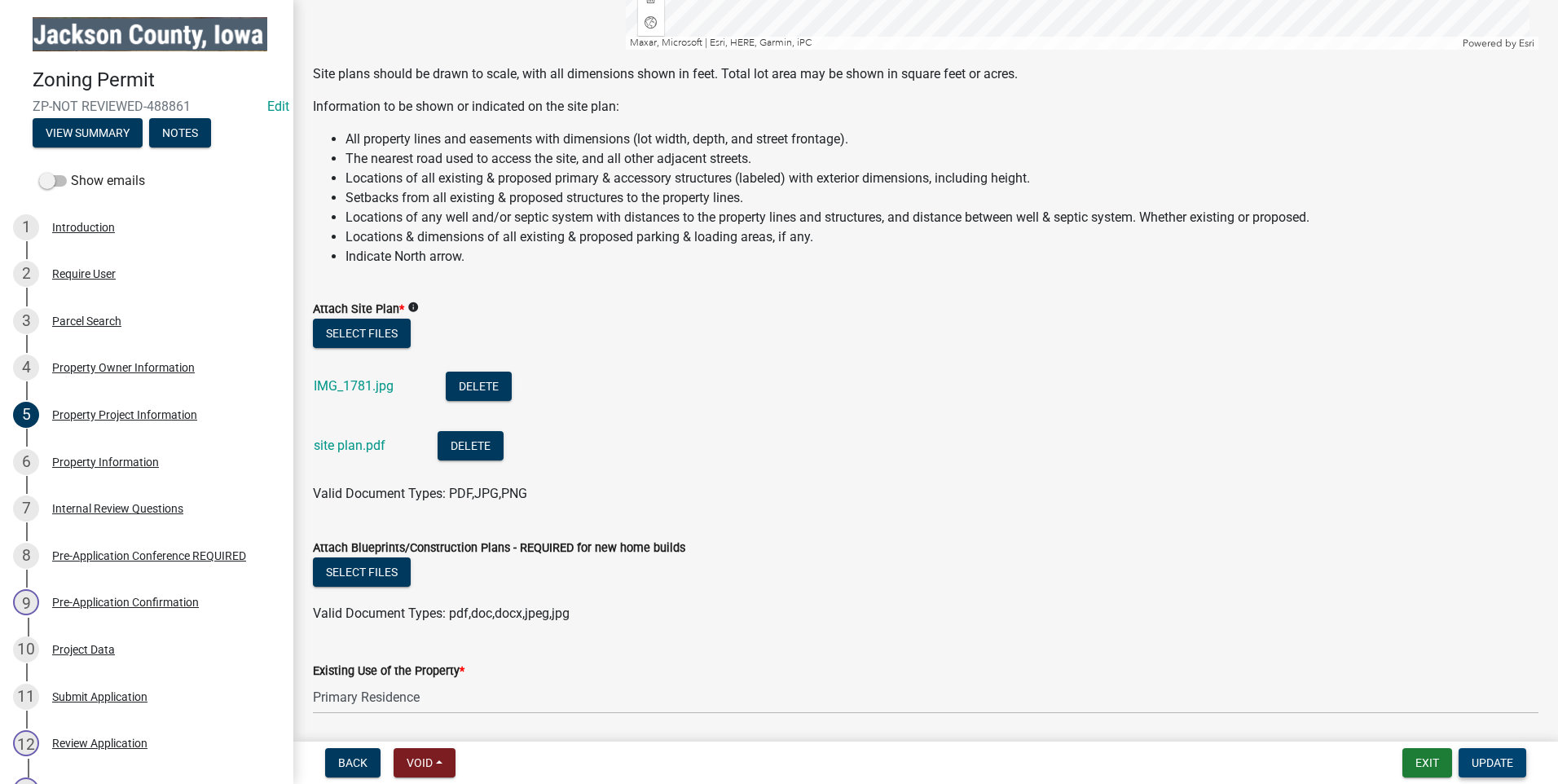
click at [1499, 761] on span "Update" at bounding box center [1491, 762] width 41 height 13
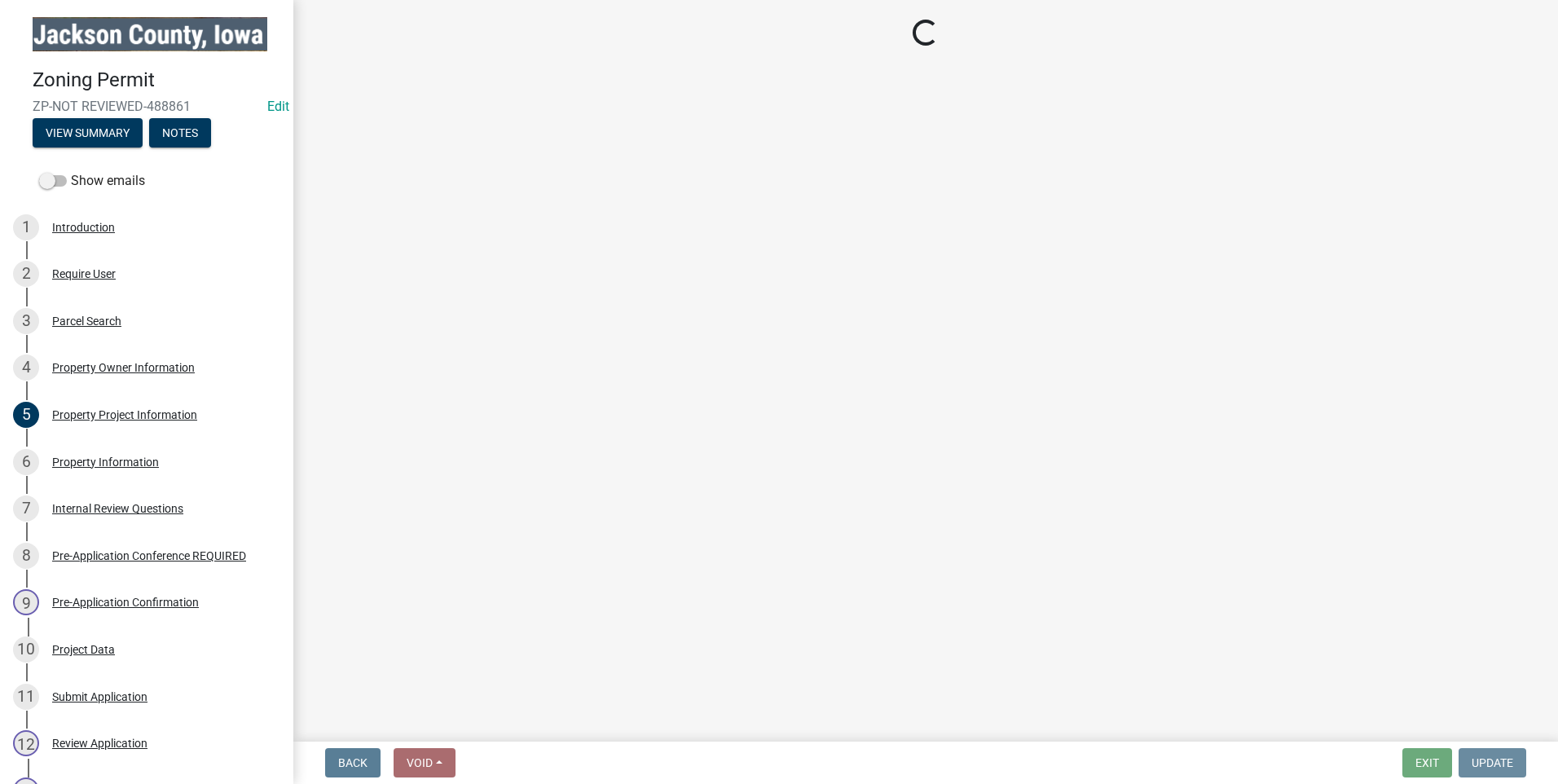
scroll to position [0, 0]
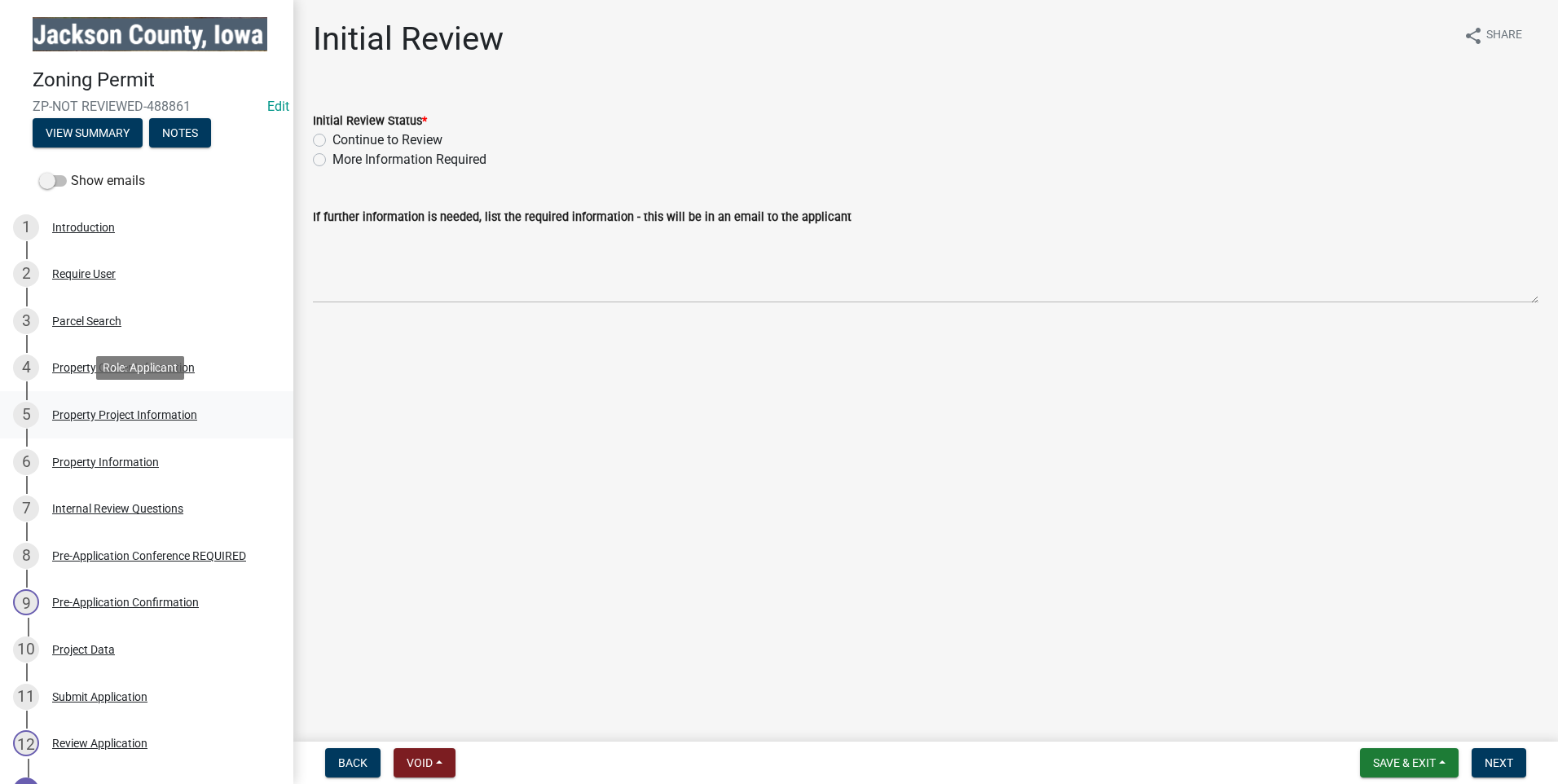
click at [87, 409] on div "Property Project Information" at bounding box center [125, 414] width 145 height 11
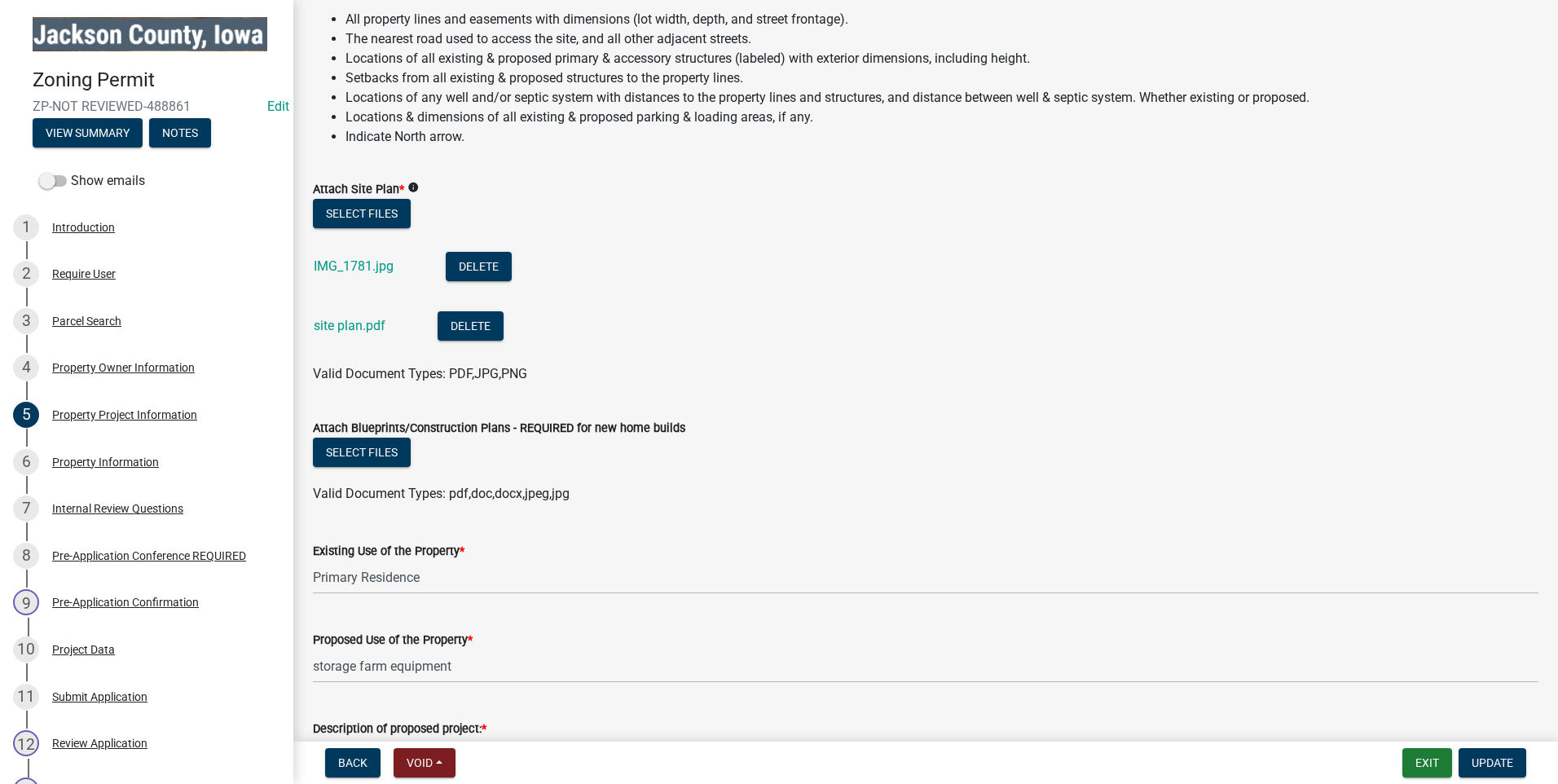
scroll to position [1670, 0]
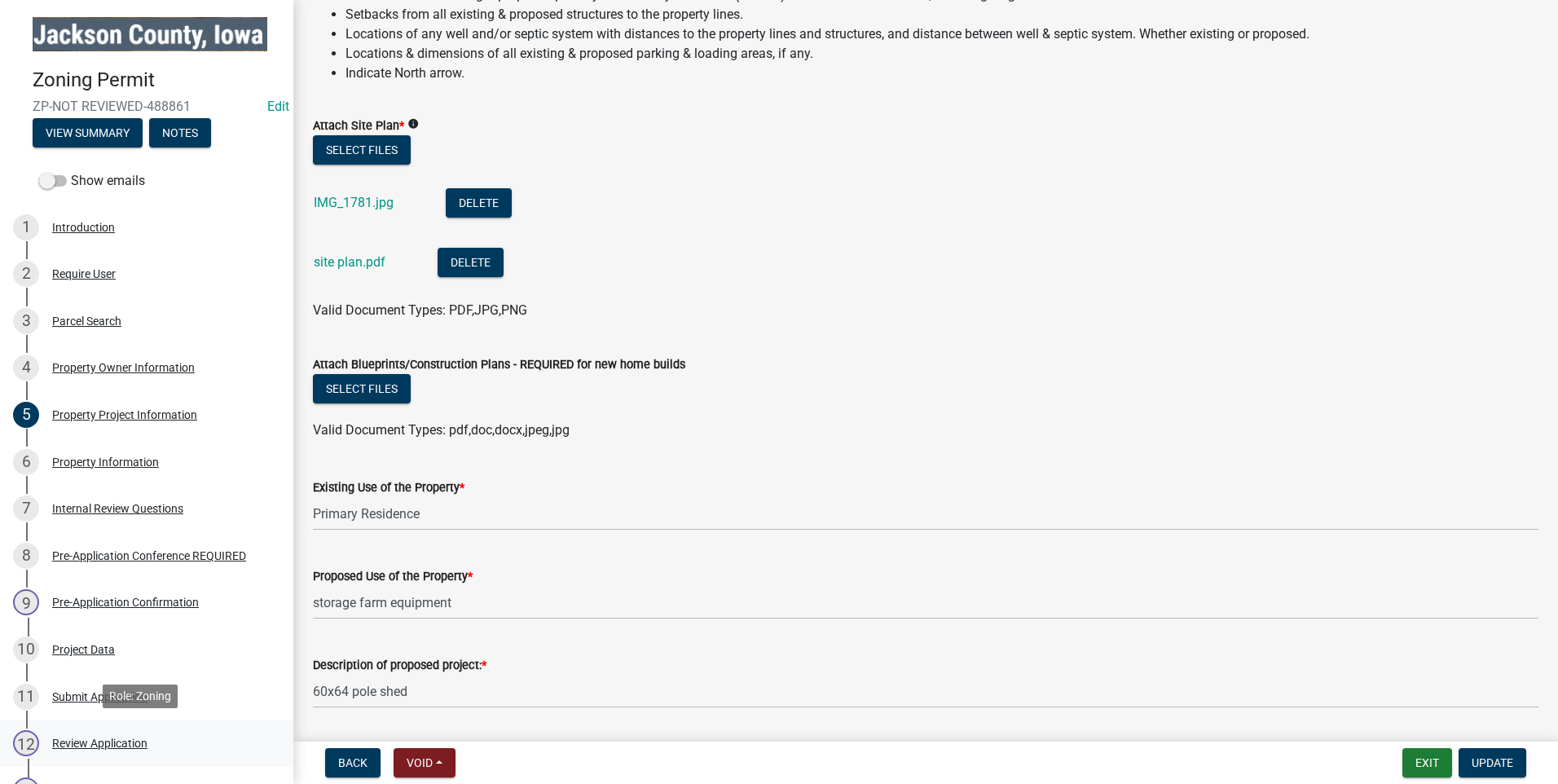
click at [89, 738] on div "Review Application" at bounding box center [100, 743] width 96 height 11
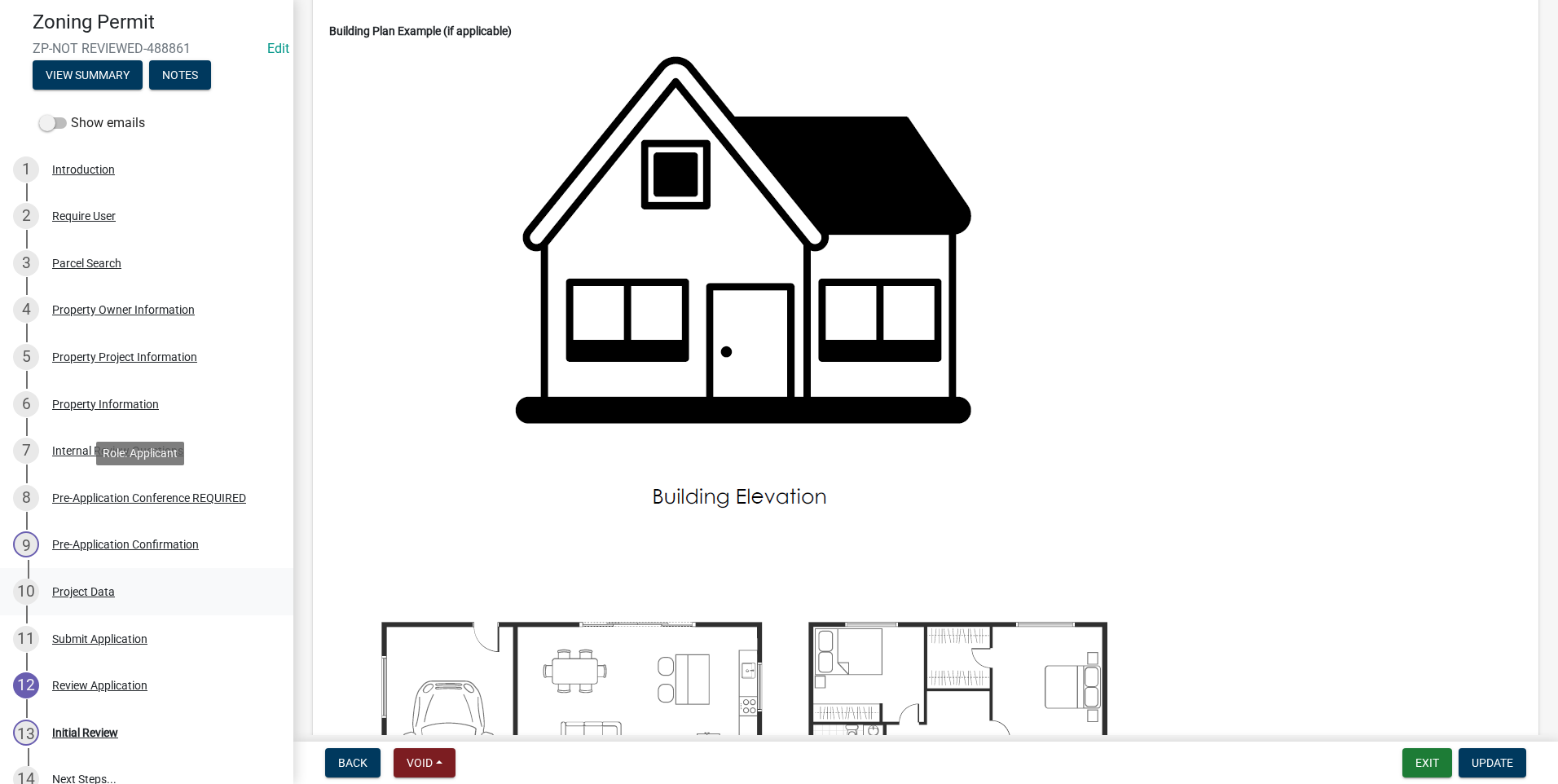
scroll to position [190, 0]
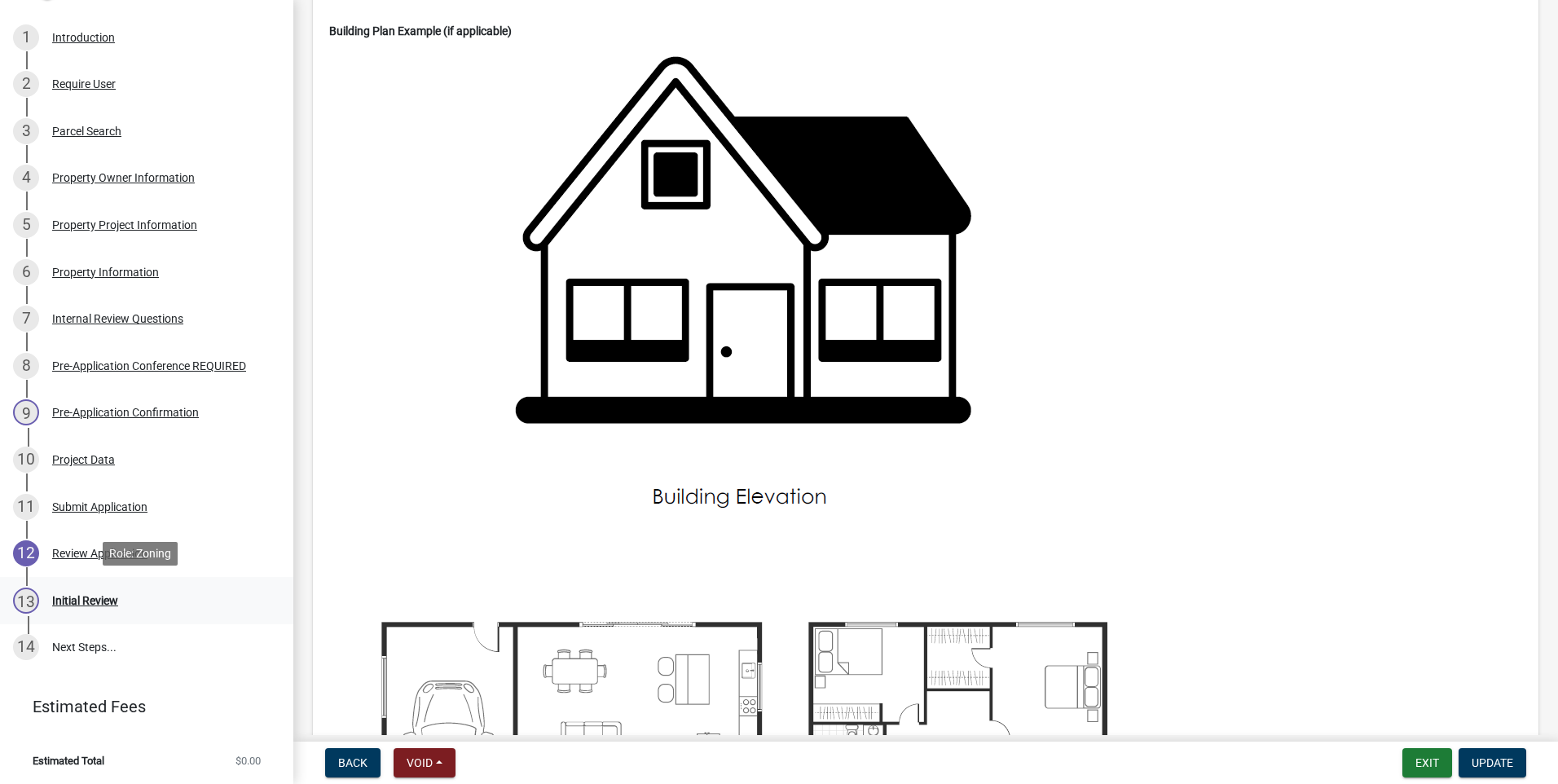
click at [89, 597] on div "Initial Review" at bounding box center [85, 600] width 66 height 11
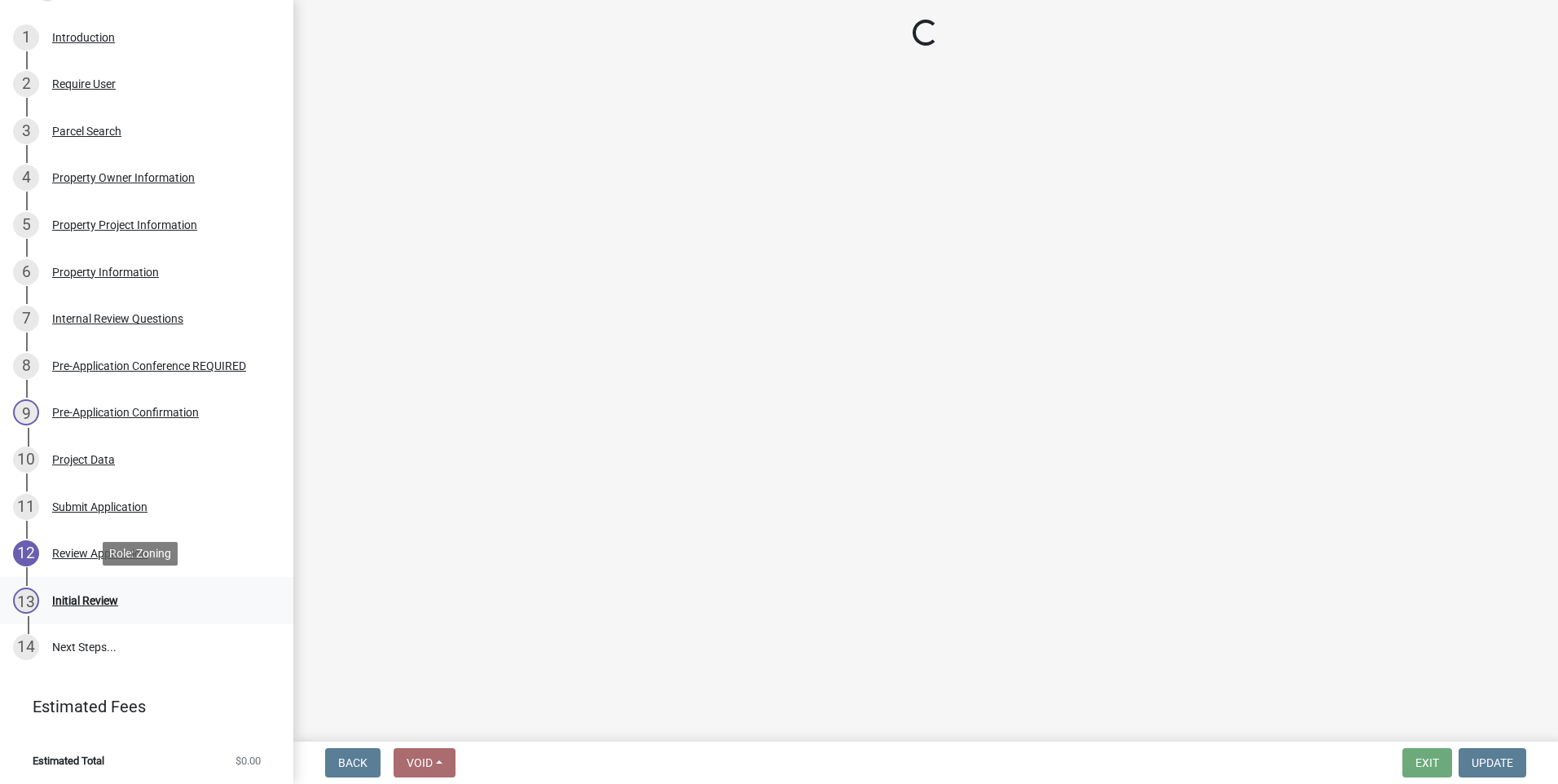
scroll to position [0, 0]
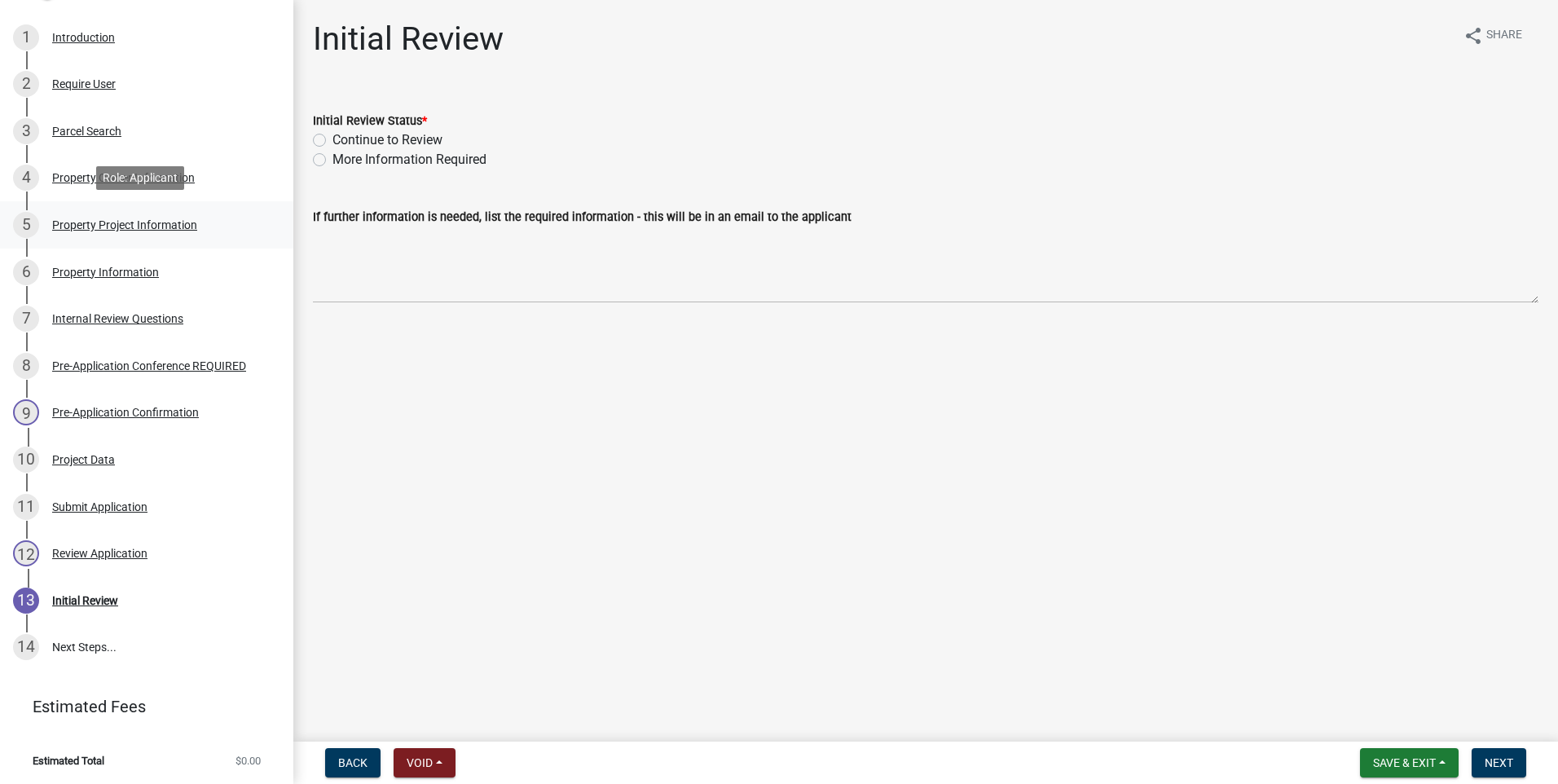
click at [108, 219] on div "Property Project Information" at bounding box center [125, 224] width 145 height 11
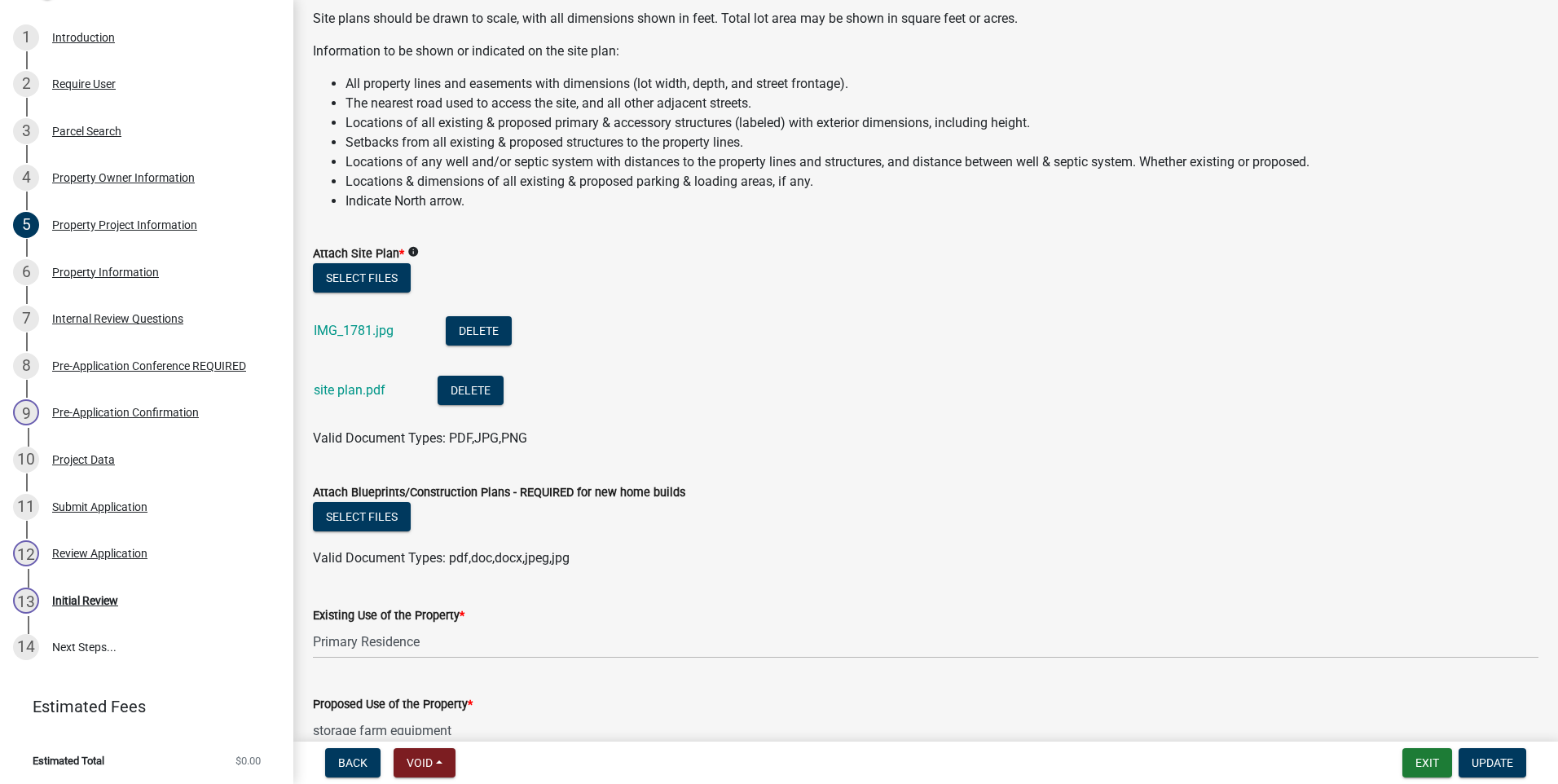
scroll to position [1548, 0]
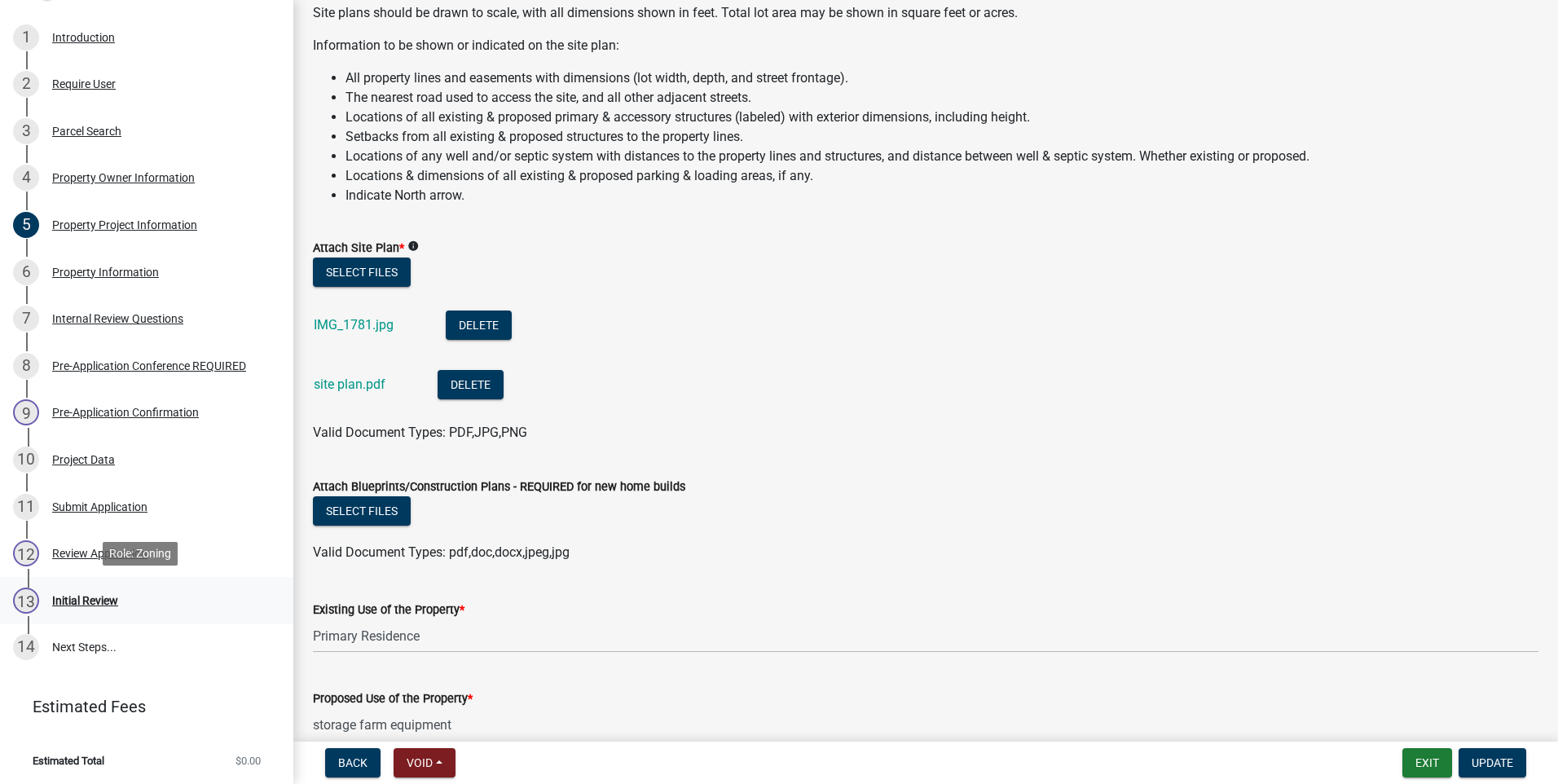
click at [94, 595] on div "Initial Review" at bounding box center [85, 600] width 66 height 11
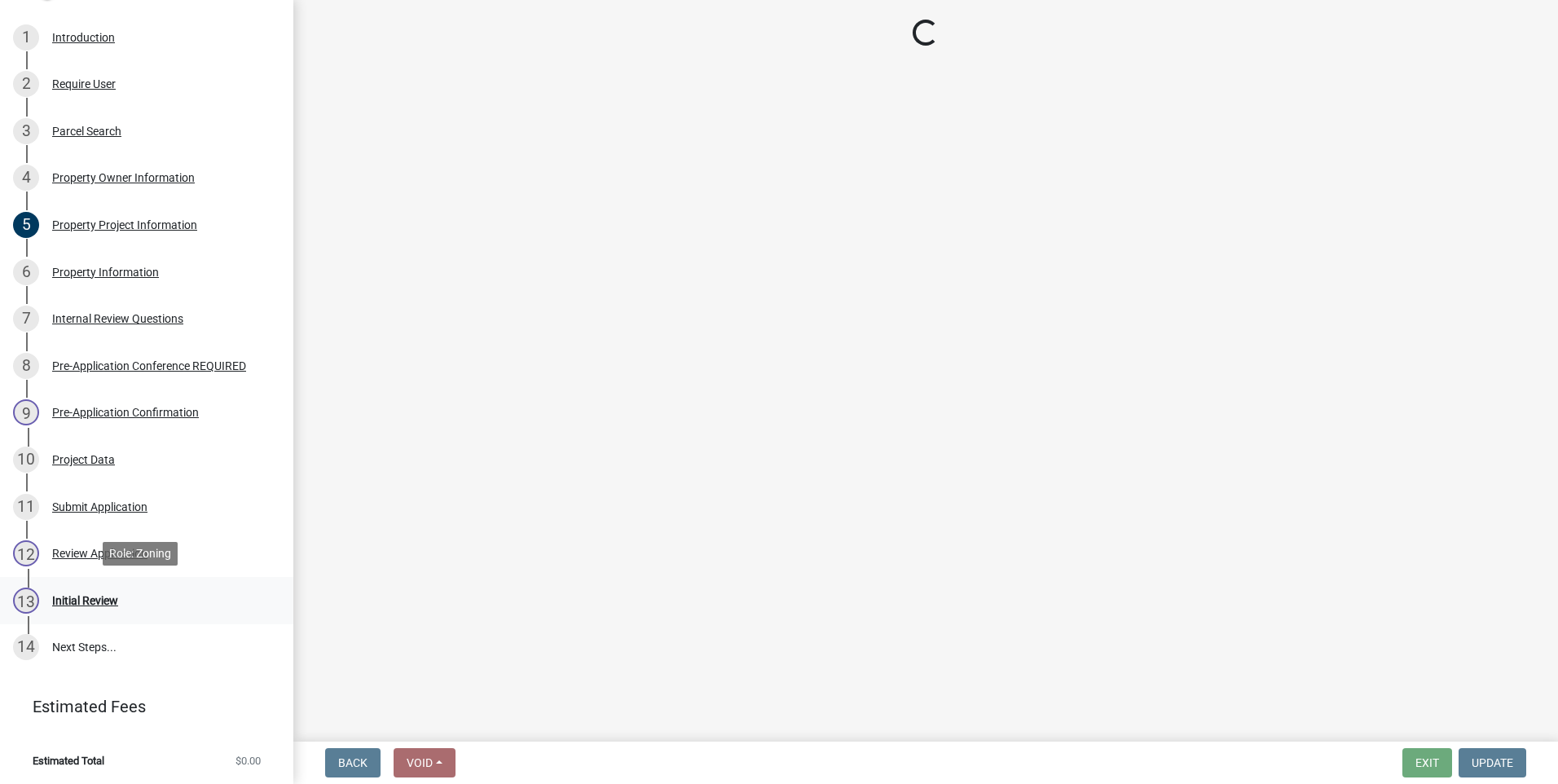
scroll to position [0, 0]
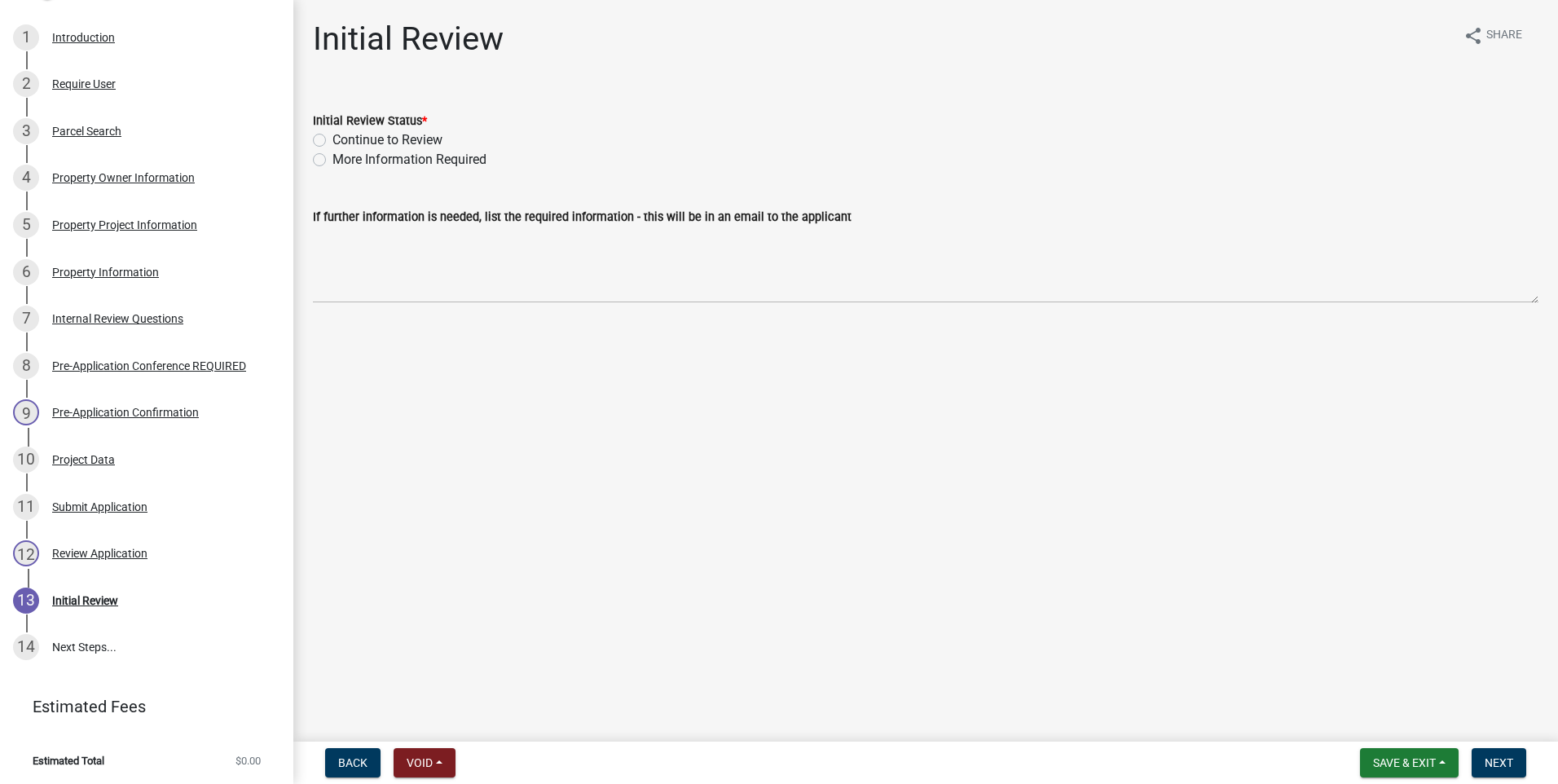
click at [332, 138] on label "Continue to Review" at bounding box center [387, 140] width 110 height 19
click at [332, 138] on input "Continue to Review" at bounding box center [337, 136] width 11 height 11
radio input "true"
click at [1499, 761] on span "Next" at bounding box center [1498, 762] width 29 height 13
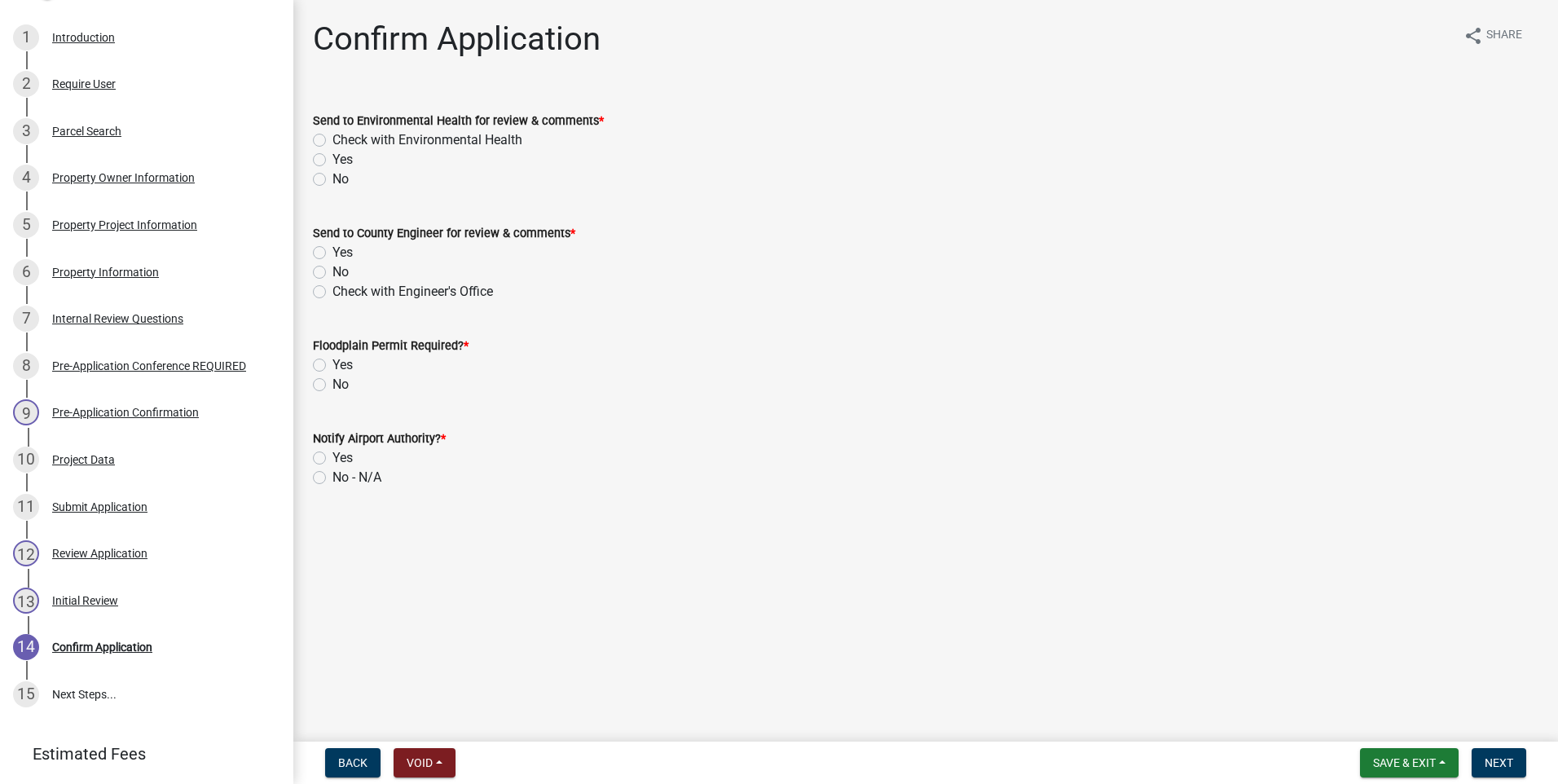
click at [332, 137] on label "Check with Environmental Health" at bounding box center [427, 140] width 190 height 19
click at [332, 137] on input "Check with Environmental Health" at bounding box center [337, 136] width 11 height 11
radio input "true"
click at [332, 290] on label "Check with Engineer's Office" at bounding box center [412, 292] width 160 height 19
click at [332, 290] on input "Check with Engineer's Office" at bounding box center [337, 287] width 11 height 11
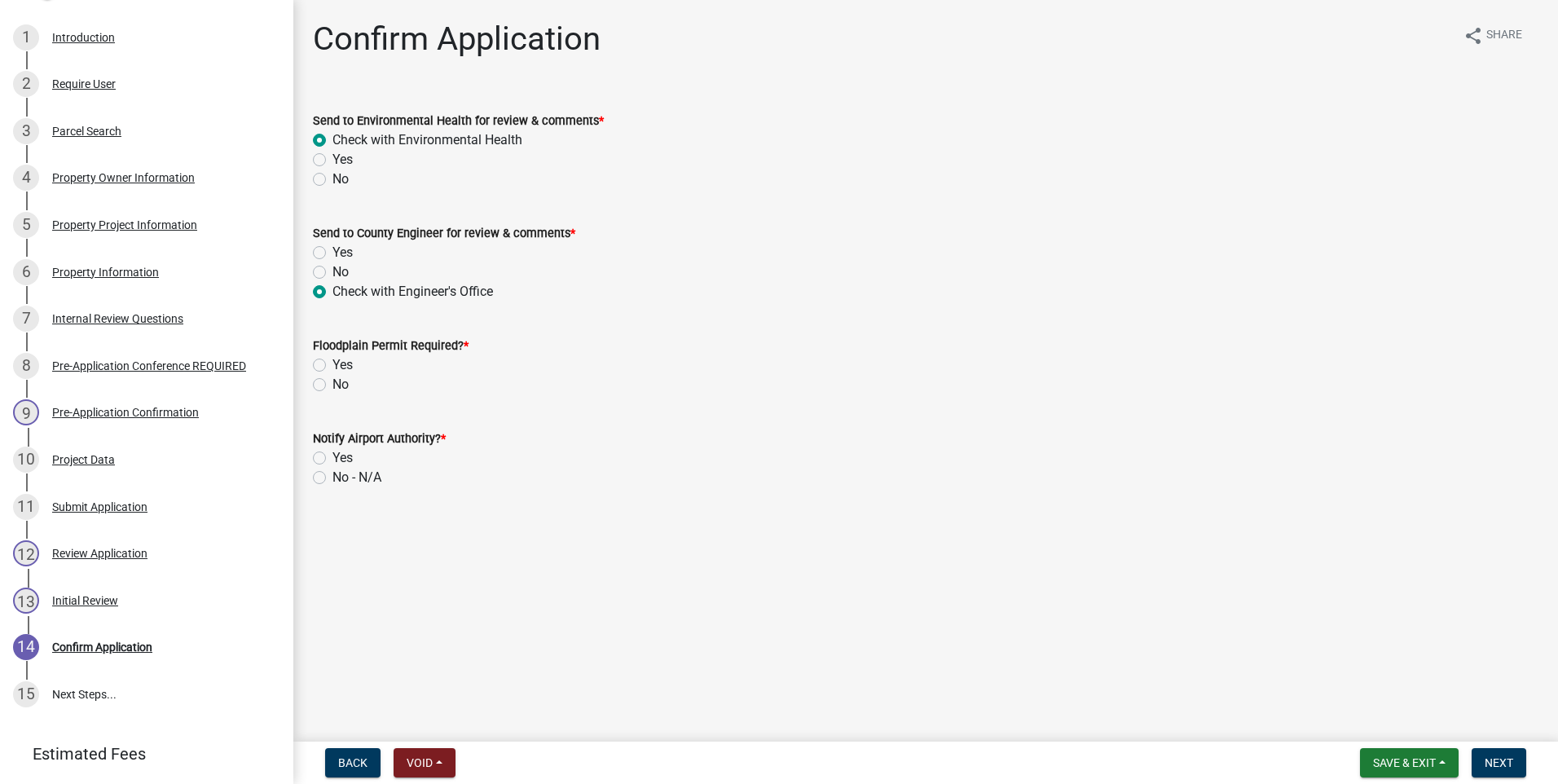
radio input "true"
click at [332, 379] on label "No" at bounding box center [340, 385] width 17 height 19
click at [332, 379] on input "No" at bounding box center [337, 380] width 11 height 11
radio input "true"
click at [332, 475] on label "No - N/A" at bounding box center [357, 477] width 49 height 19
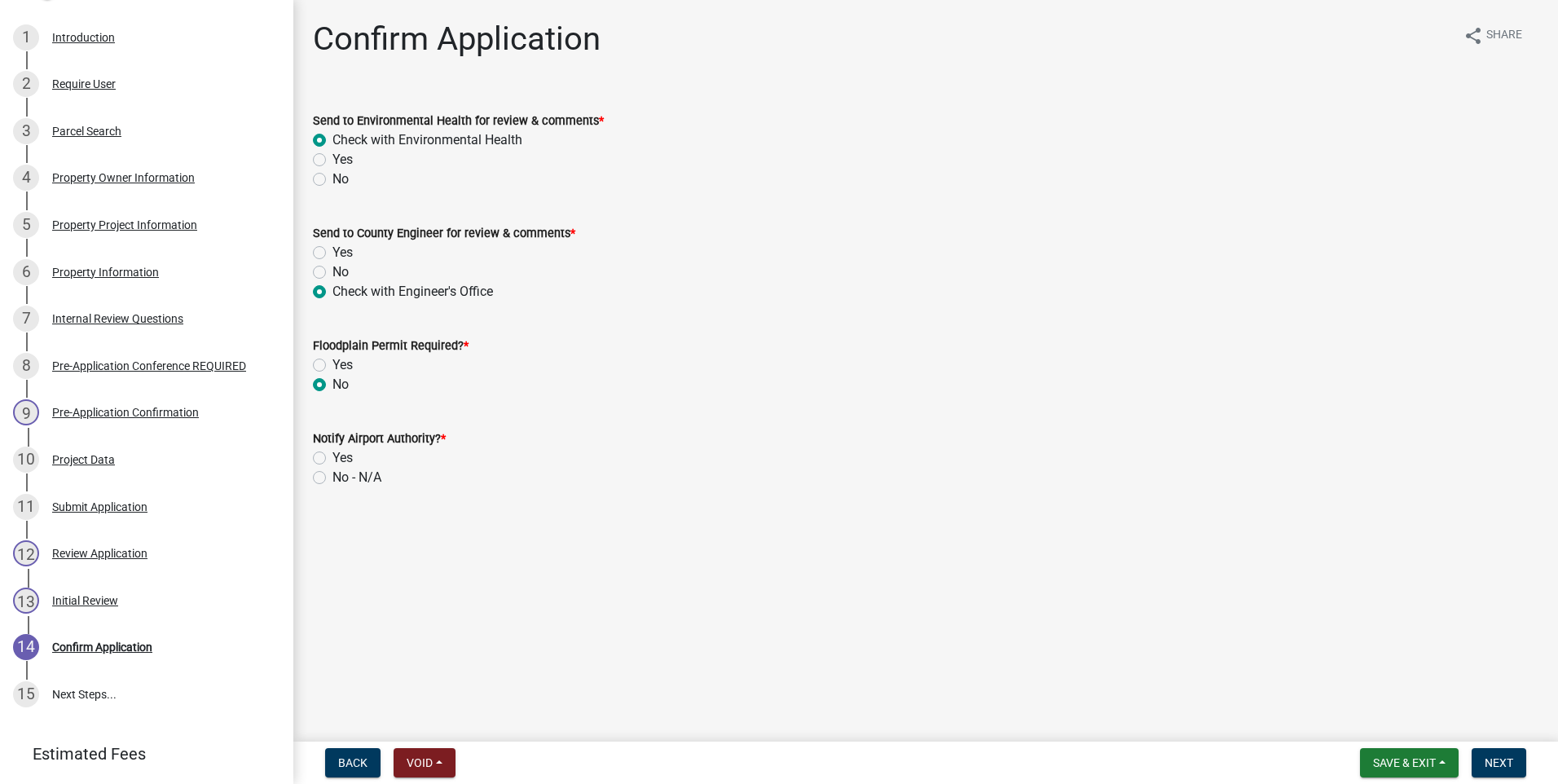
click at [332, 475] on input "No - N/A" at bounding box center [337, 473] width 11 height 11
radio input "true"
click at [1499, 762] on span "Next" at bounding box center [1498, 762] width 29 height 13
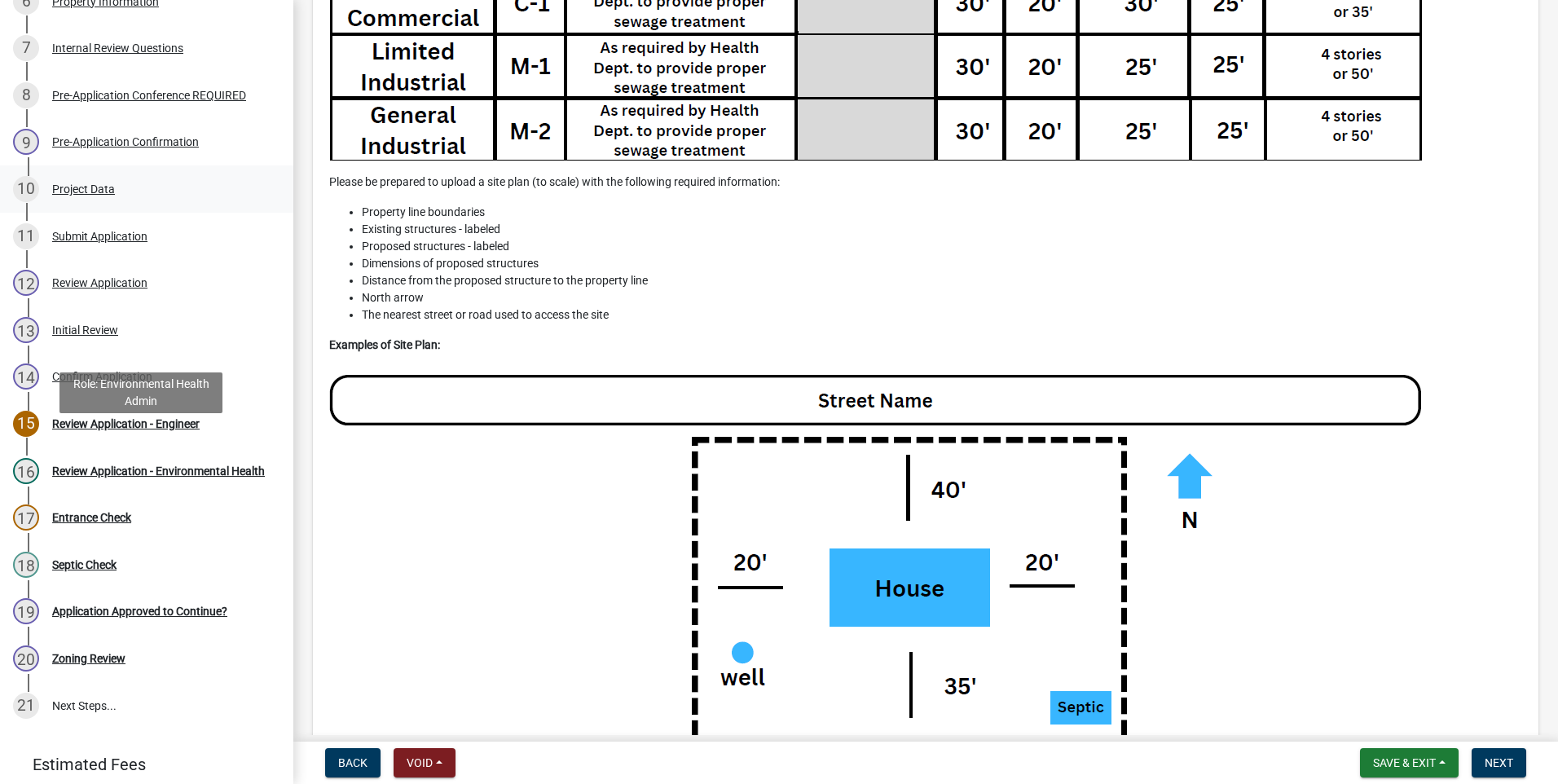
scroll to position [518, 0]
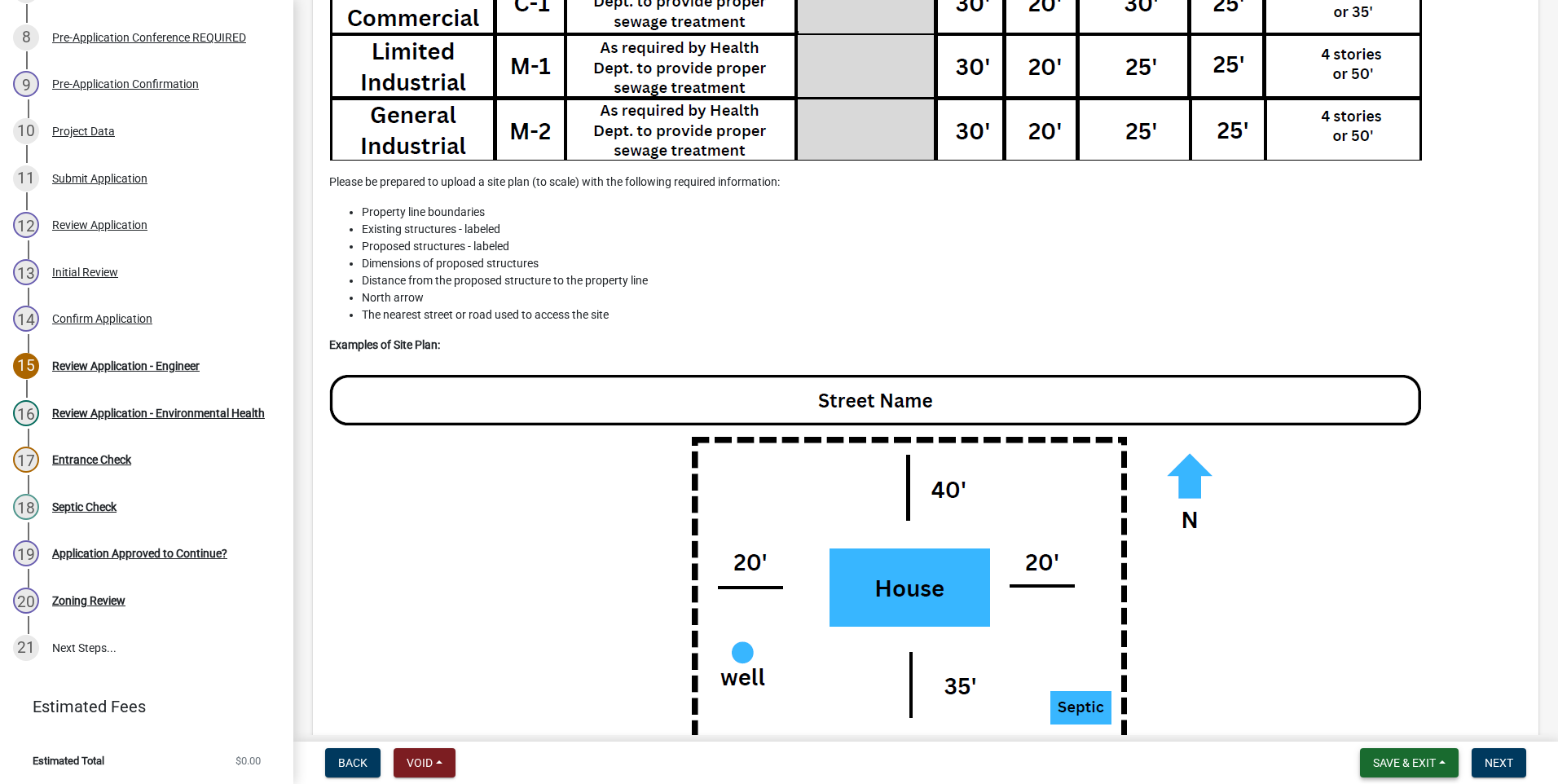
click at [1443, 760] on button "Save & Exit" at bounding box center [1409, 762] width 99 height 29
click at [1405, 717] on button "Save & Exit" at bounding box center [1393, 720] width 131 height 39
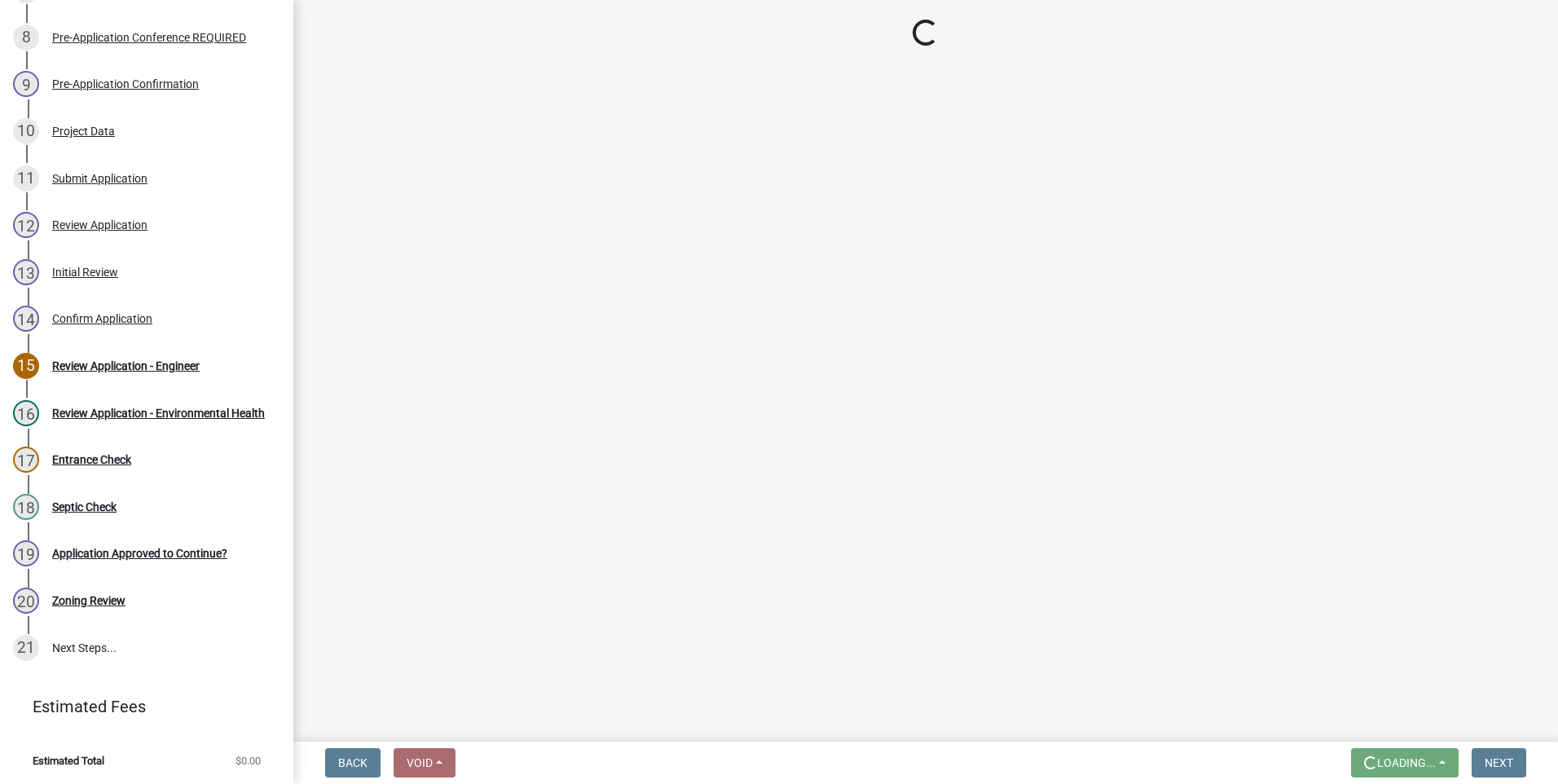
scroll to position [0, 0]
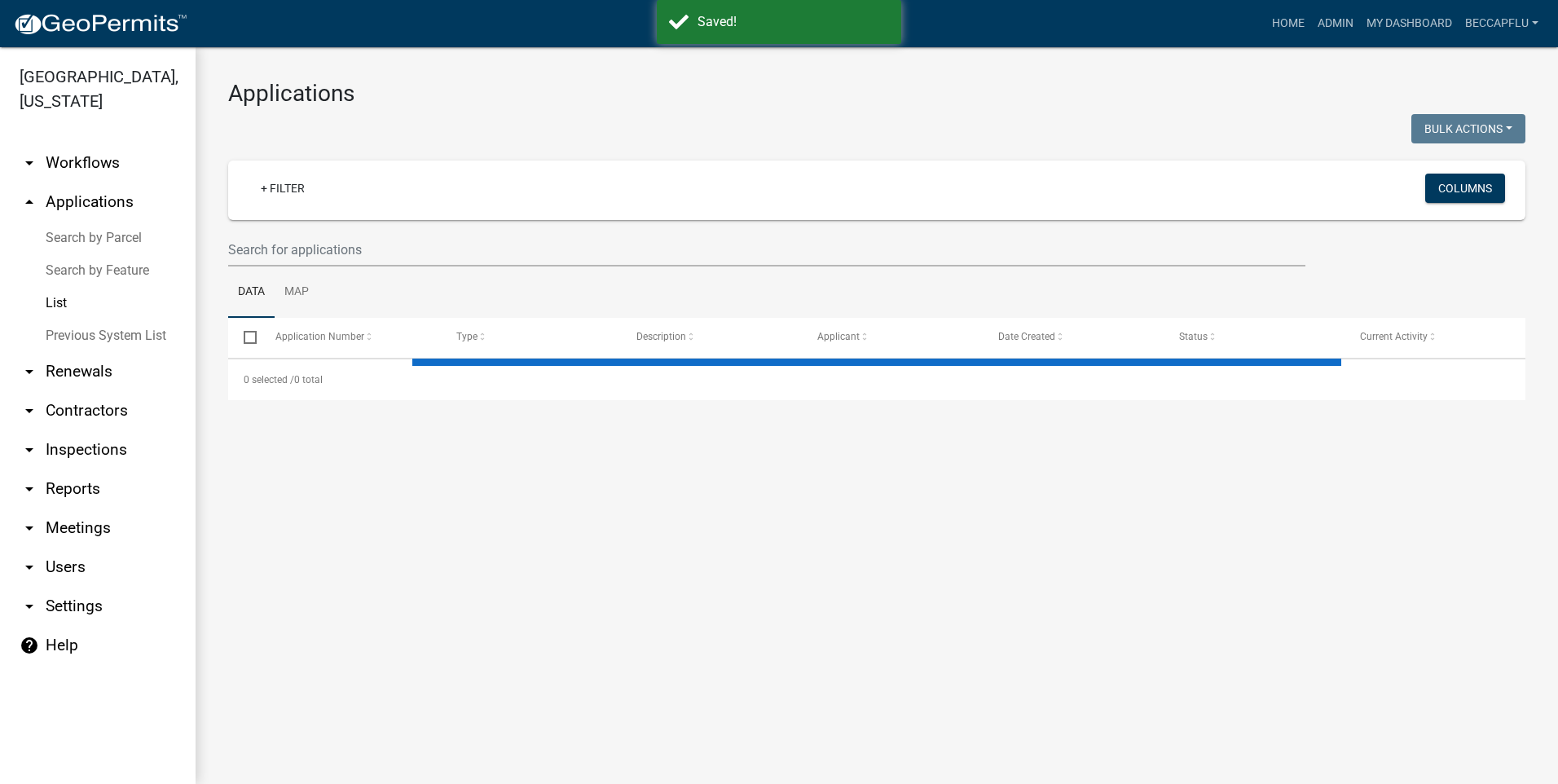
select select "3: 100"
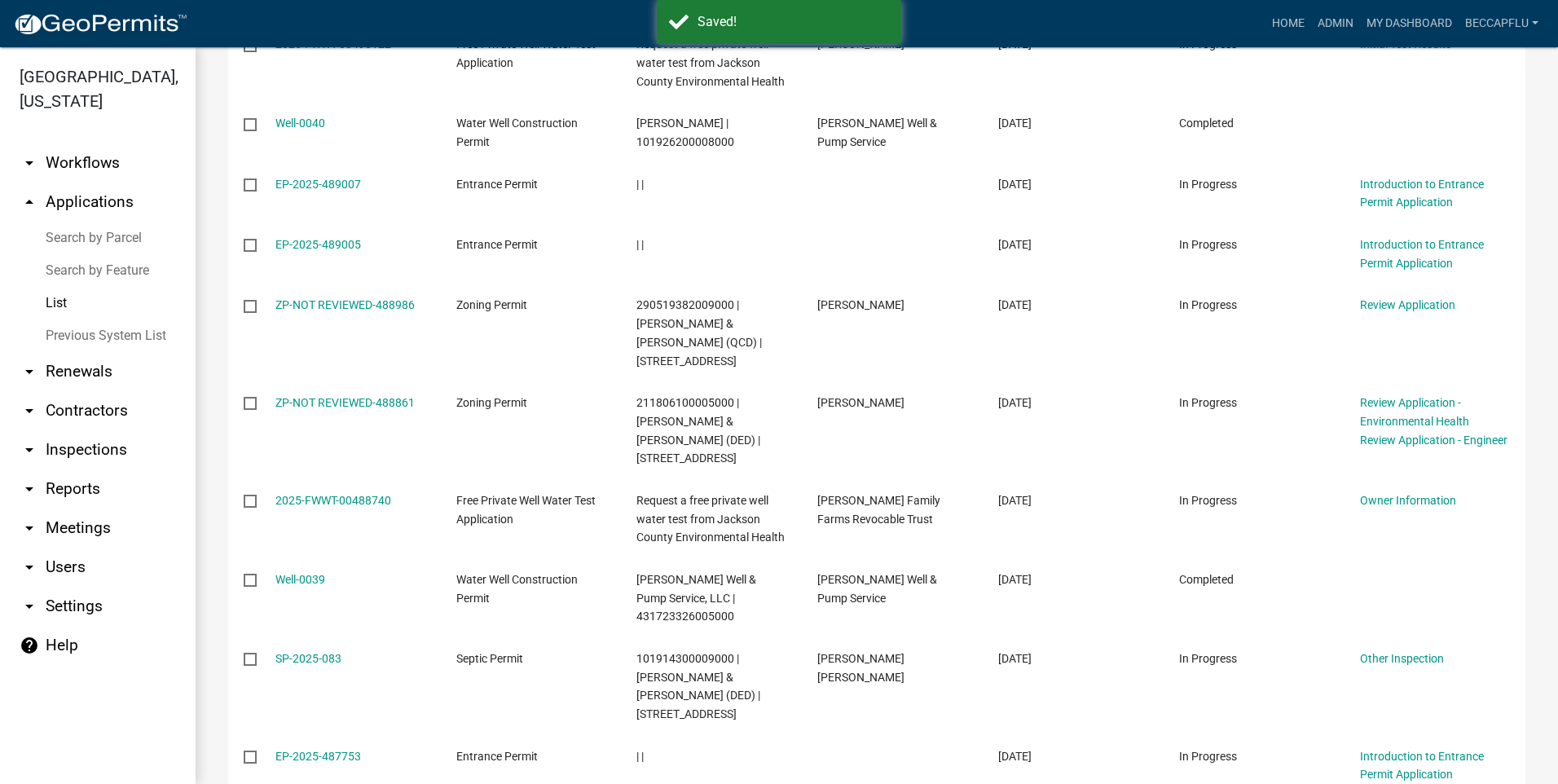
scroll to position [529, 0]
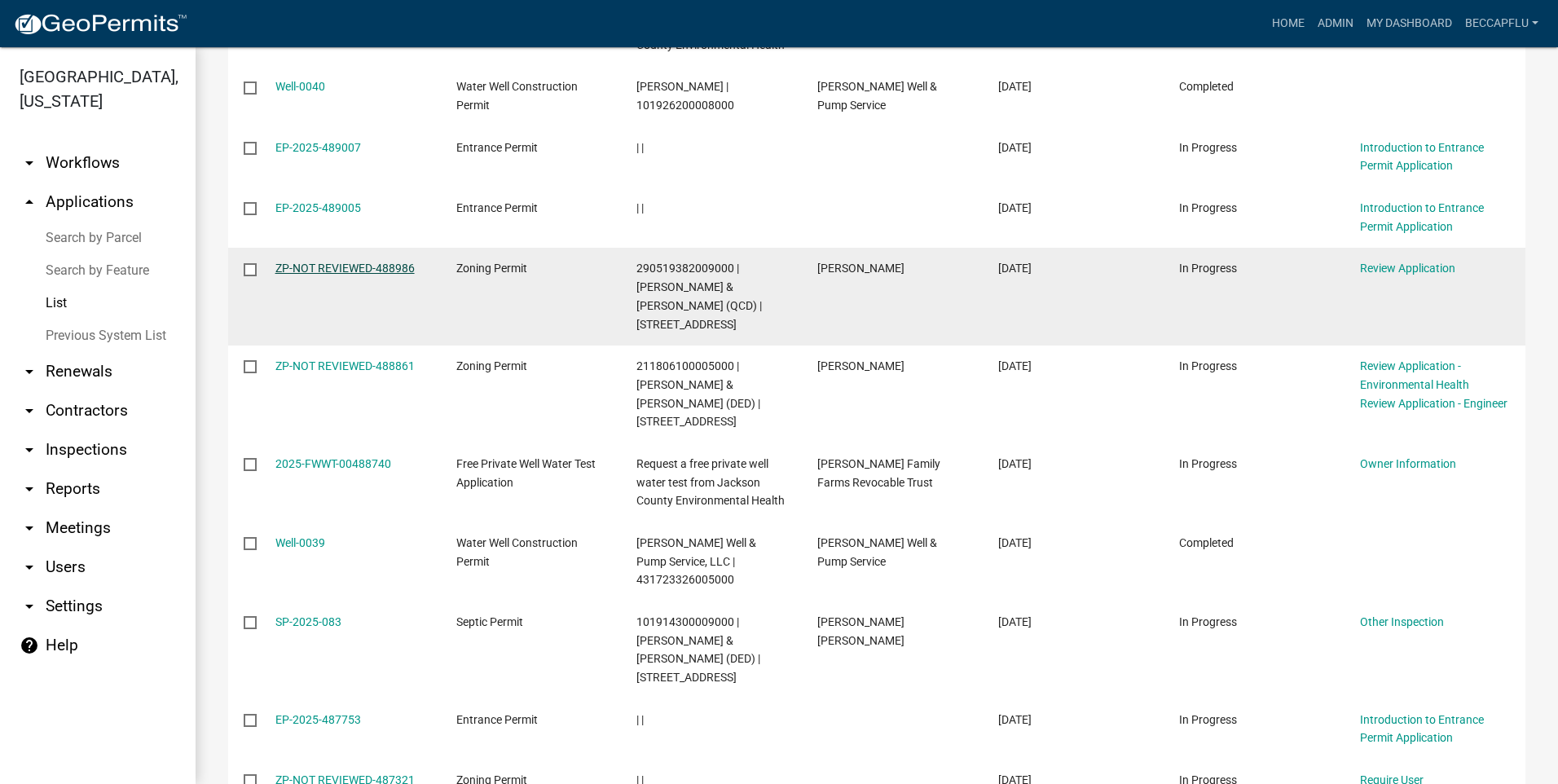
click at [362, 268] on link "ZP-NOT REVIEWED-488986" at bounding box center [344, 268] width 139 height 13
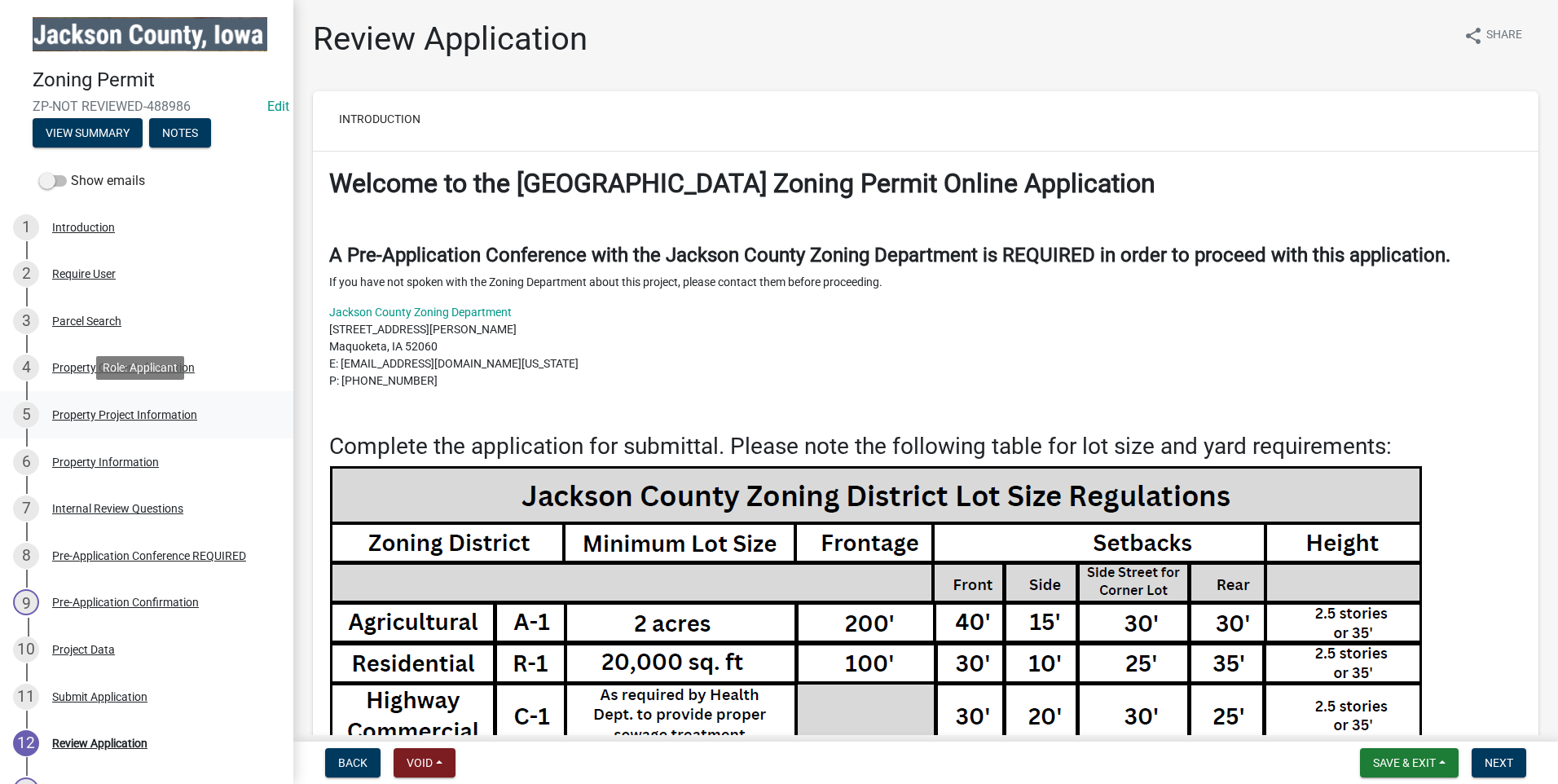
click at [96, 405] on div "5 Property Project Information" at bounding box center [140, 414] width 254 height 26
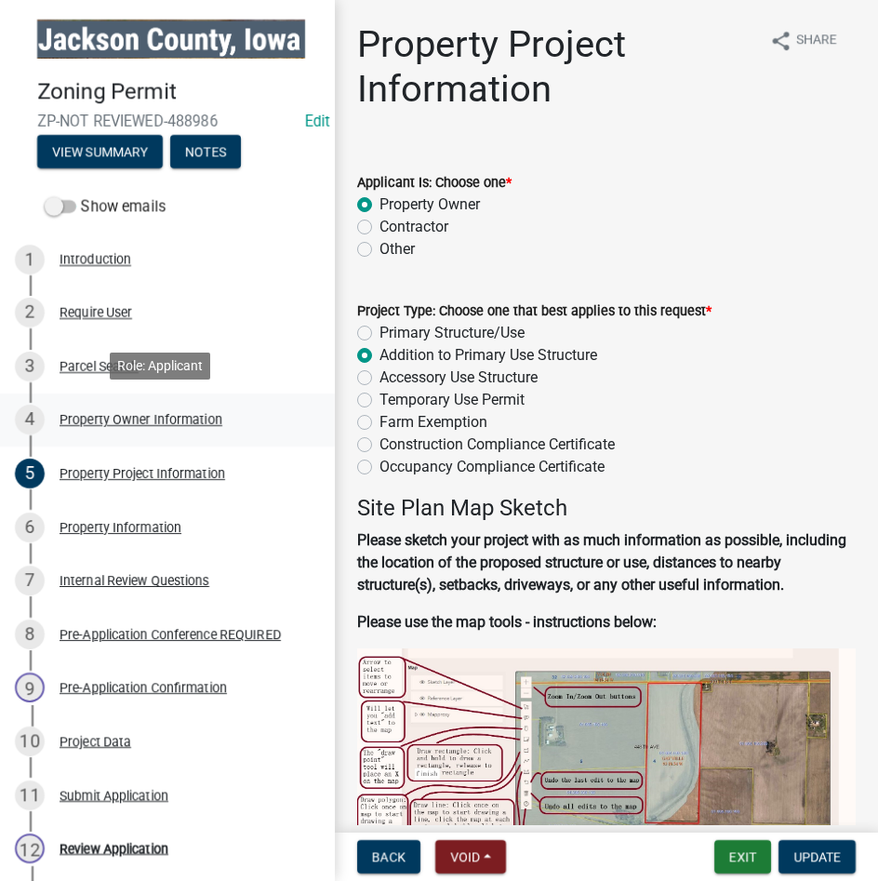
click at [113, 414] on div "Property Owner Information" at bounding box center [141, 419] width 163 height 13
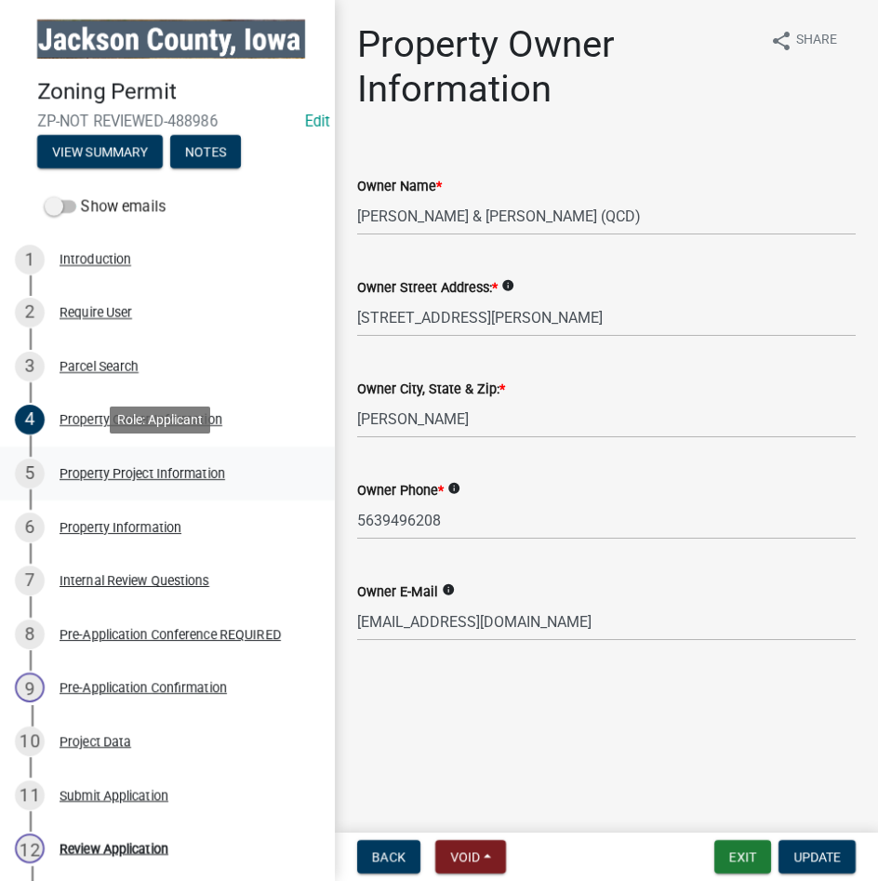
click at [122, 470] on div "Property Project Information" at bounding box center [143, 473] width 166 height 13
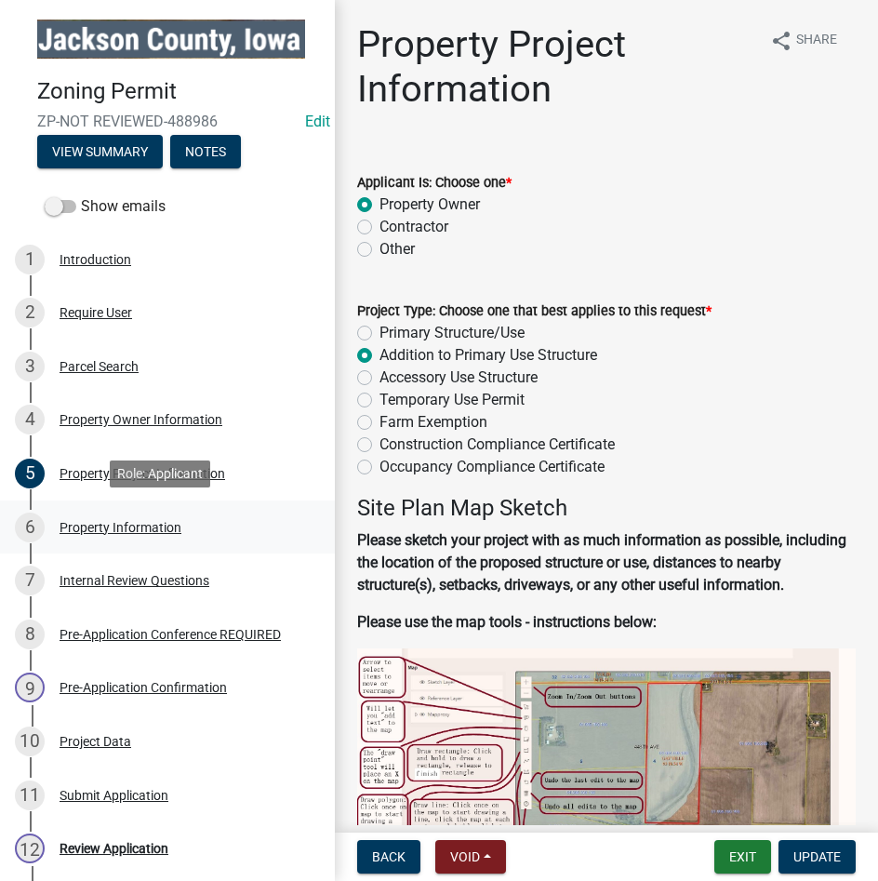
click at [116, 524] on div "Property Information" at bounding box center [121, 527] width 122 height 13
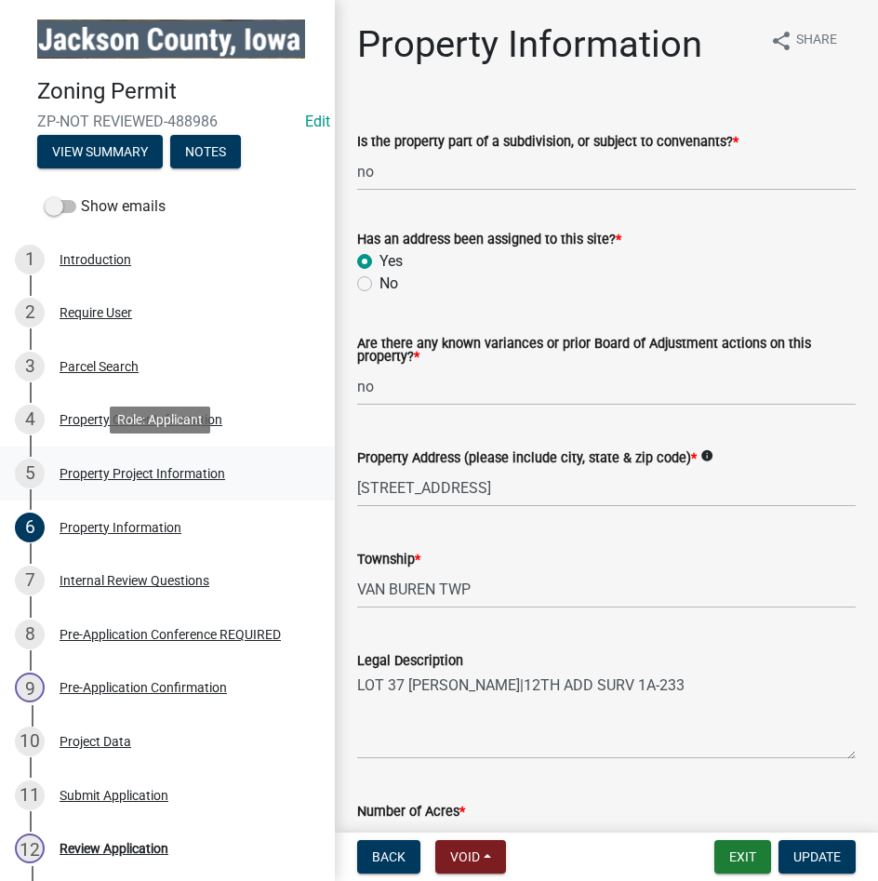
click at [153, 467] on div "Property Project Information" at bounding box center [143, 473] width 166 height 13
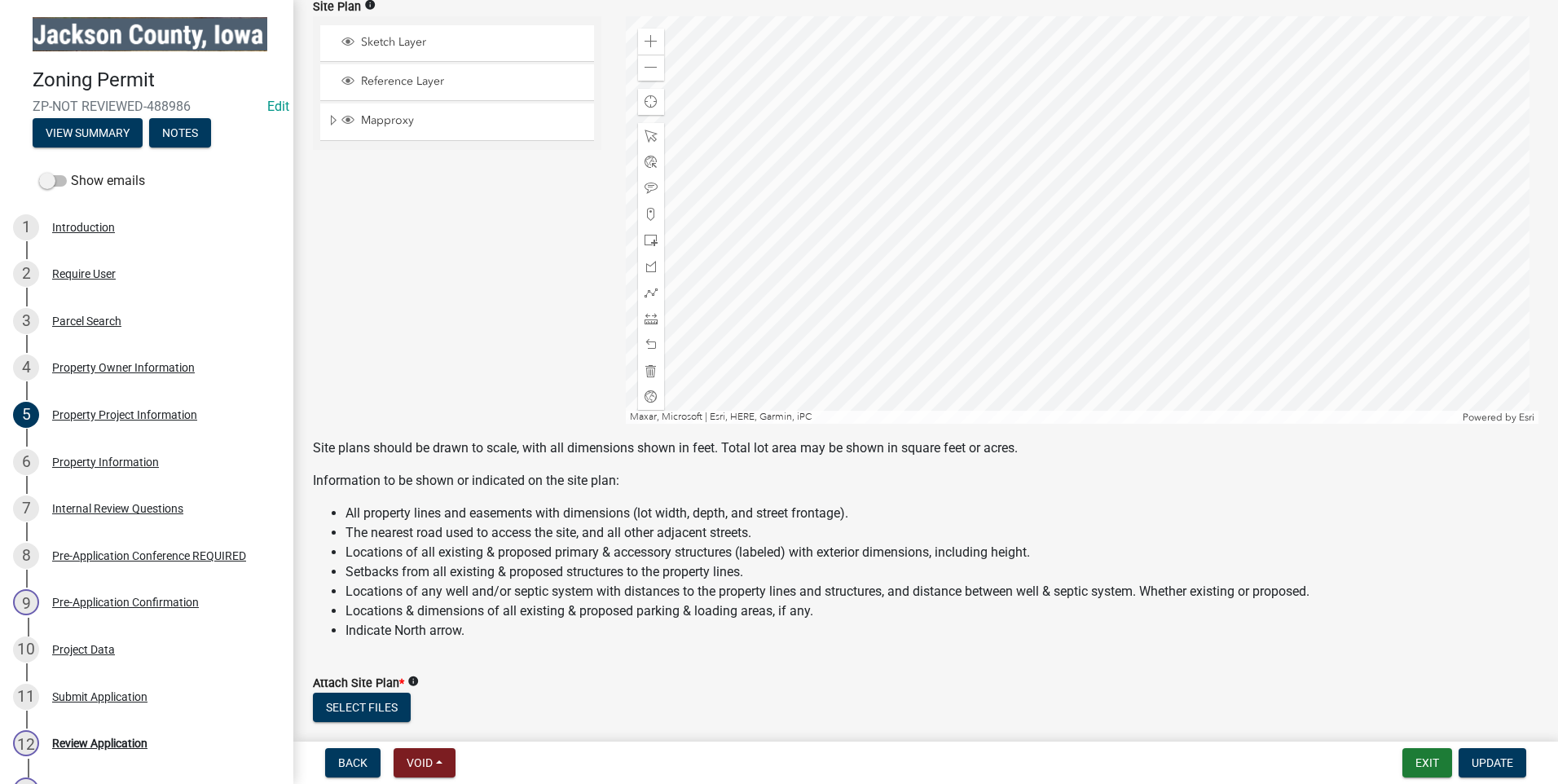
scroll to position [897, 0]
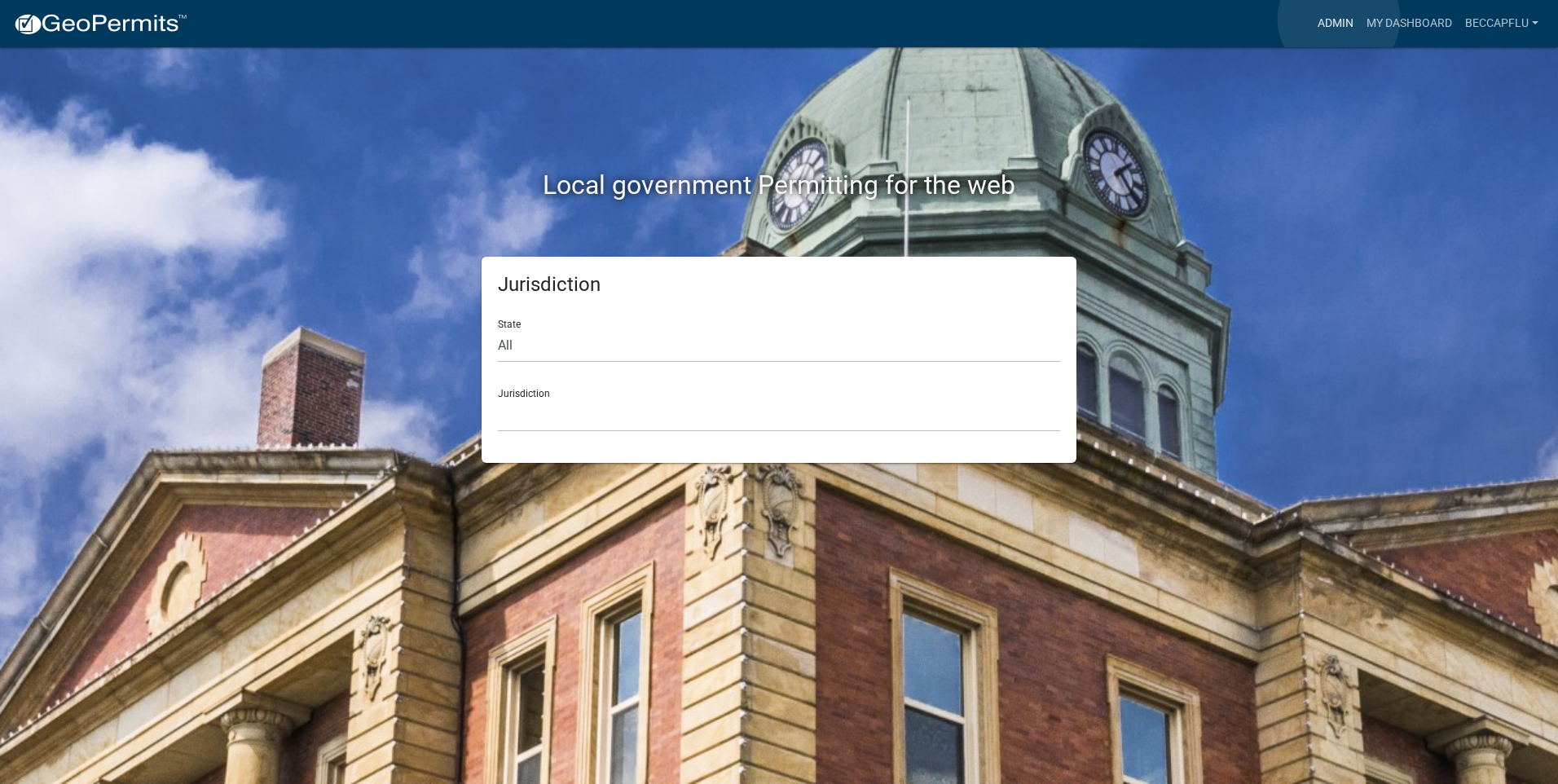
click at [1339, 18] on link "Admin" at bounding box center [1335, 23] width 49 height 31
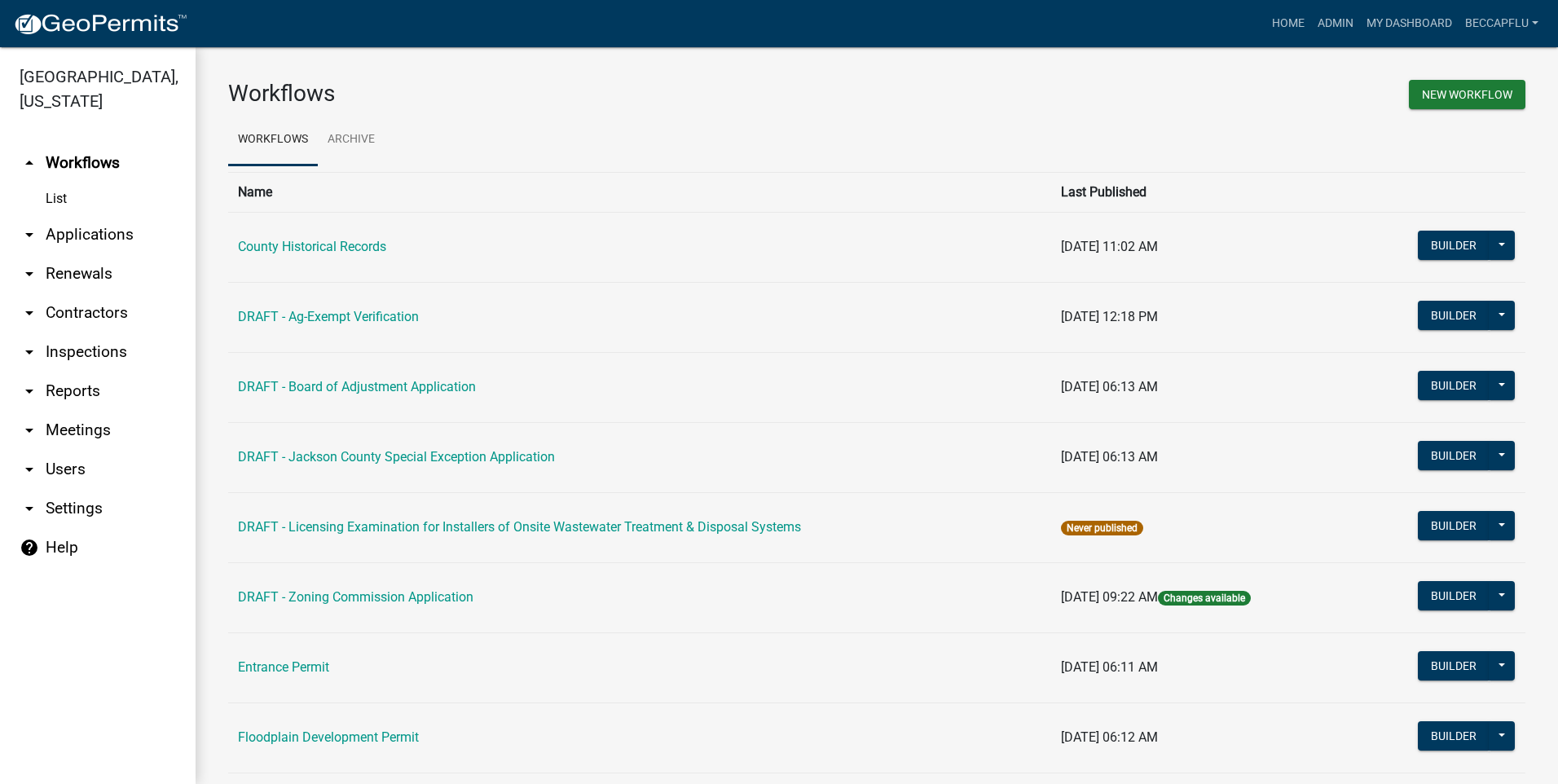
click at [96, 215] on link "arrow_drop_down Applications" at bounding box center [97, 235] width 195 height 39
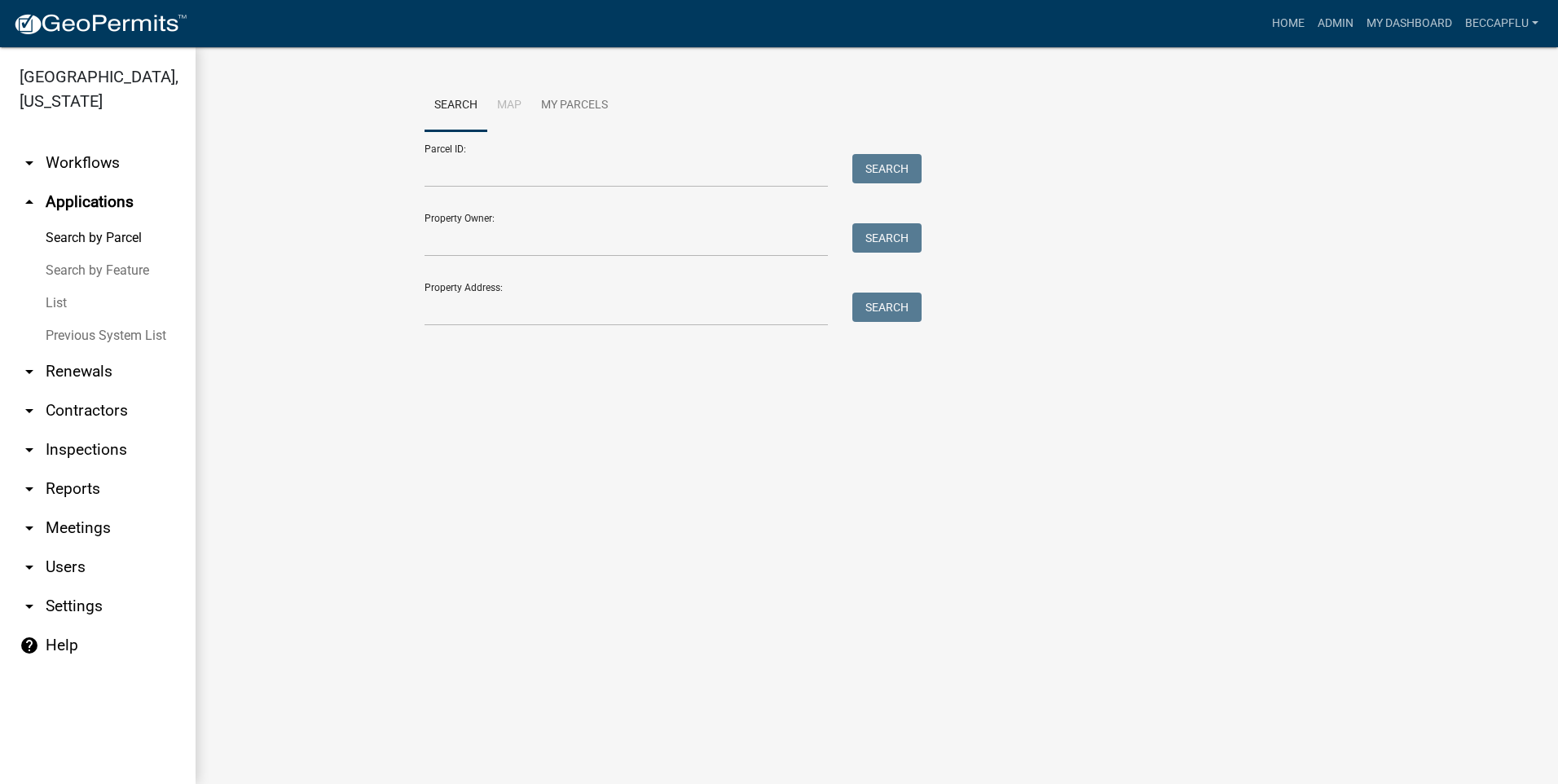
click at [55, 286] on link "List" at bounding box center [97, 302] width 195 height 32
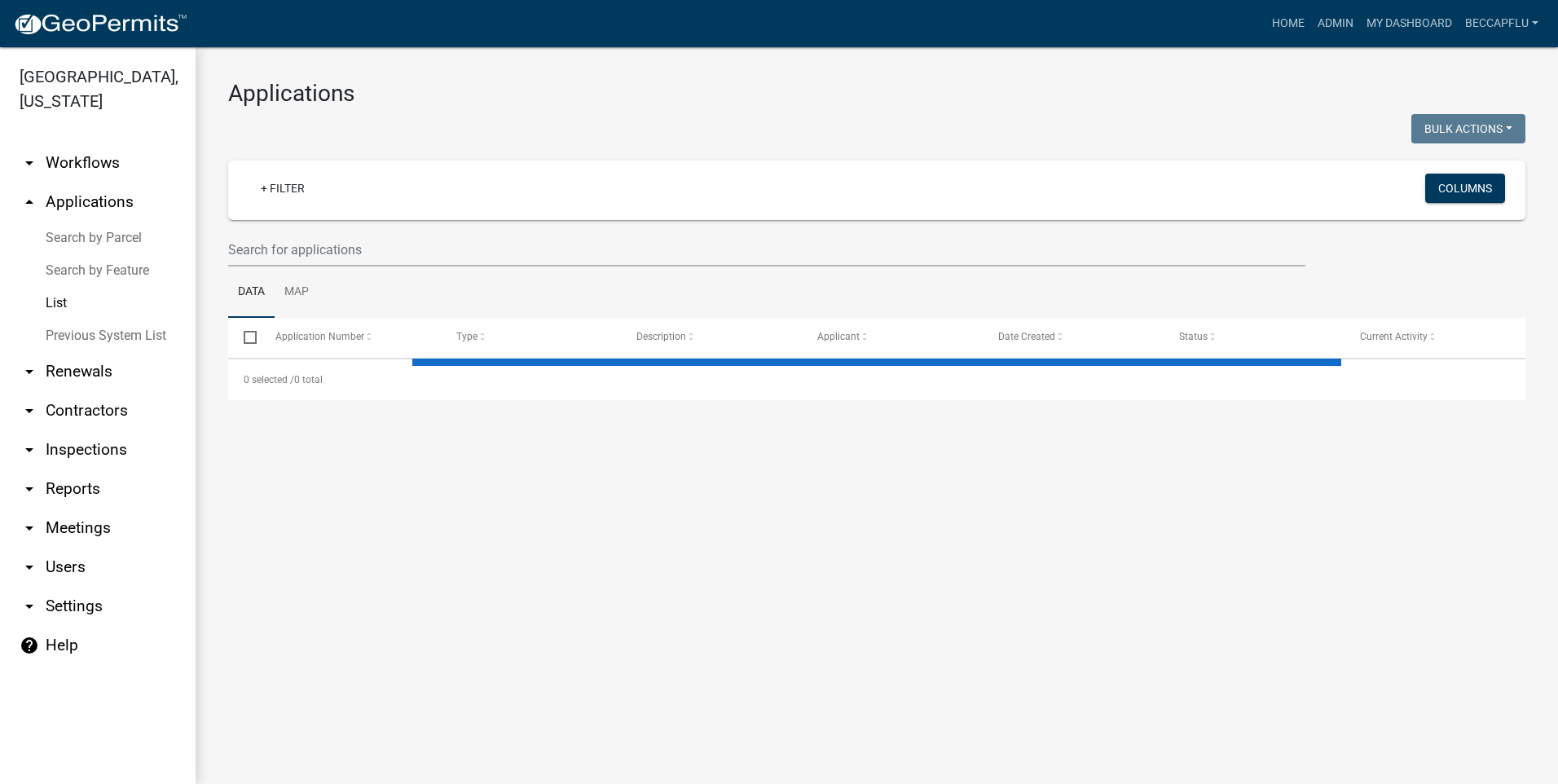
select select "3: 100"
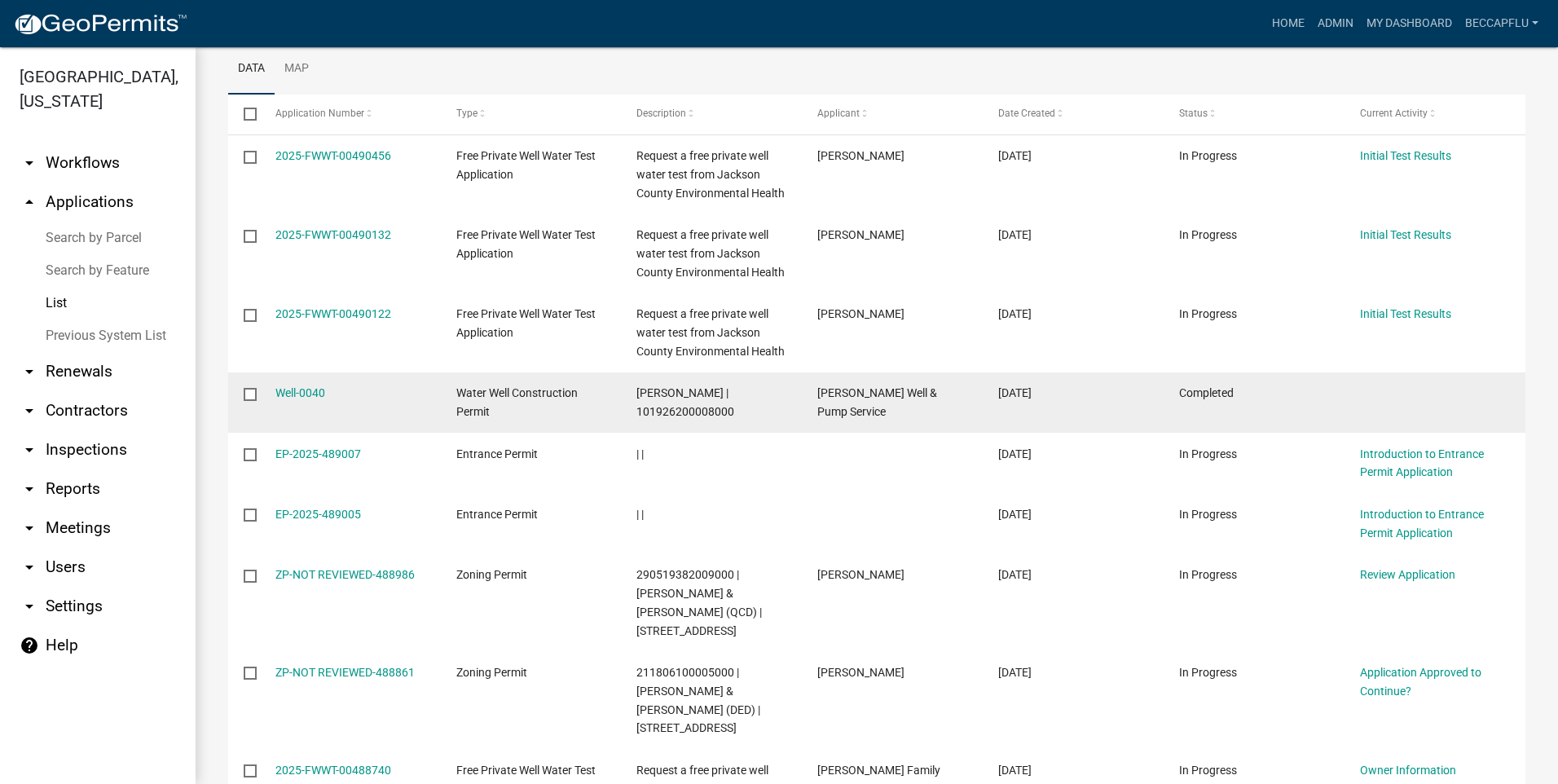
scroll to position [224, 0]
